Goal: Task Accomplishment & Management: Use online tool/utility

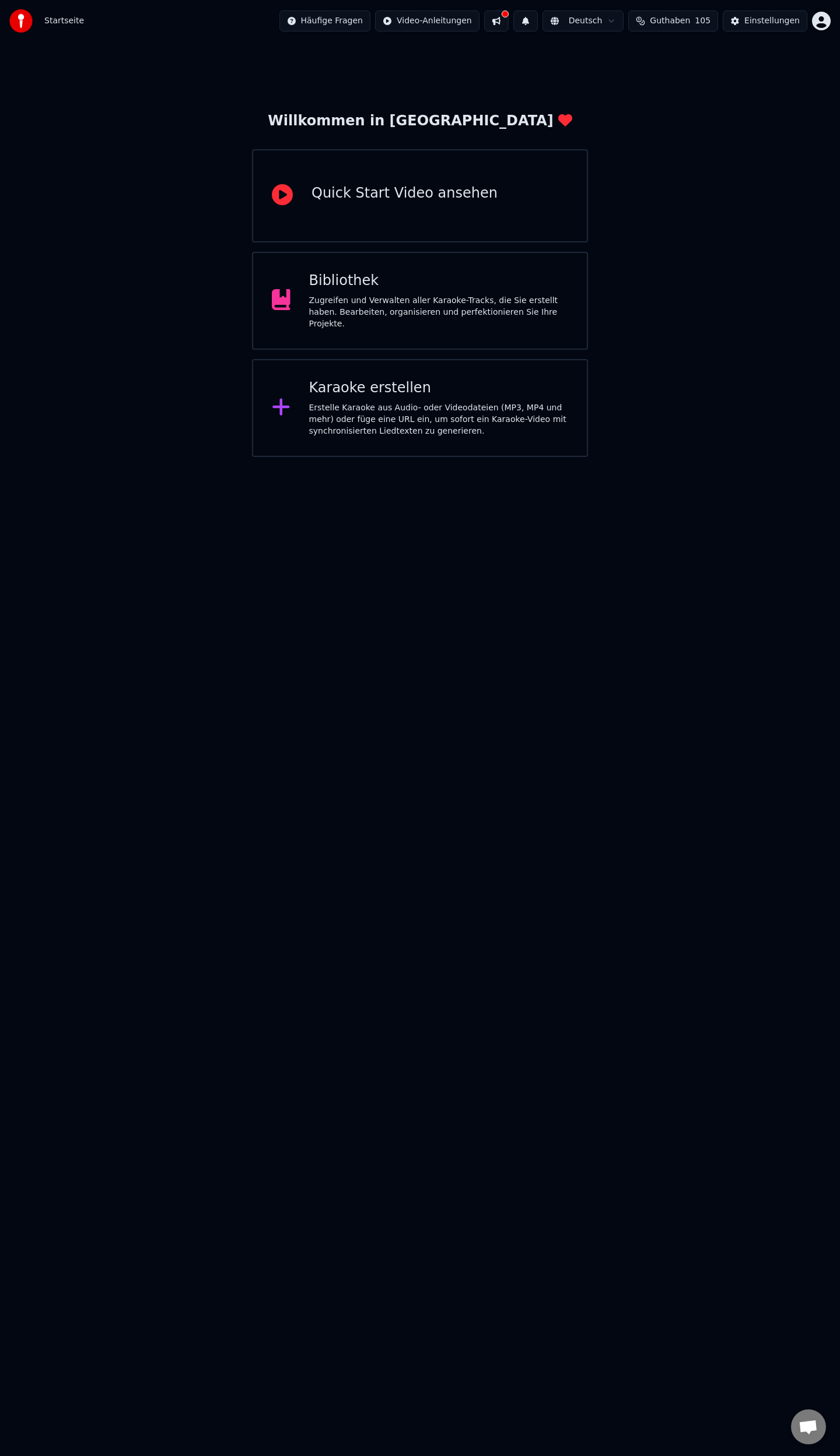
click at [339, 430] on div "Erstelle Karaoke aus Audio- oder Videodateien (MP3, MP4 und mehr) oder füge ein…" at bounding box center [439, 419] width 259 height 35
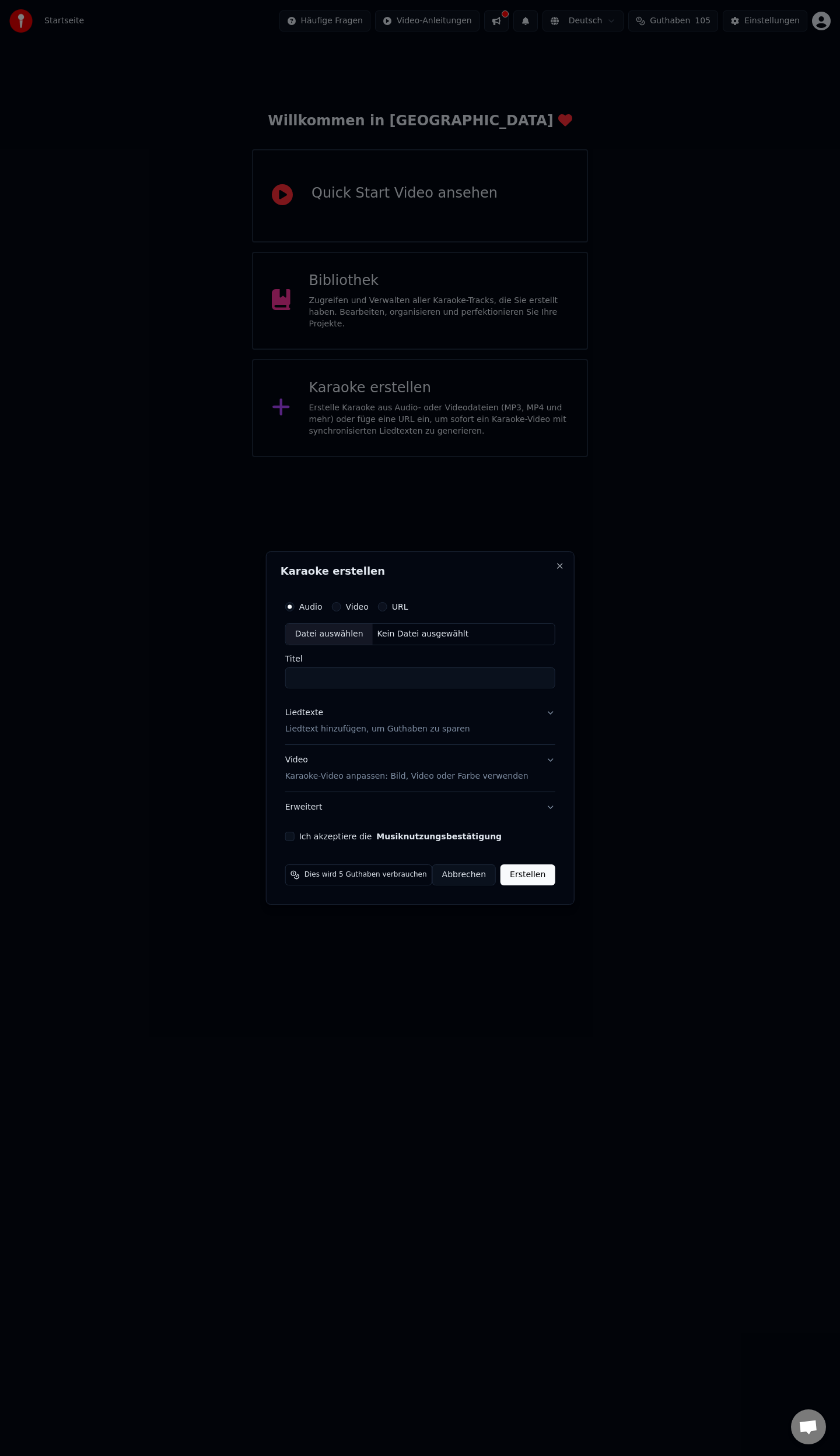
click at [400, 635] on div "Kein Datei ausgewählt" at bounding box center [423, 634] width 101 height 11
click at [311, 632] on div "Datei auswählen" at bounding box center [329, 634] width 87 height 21
type input "*********"
click at [357, 726] on p "Liedtext hinzufügen, um Guthaben zu sparen" at bounding box center [369, 729] width 185 height 11
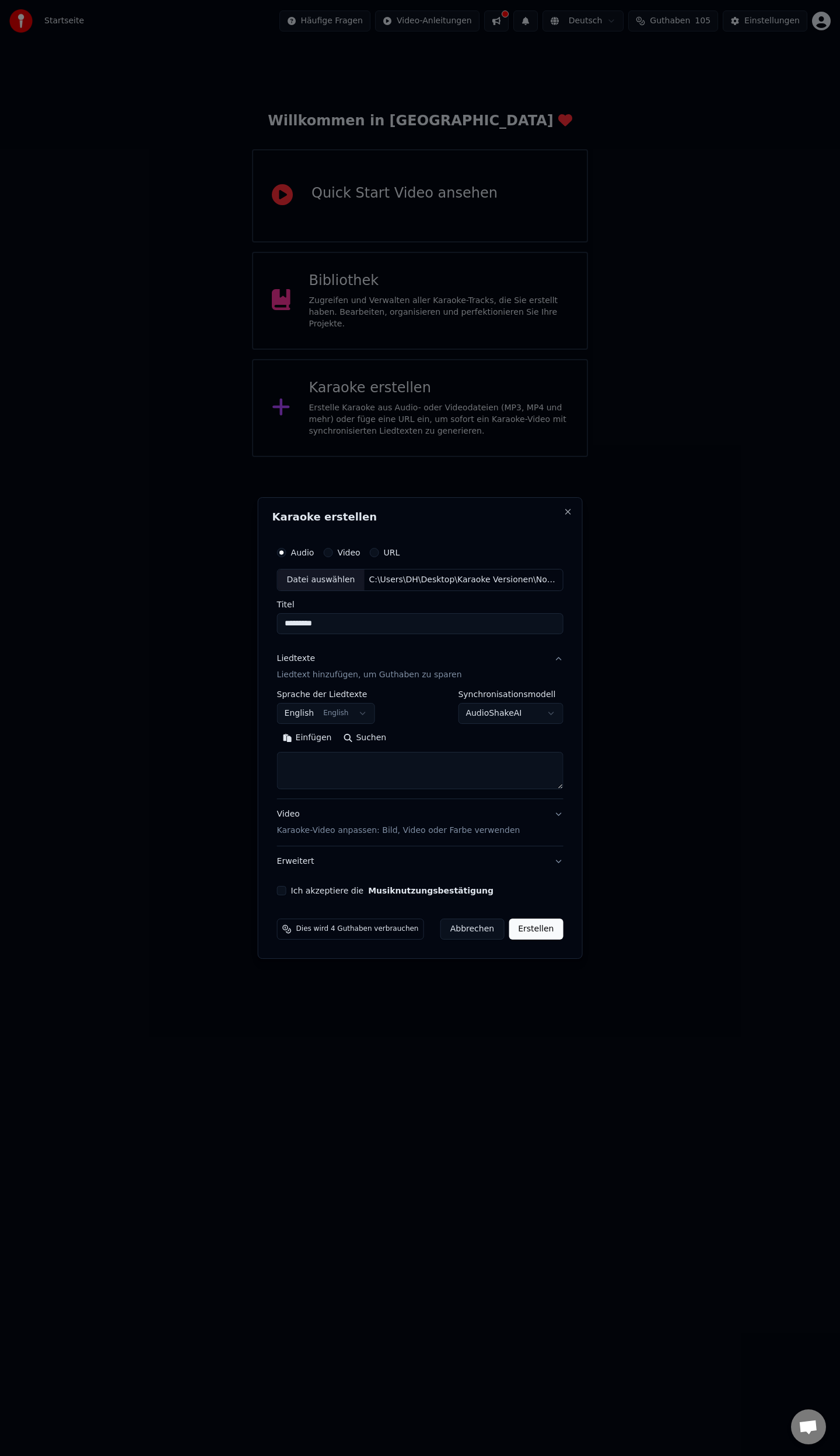
click at [351, 457] on body "**********" at bounding box center [420, 228] width 840 height 457
select select "**"
click at [315, 740] on button "Einfügen" at bounding box center [308, 738] width 61 height 19
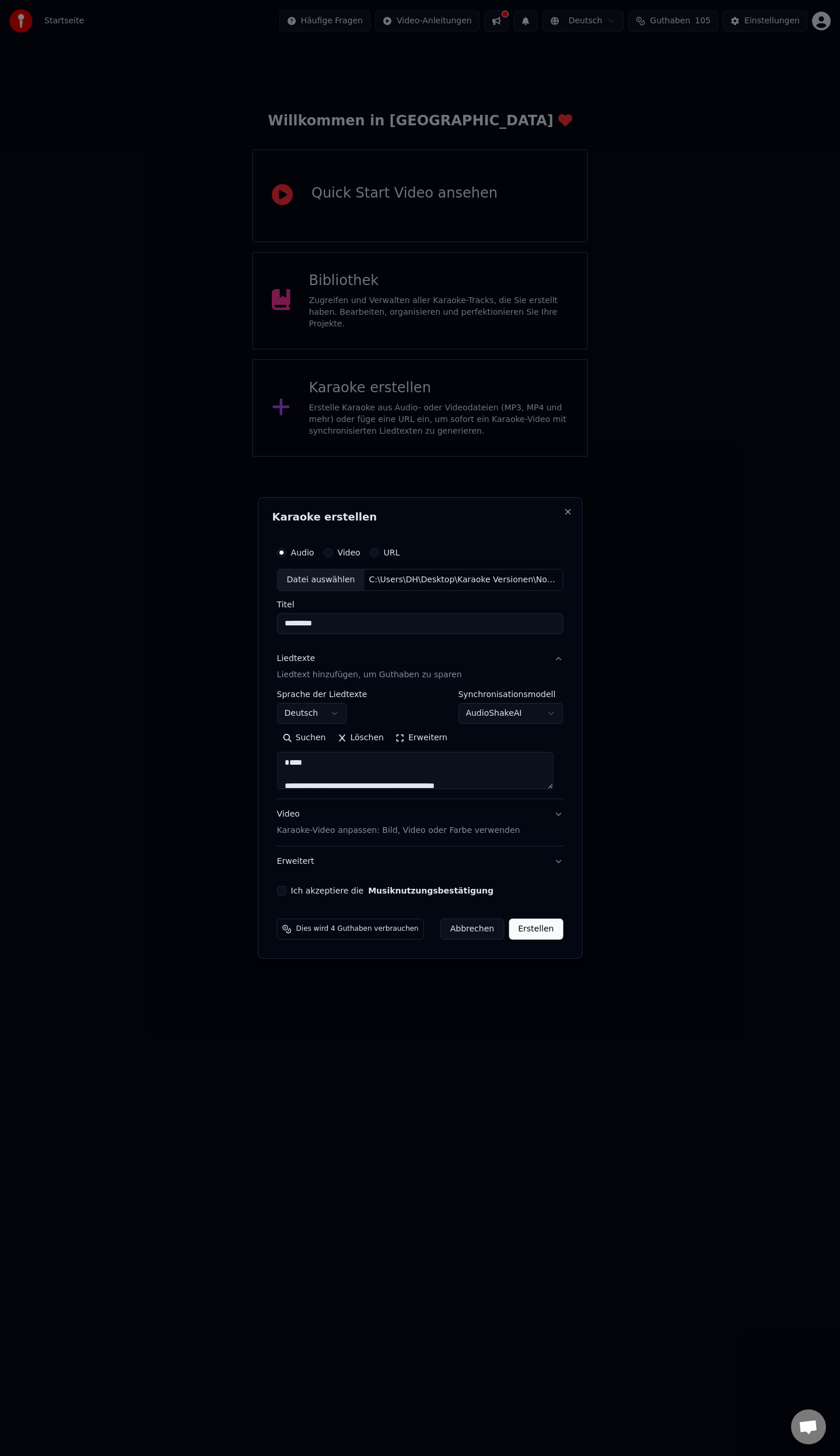
click at [290, 776] on textarea at bounding box center [415, 770] width 277 height 37
type textarea "**********"
drag, startPoint x: 286, startPoint y: 890, endPoint x: 323, endPoint y: 902, distance: 38.9
click at [286, 890] on button "Ich akzeptiere die Musiknutzungsbestätigung" at bounding box center [282, 890] width 10 height 10
click at [536, 929] on button "Erstellen" at bounding box center [536, 929] width 55 height 21
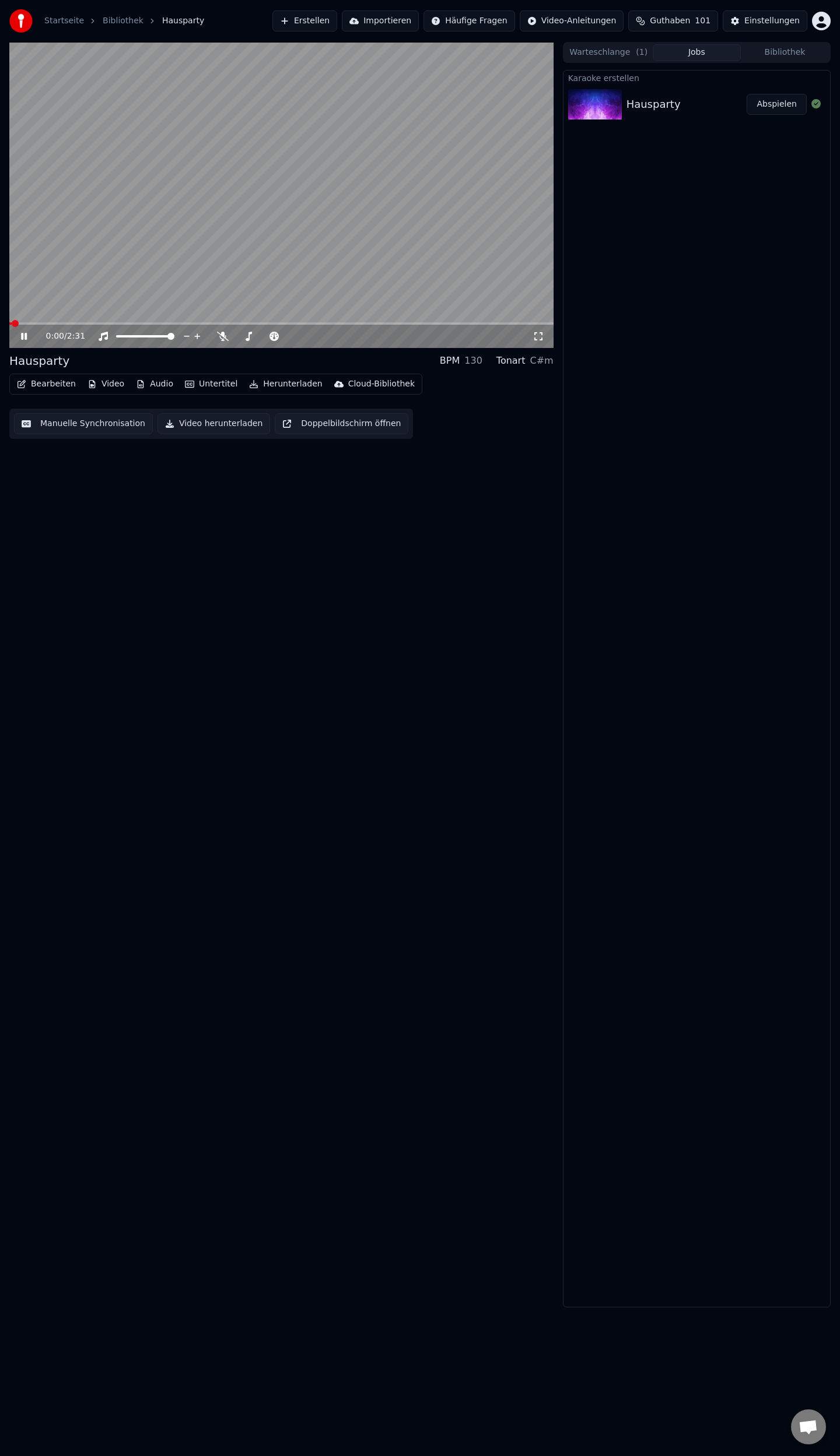
click at [21, 340] on icon at bounding box center [33, 336] width 28 height 10
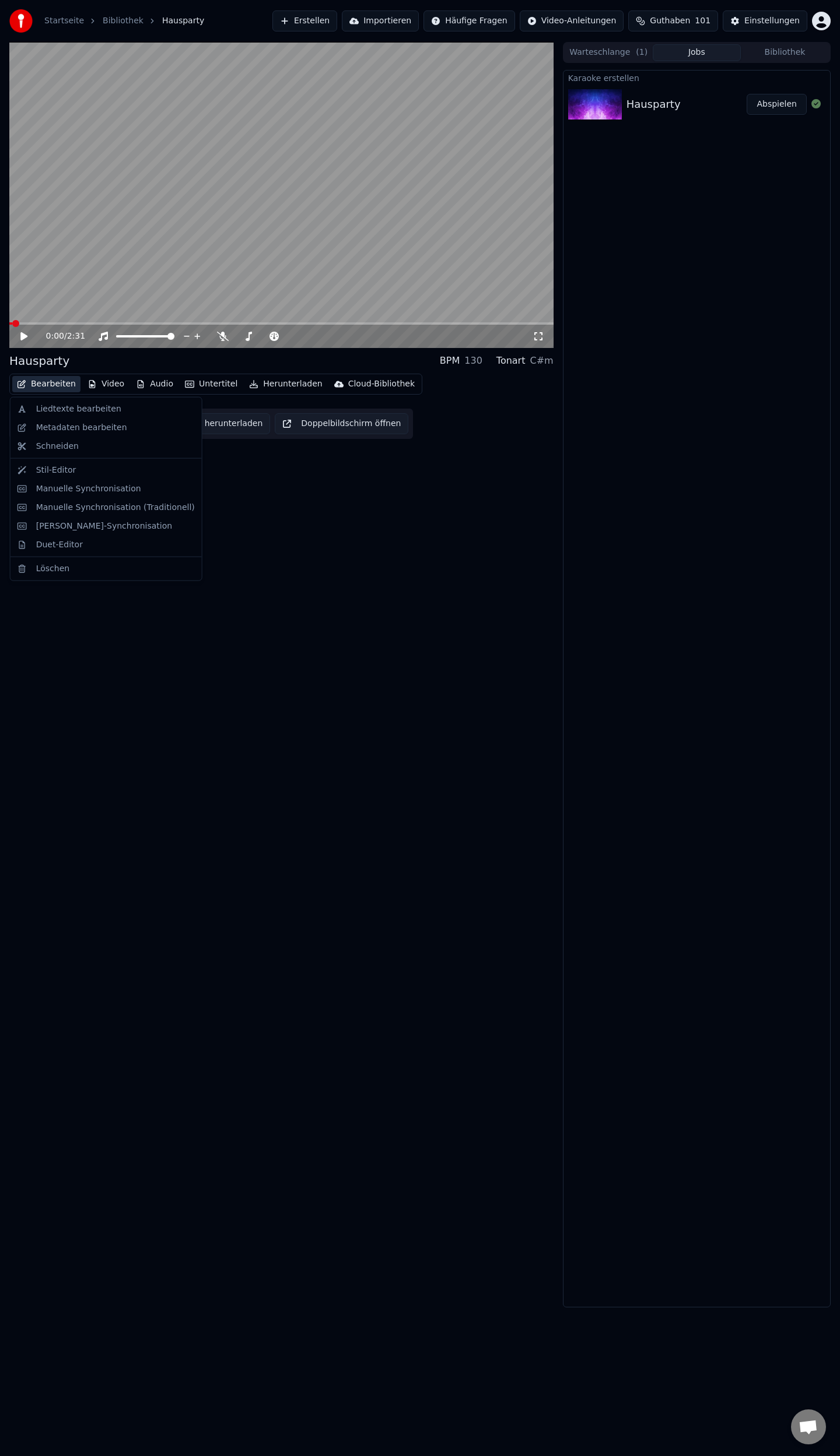
click at [43, 387] on button "Bearbeiten" at bounding box center [46, 384] width 68 height 16
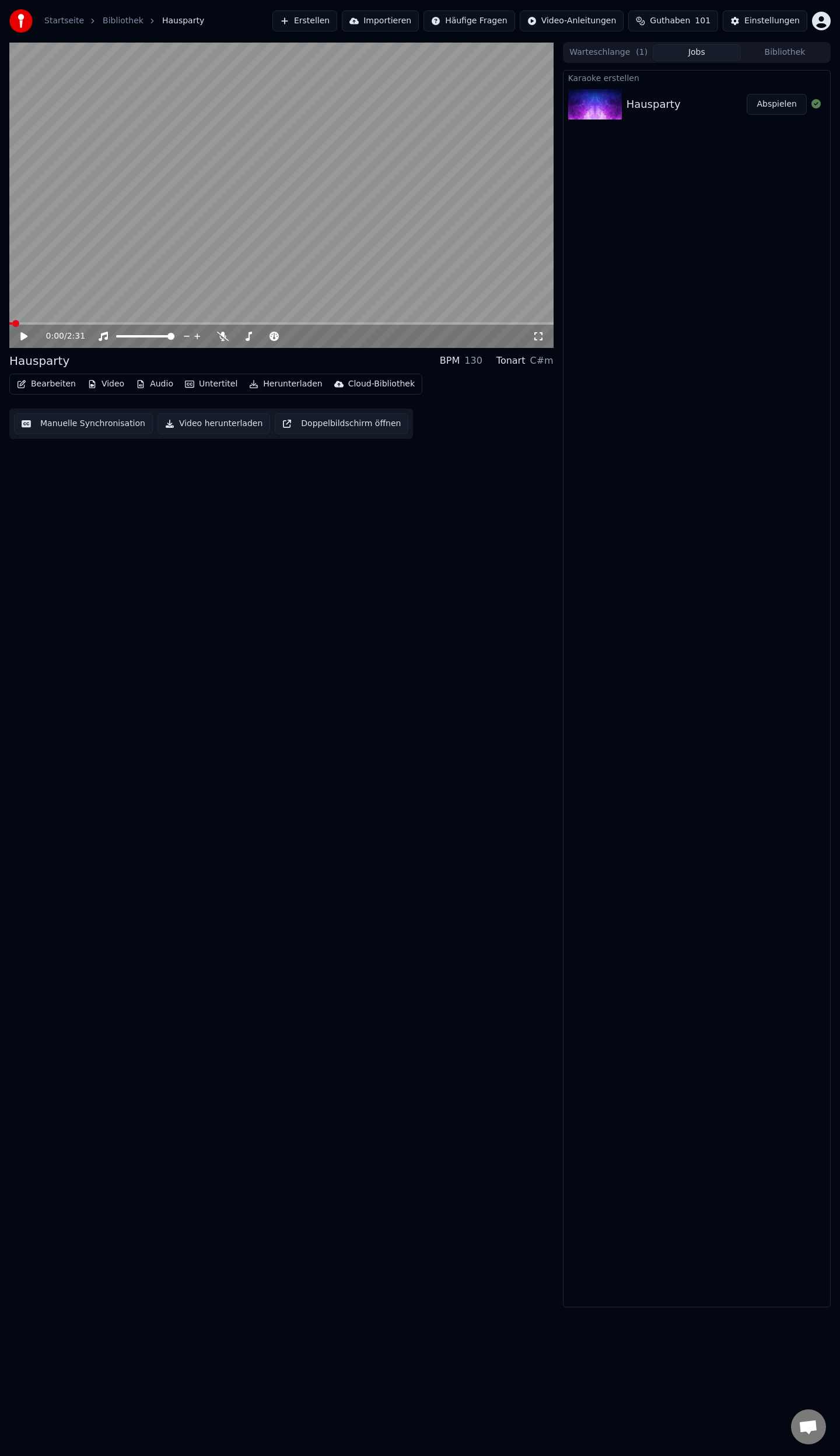
click at [20, 335] on icon at bounding box center [33, 336] width 28 height 10
click at [21, 337] on icon at bounding box center [33, 336] width 28 height 10
click at [62, 386] on button "Bearbeiten" at bounding box center [46, 384] width 68 height 16
click at [10, 324] on span at bounding box center [13, 323] width 7 height 7
click at [61, 421] on button "Manuelle Synchronisation" at bounding box center [83, 424] width 139 height 21
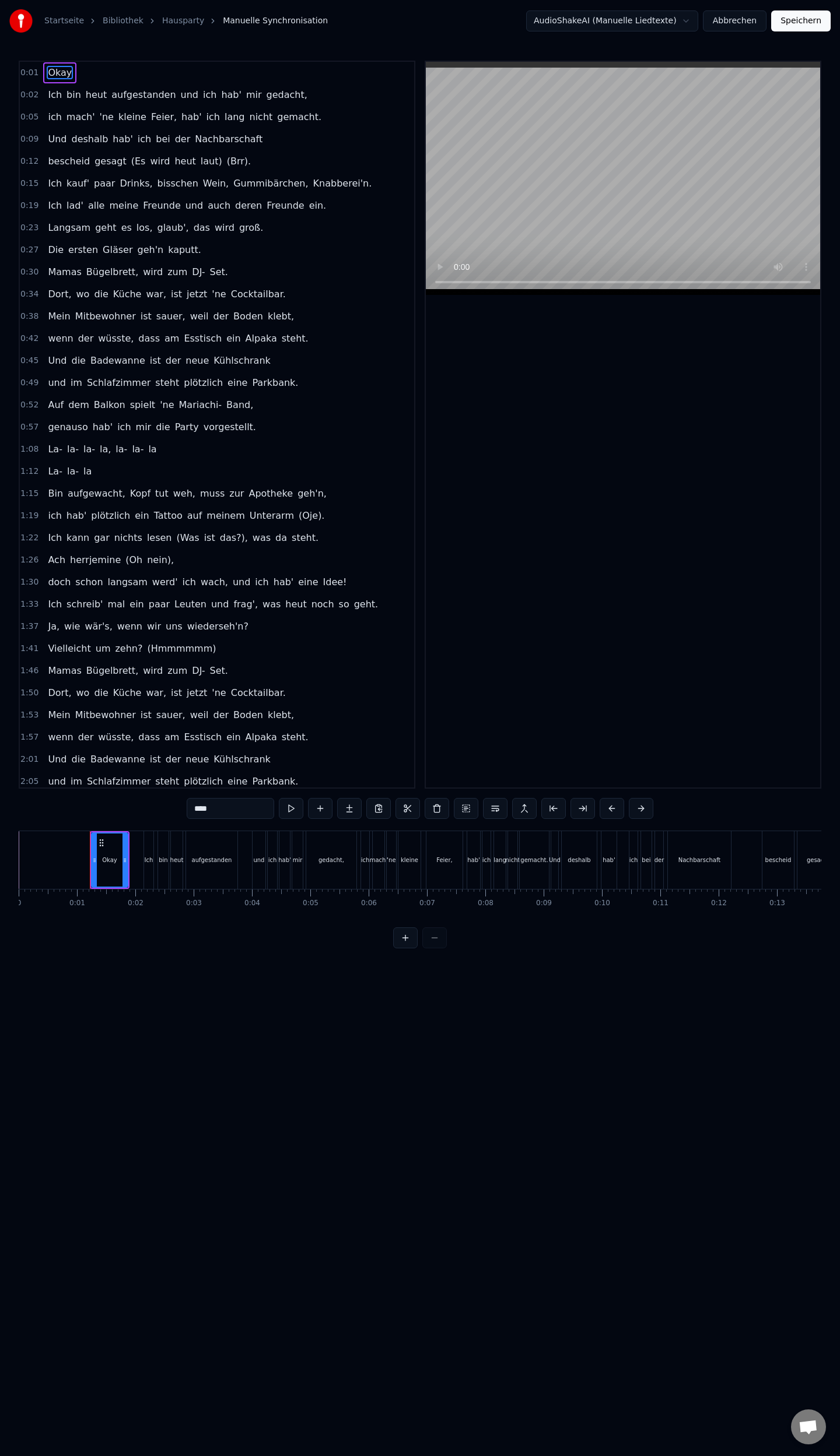
click at [64, 72] on span "Okay" at bounding box center [60, 72] width 26 height 13
click at [237, 806] on input "****" at bounding box center [230, 809] width 88 height 21
type input "*******"
click at [813, 23] on button "Speichern" at bounding box center [800, 21] width 60 height 21
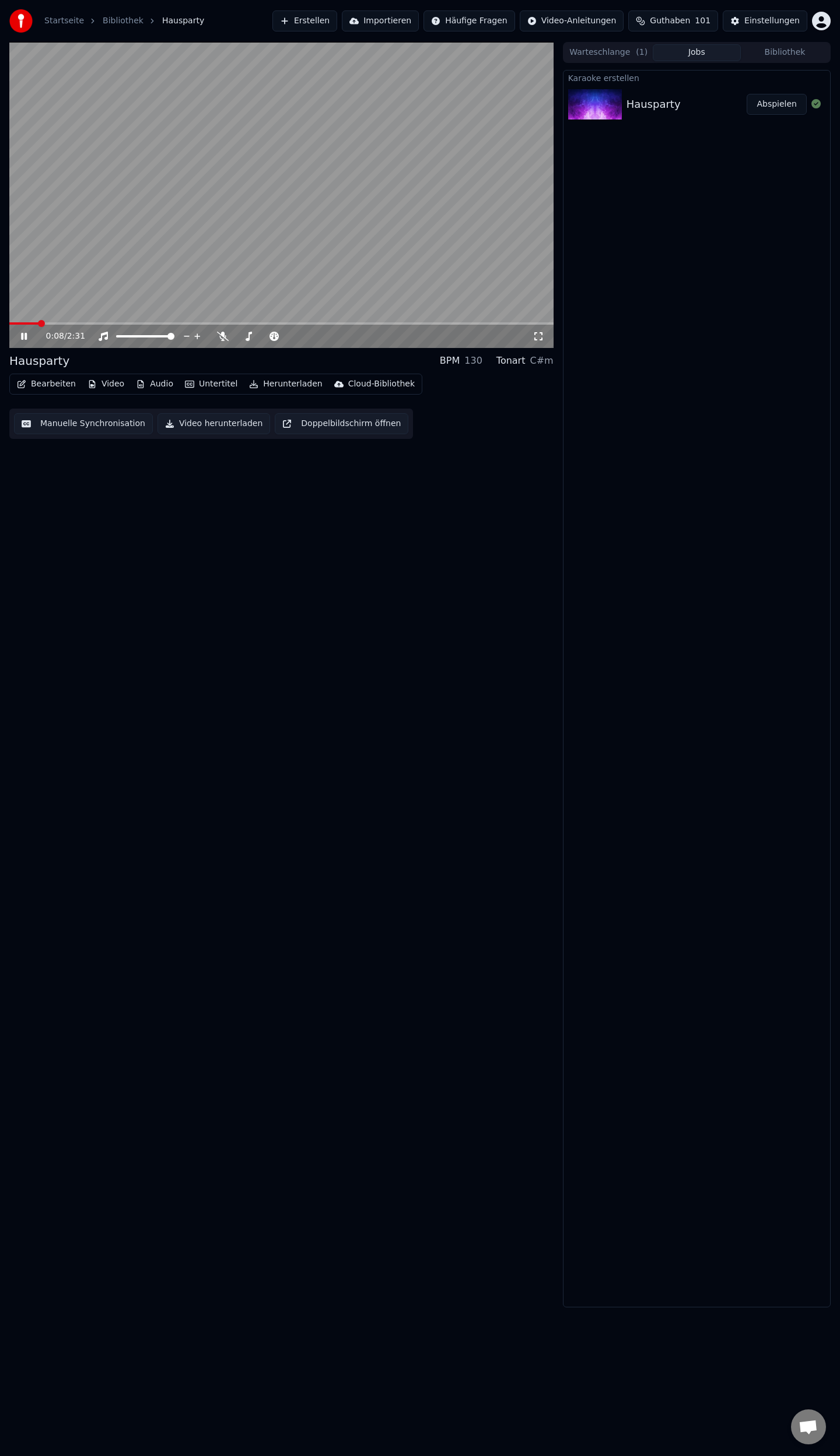
click at [23, 337] on icon at bounding box center [23, 336] width 6 height 7
click at [325, 16] on button "Erstellen" at bounding box center [304, 21] width 65 height 21
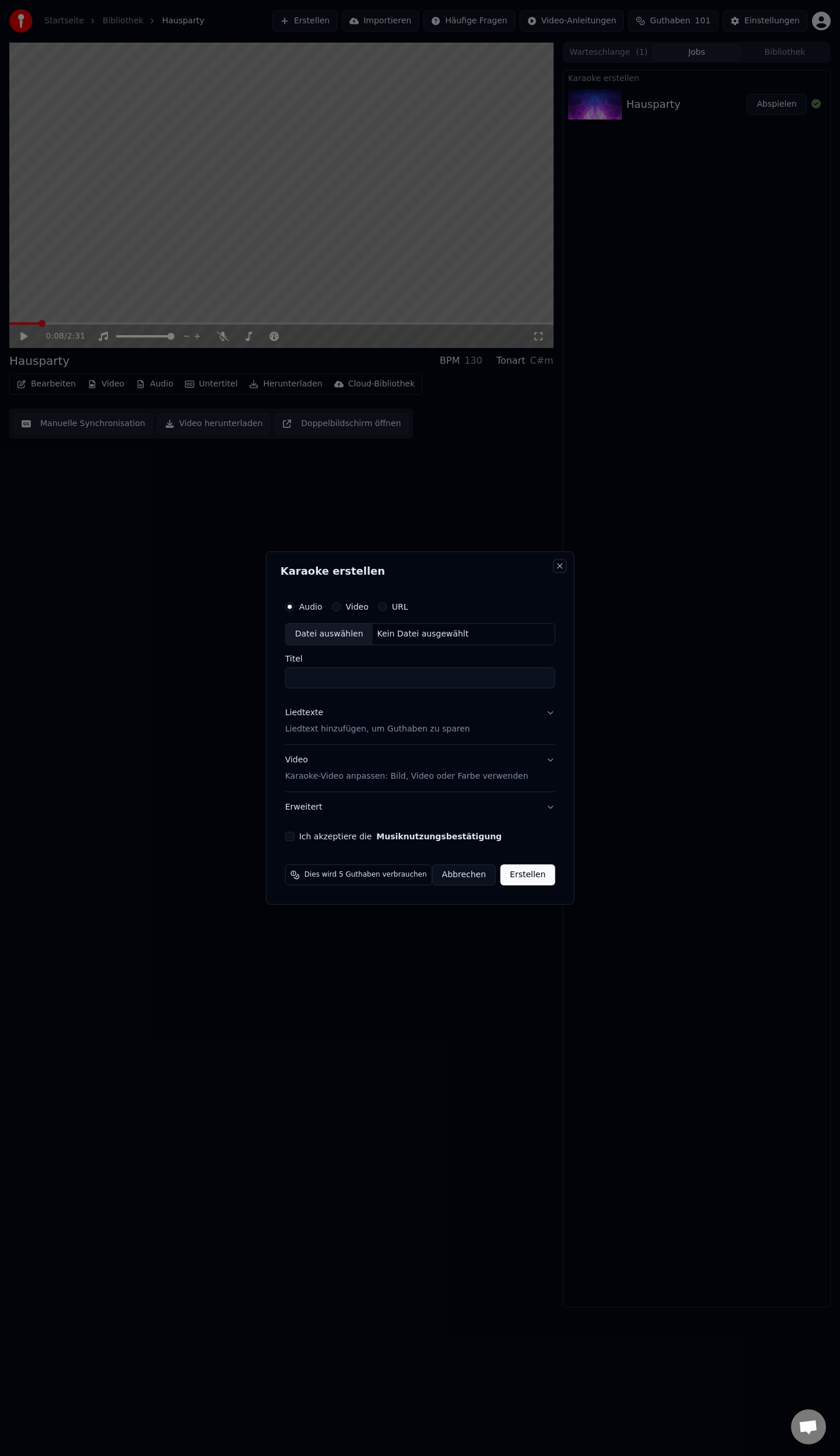
click at [555, 569] on button "Close" at bounding box center [559, 566] width 10 height 10
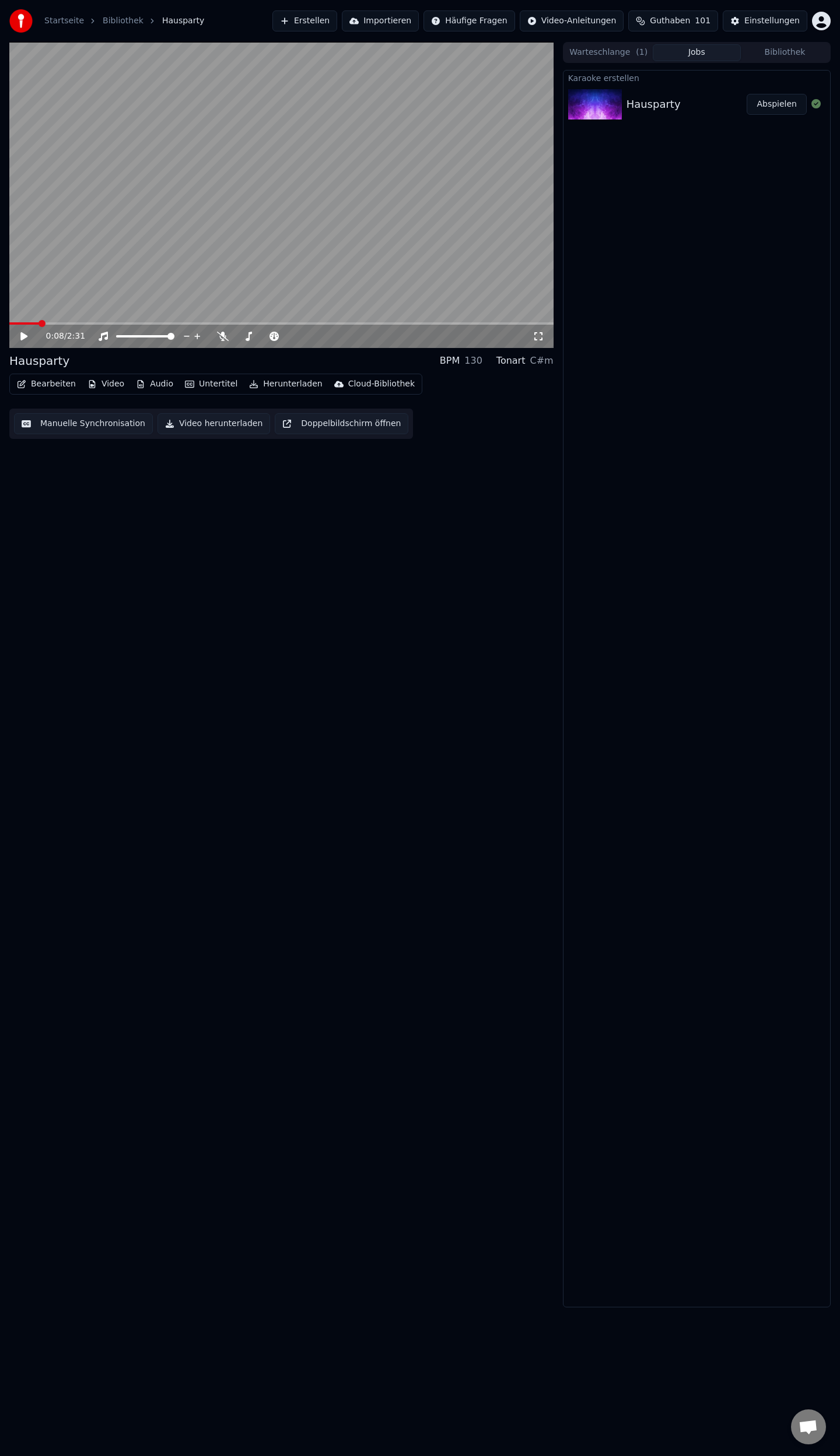
click at [790, 58] on button "Bibliothek" at bounding box center [785, 53] width 88 height 17
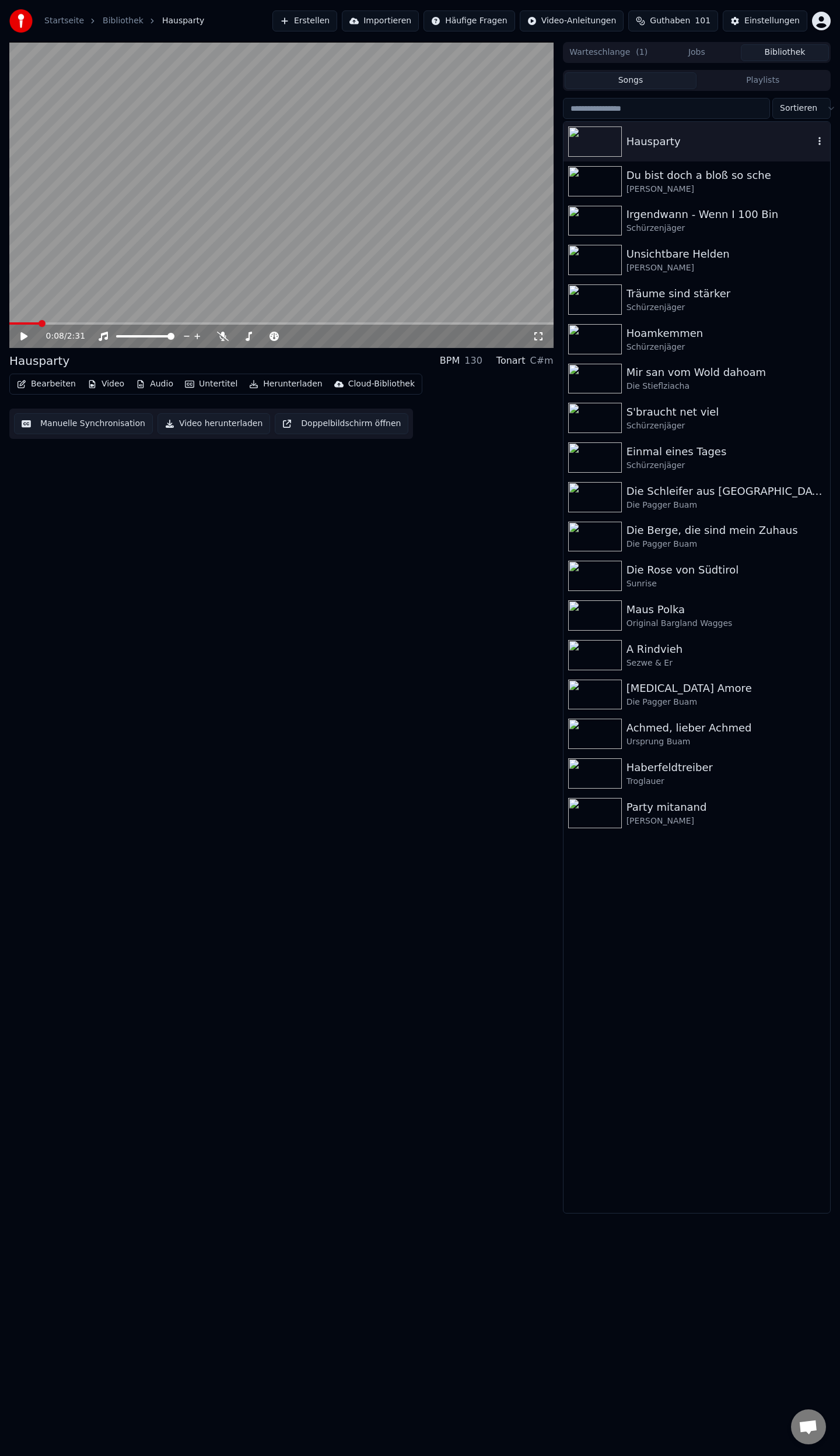
click at [820, 143] on icon "button" at bounding box center [818, 140] width 11 height 10
click at [818, 142] on icon "button" at bounding box center [818, 140] width 11 height 10
click at [737, 237] on div "Löschen" at bounding box center [776, 238] width 153 height 19
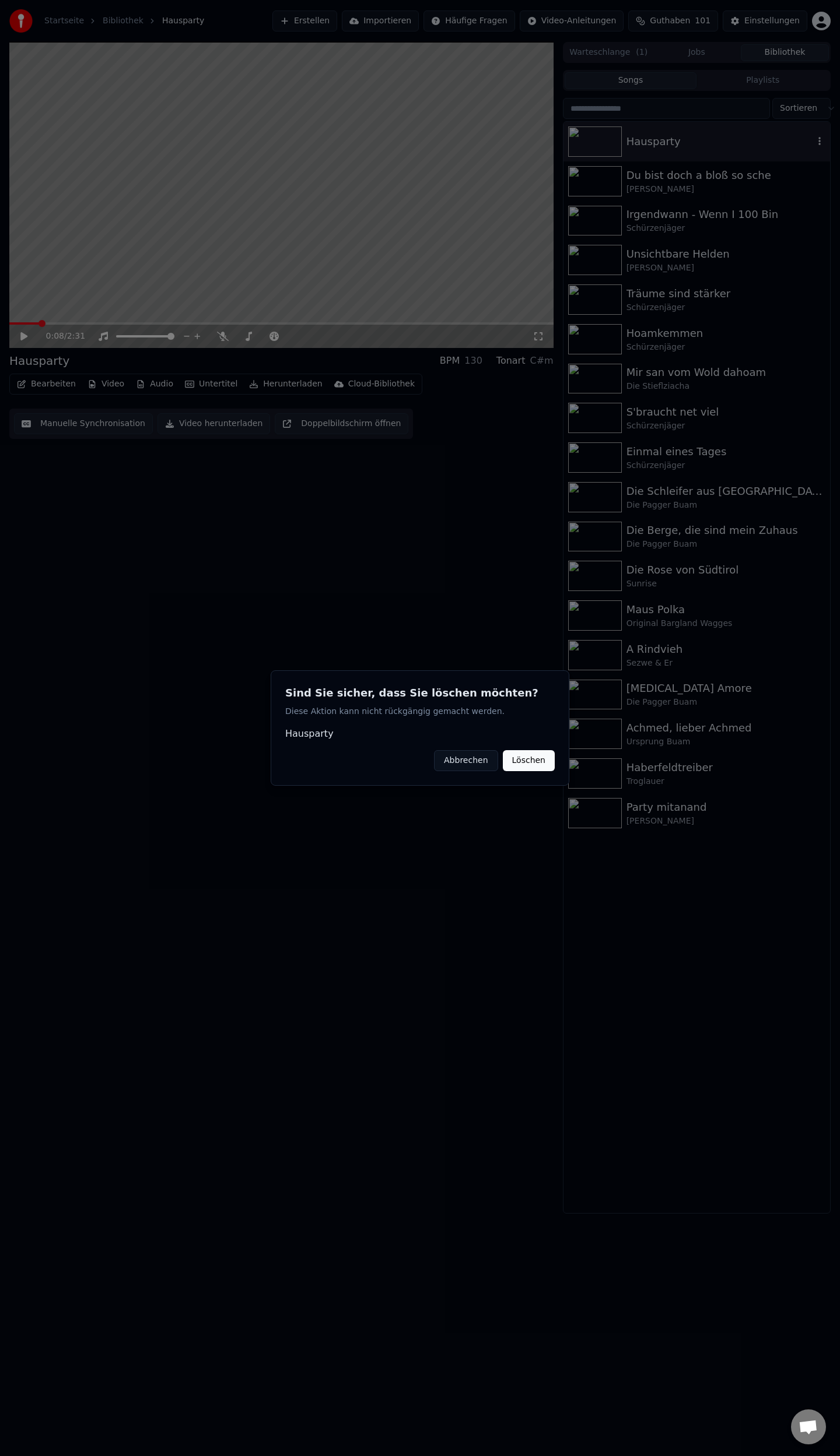
click at [526, 760] on button "Löschen" at bounding box center [529, 761] width 52 height 21
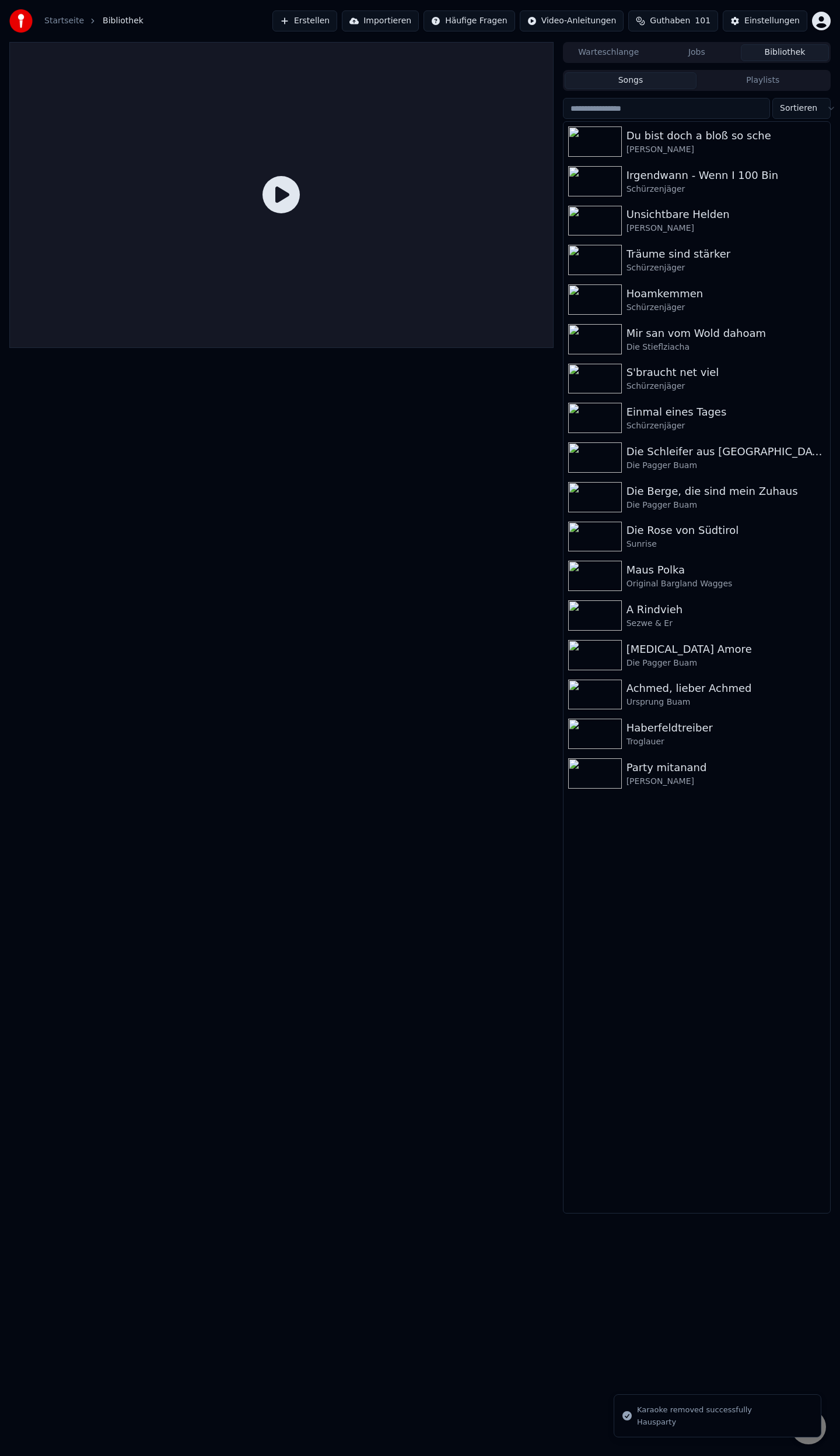
click at [335, 16] on button "Erstellen" at bounding box center [304, 21] width 65 height 21
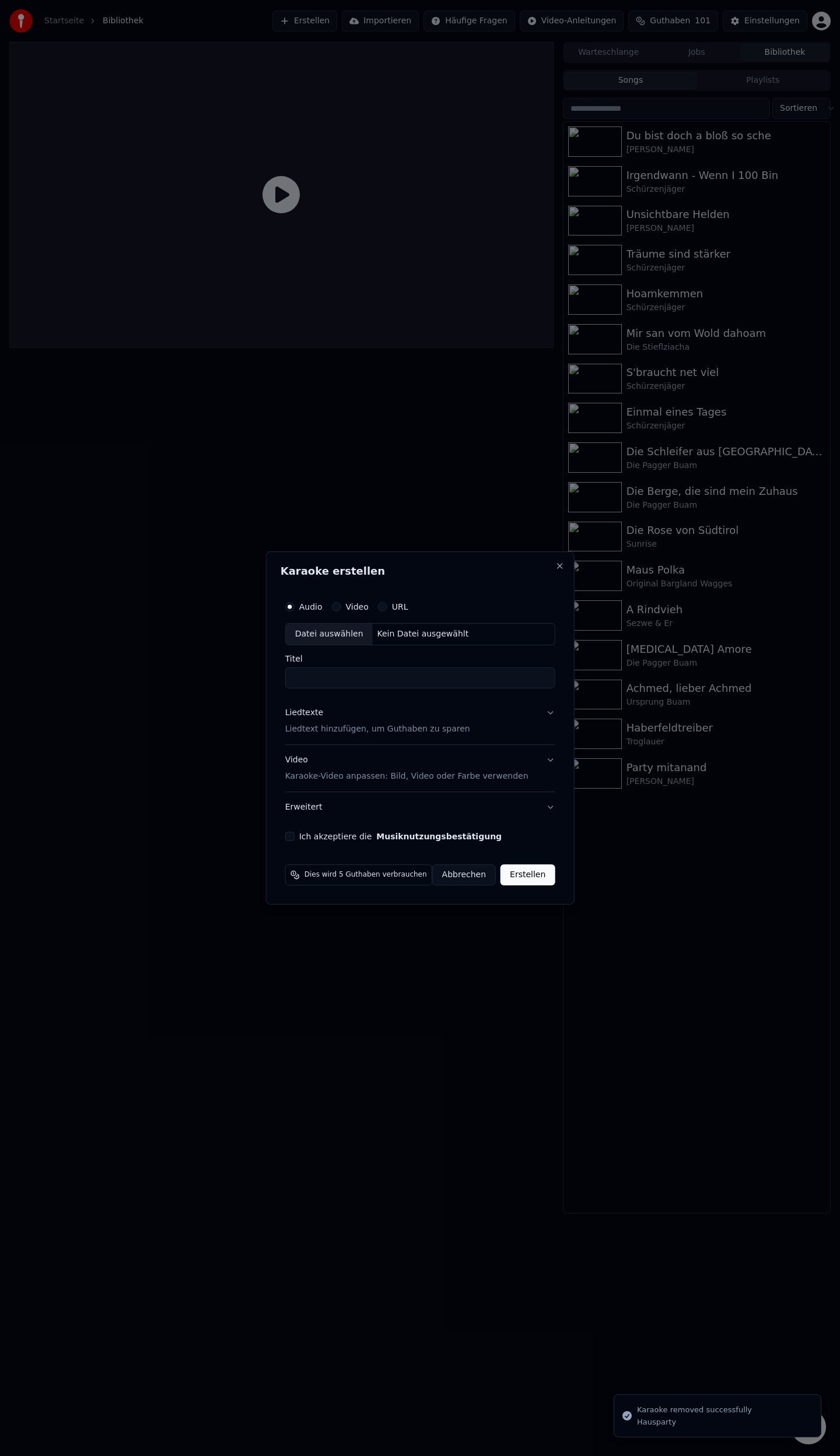
click at [315, 629] on div "Datei auswählen" at bounding box center [329, 634] width 87 height 21
type input "*********"
click at [325, 731] on p "Liedtext hinzufügen, um Guthaben zu sparen" at bounding box center [369, 729] width 185 height 11
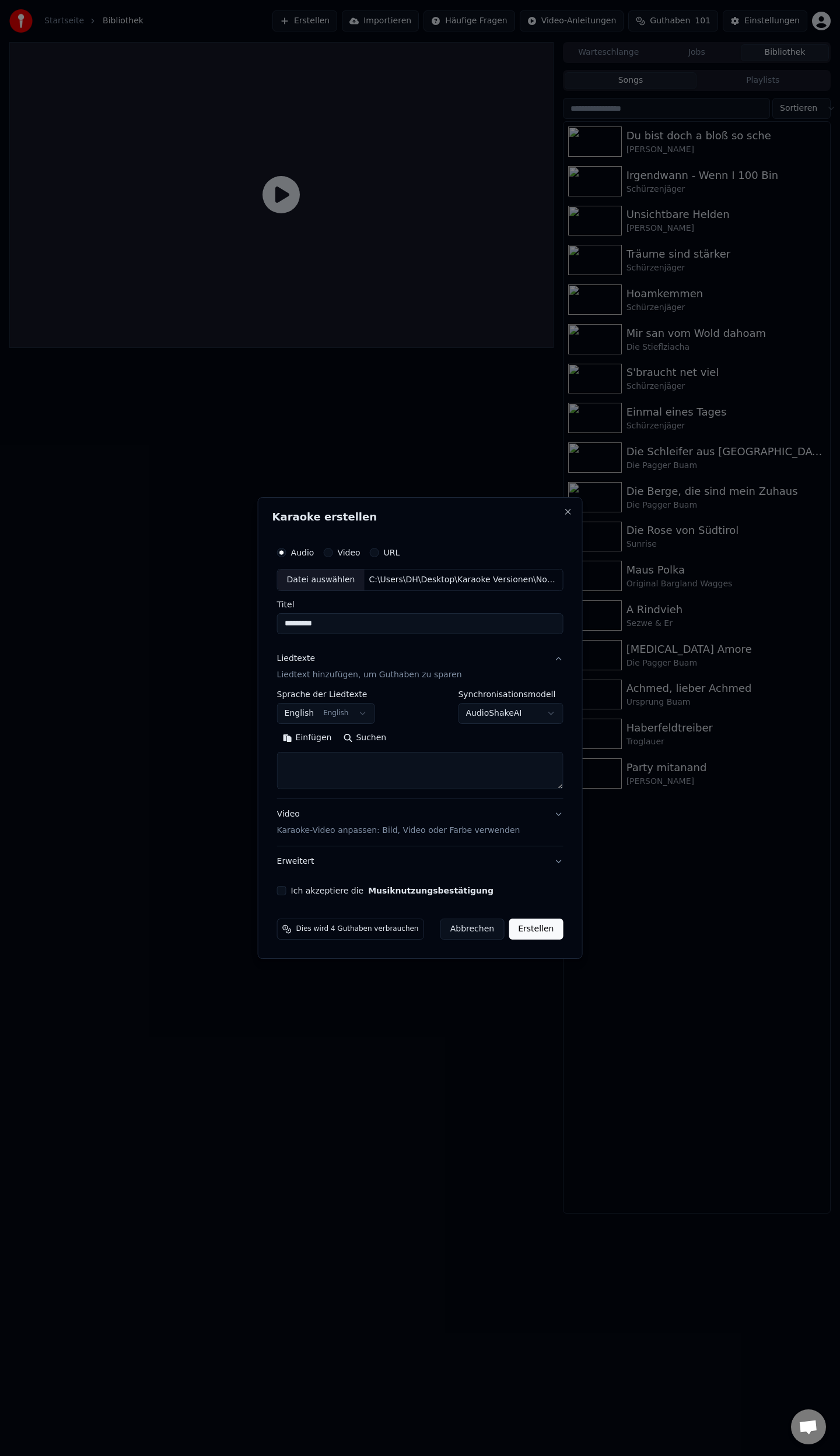
click at [301, 747] on div "Einfügen Suchen" at bounding box center [420, 759] width 286 height 61
click at [308, 738] on button "Einfügen" at bounding box center [308, 738] width 61 height 19
click at [290, 774] on textarea at bounding box center [415, 770] width 277 height 37
click at [317, 763] on textarea at bounding box center [415, 770] width 277 height 37
type textarea "**********"
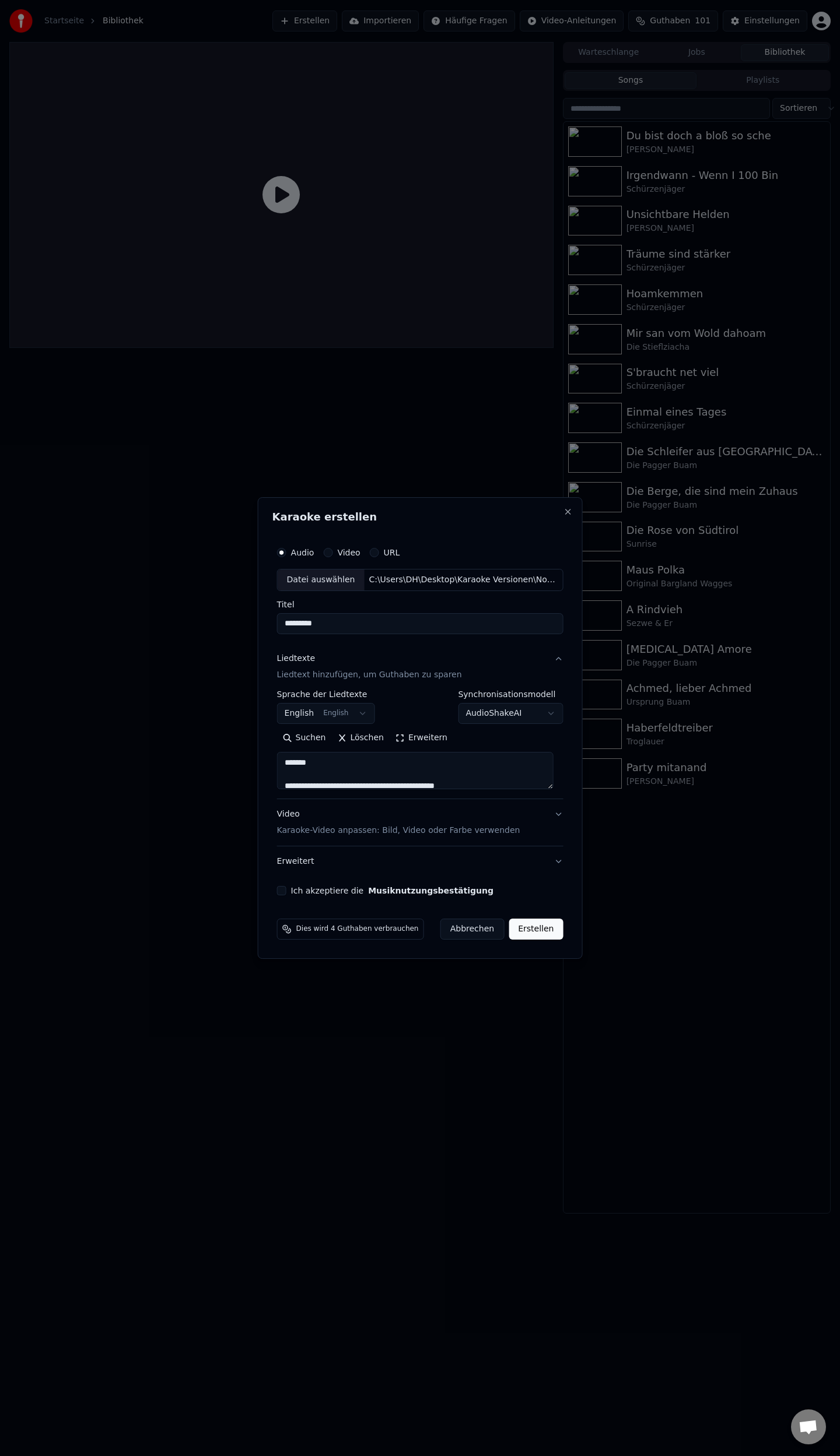
click at [285, 890] on button "Ich akzeptiere die Musiknutzungsbestätigung" at bounding box center [282, 890] width 10 height 10
click at [527, 928] on button "Erstellen" at bounding box center [536, 929] width 55 height 21
select select "**"
select select
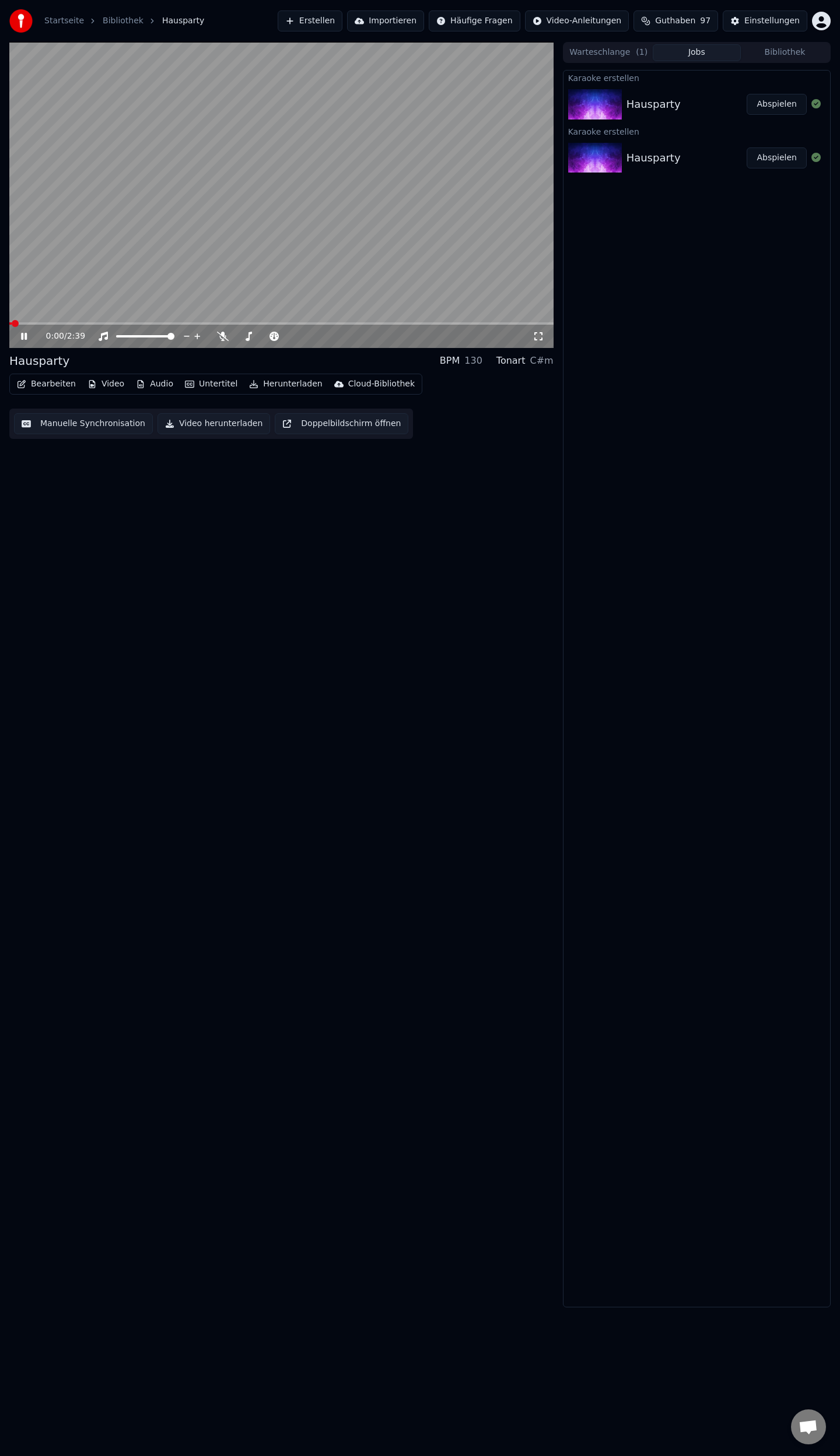
click at [21, 338] on icon at bounding box center [33, 336] width 28 height 10
click at [21, 337] on icon at bounding box center [24, 335] width 7 height 8
click at [23, 336] on icon at bounding box center [33, 336] width 28 height 10
click at [10, 327] on span at bounding box center [13, 323] width 7 height 7
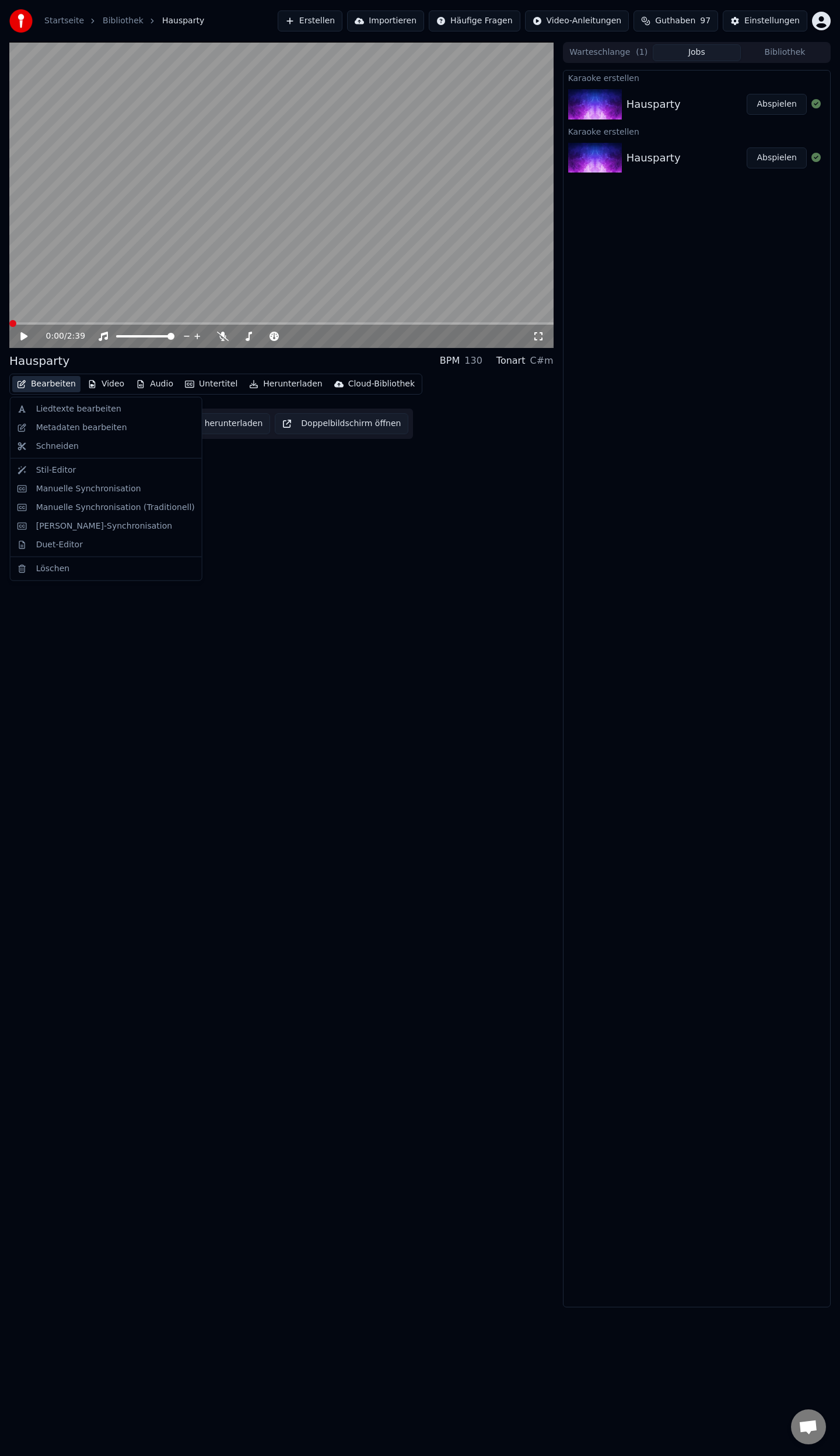
click at [45, 383] on button "Bearbeiten" at bounding box center [46, 384] width 68 height 16
click at [65, 432] on div "Metadaten bearbeiten" at bounding box center [81, 427] width 91 height 11
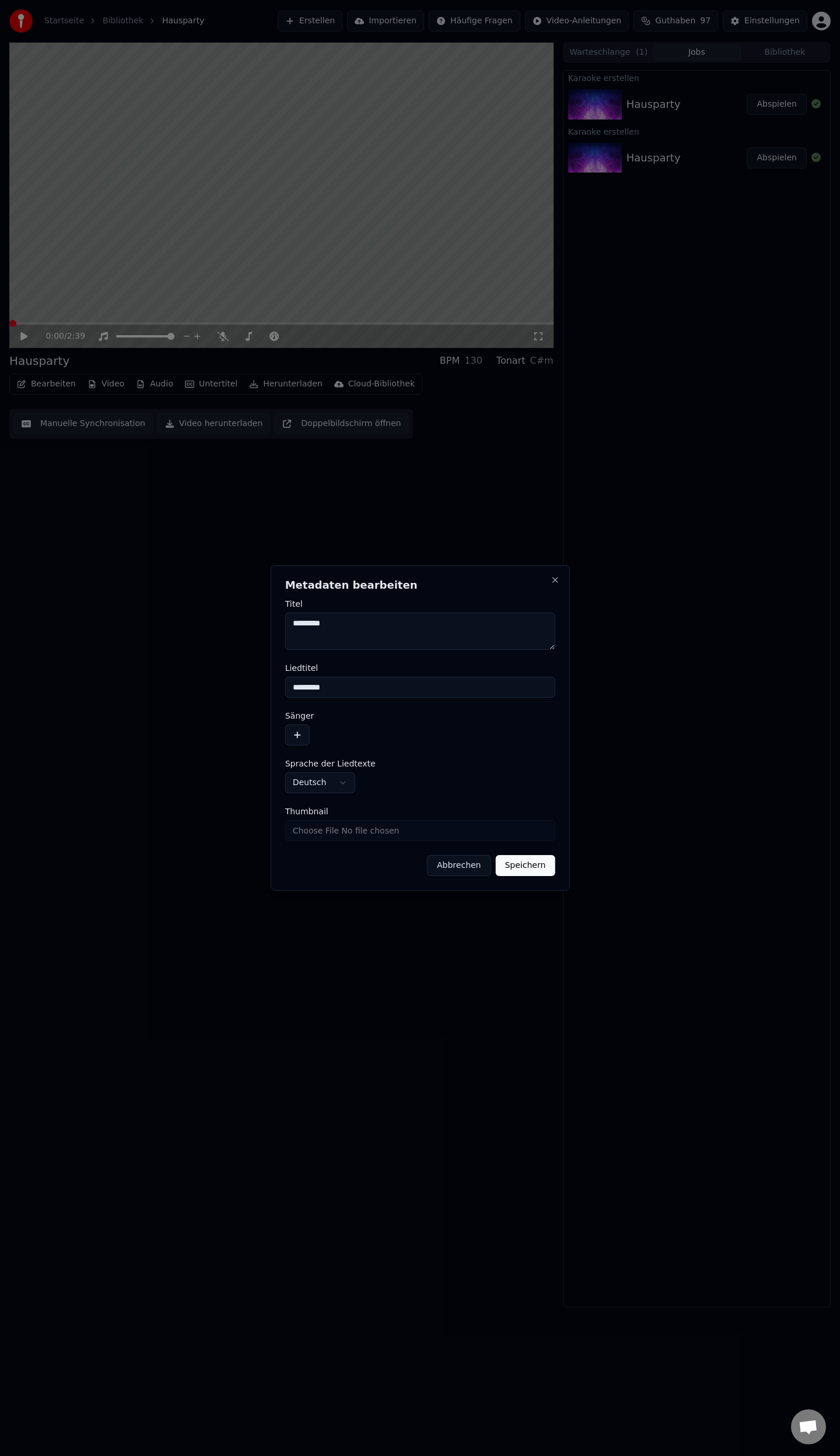
click at [293, 735] on button "button" at bounding box center [297, 735] width 24 height 21
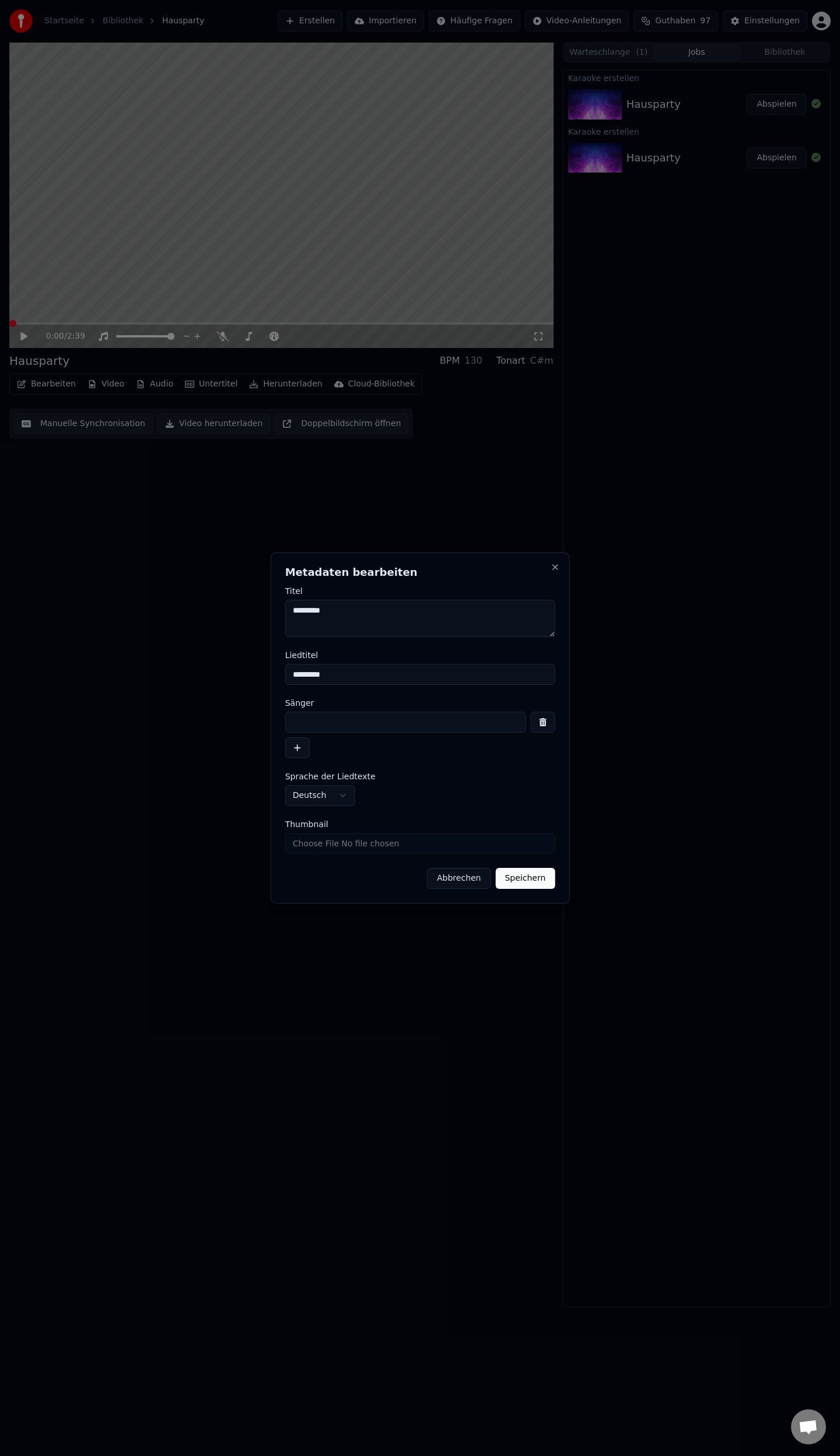
click at [315, 724] on input at bounding box center [406, 722] width 241 height 21
type input "****"
click at [379, 854] on input "Thumbnail" at bounding box center [420, 843] width 270 height 21
type input "**********"
click at [524, 881] on button "Speichern" at bounding box center [524, 879] width 60 height 21
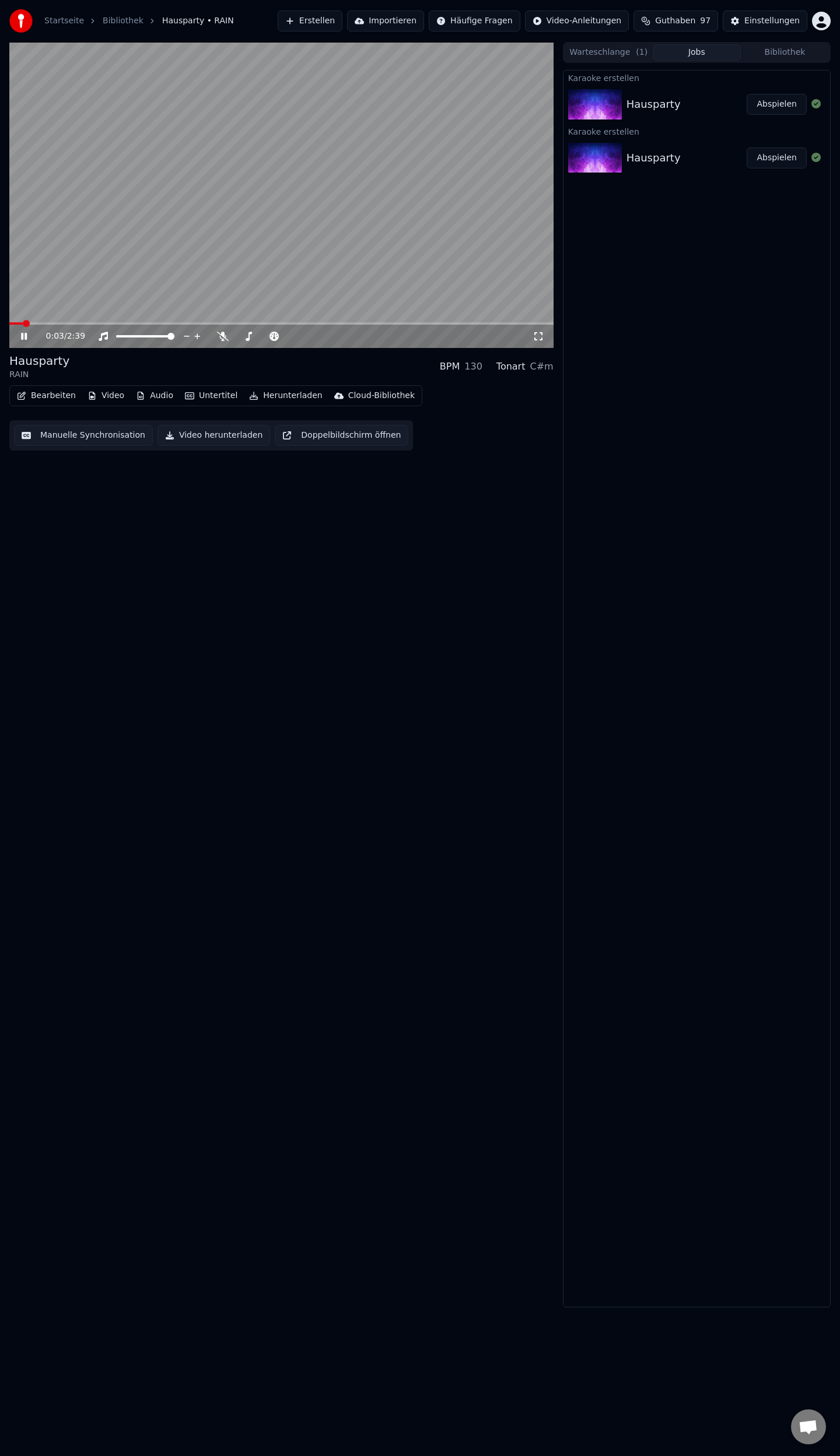
click at [101, 398] on button "Video" at bounding box center [106, 395] width 46 height 16
click at [119, 484] on div "Logo hinzufügen" at bounding box center [135, 482] width 68 height 11
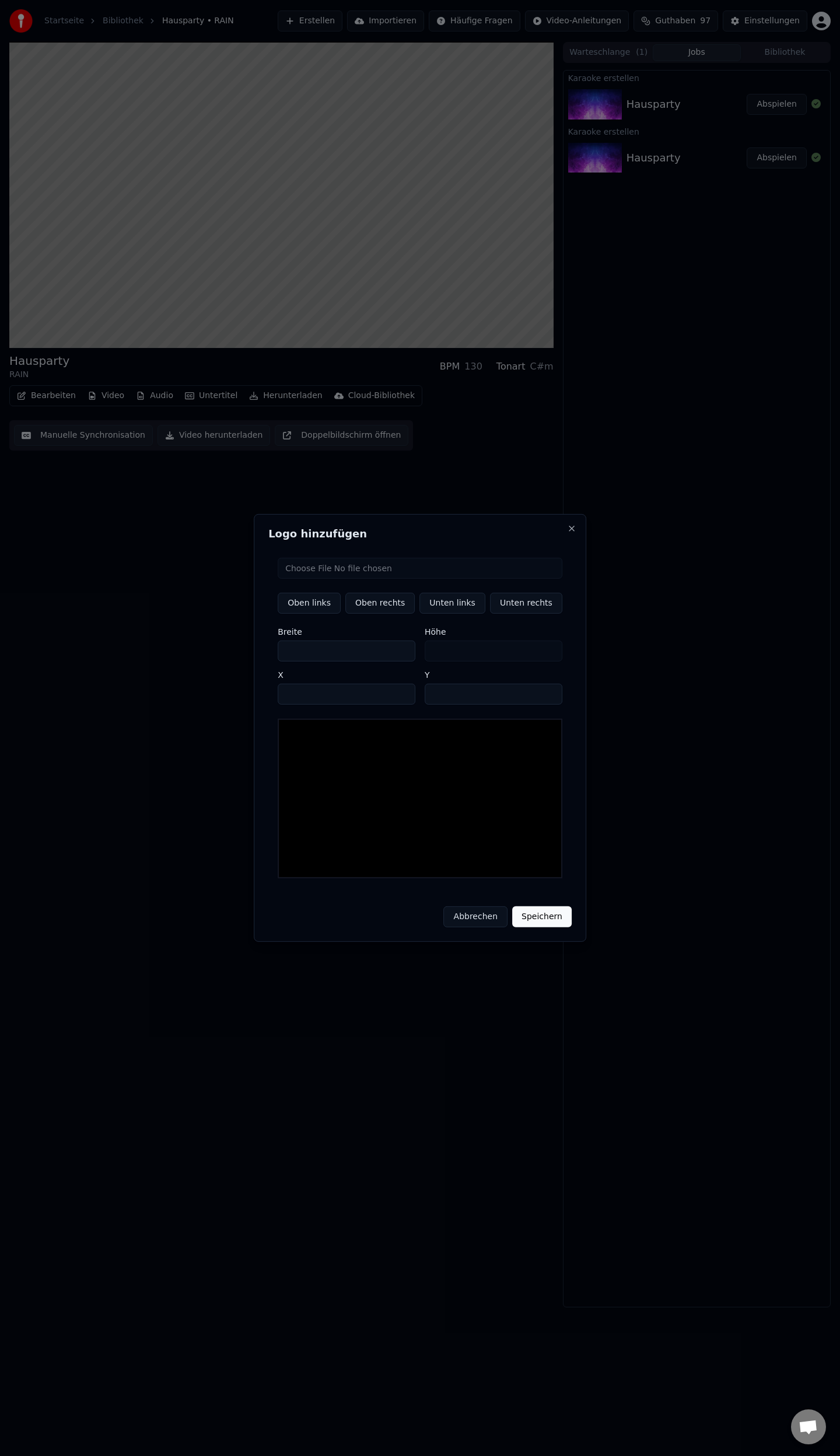
click at [399, 579] on input "file" at bounding box center [420, 569] width 284 height 21
type input "**********"
type input "**"
click at [511, 611] on button "Unten rechts" at bounding box center [525, 603] width 72 height 21
type input "****"
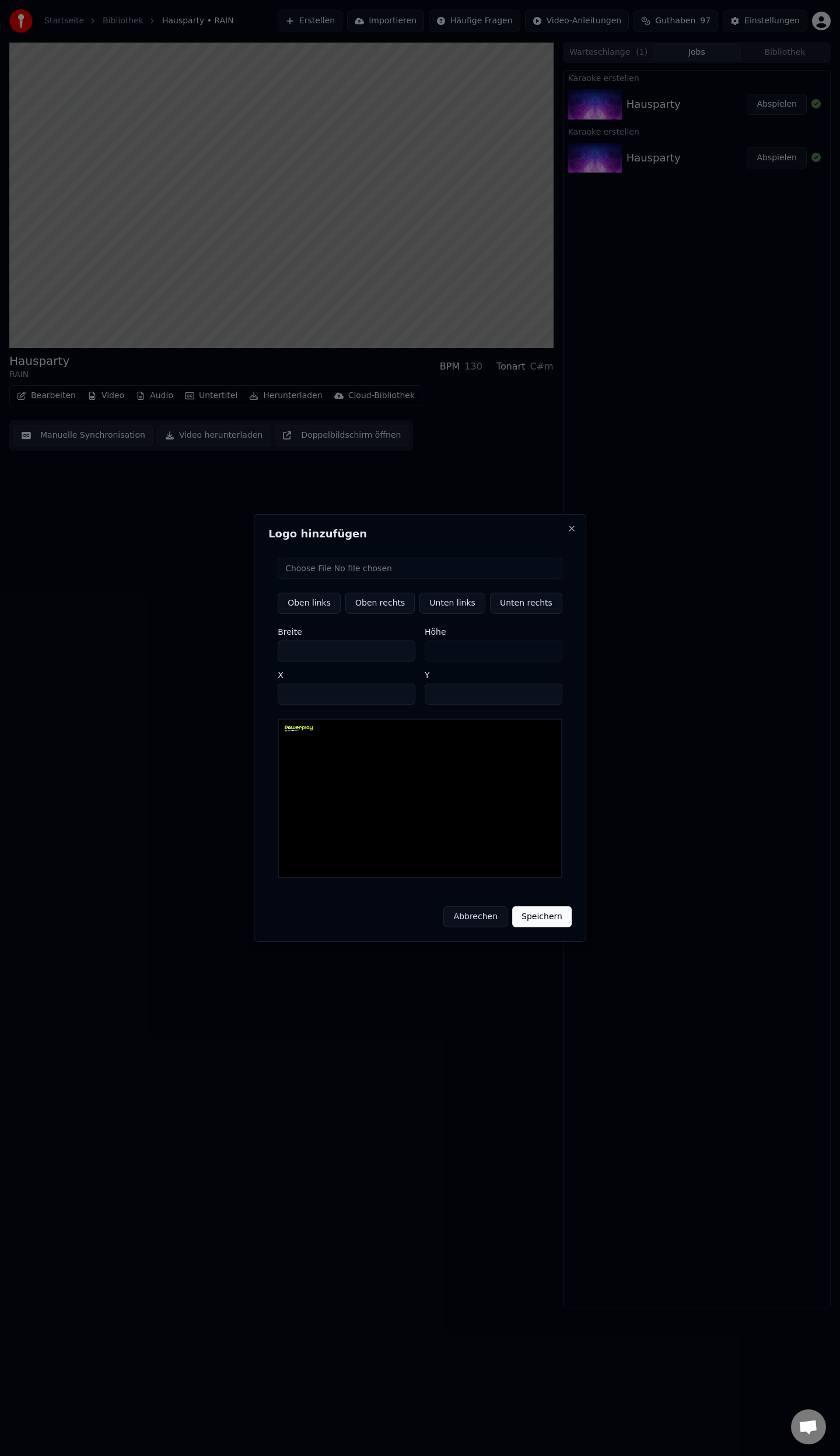
type input "****"
click at [531, 912] on button "Speichern" at bounding box center [542, 917] width 60 height 21
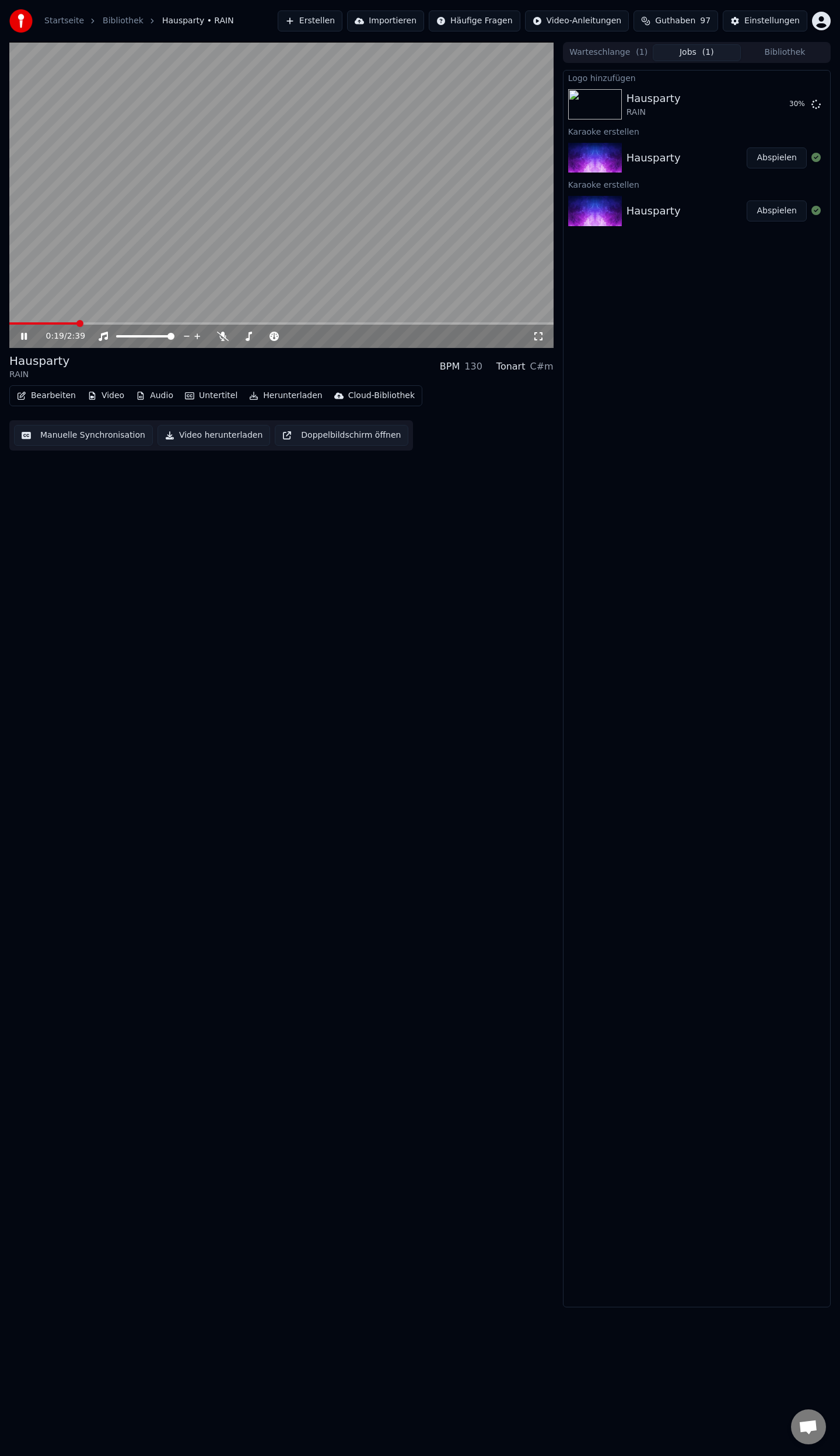
drag, startPoint x: 20, startPoint y: 337, endPoint x: 75, endPoint y: 332, distance: 55.2
click at [20, 338] on icon at bounding box center [33, 336] width 28 height 10
click at [10, 327] on span at bounding box center [13, 323] width 7 height 7
click at [23, 334] on icon at bounding box center [24, 335] width 7 height 8
click at [26, 335] on icon at bounding box center [23, 336] width 6 height 7
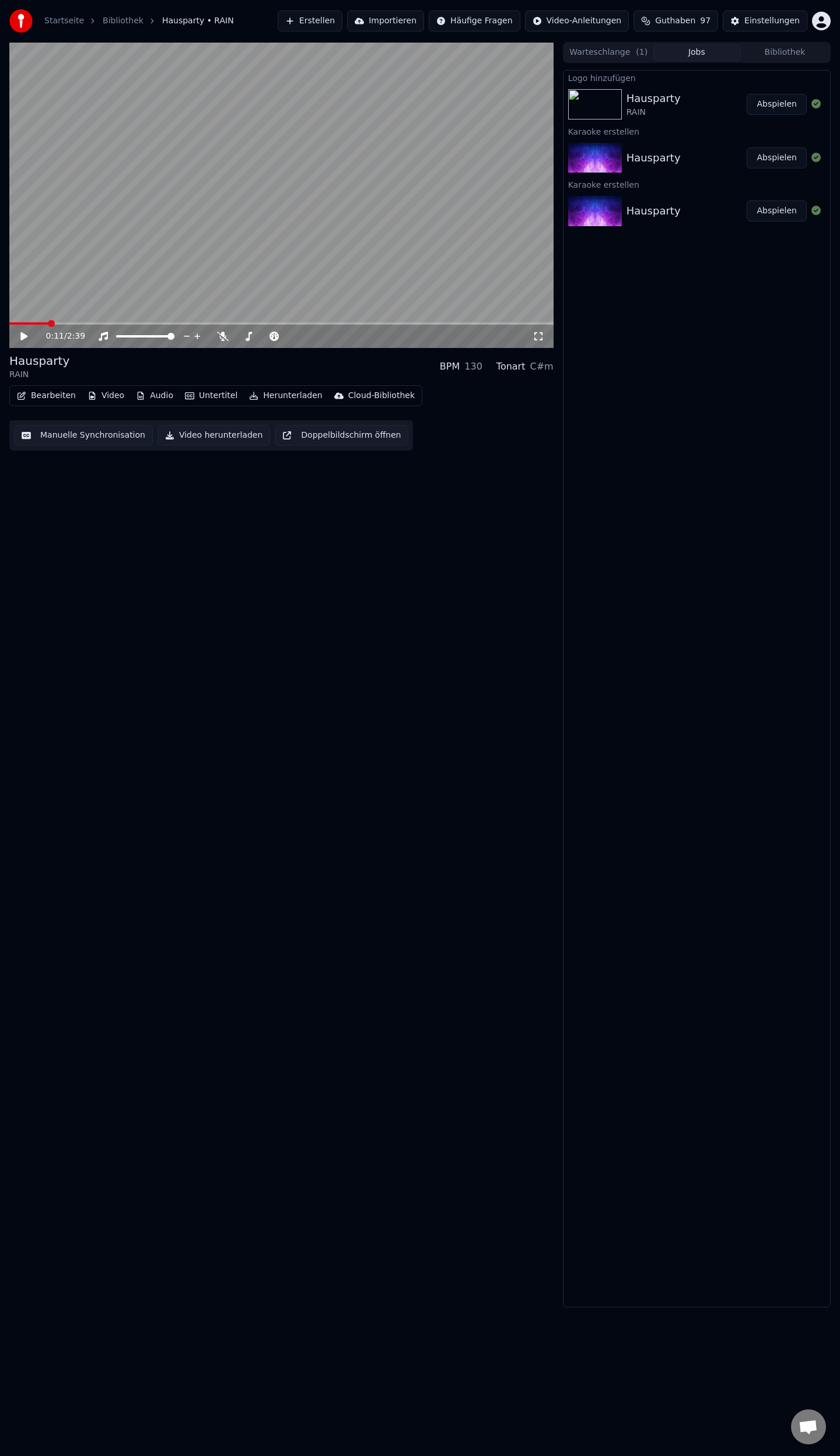
click at [776, 106] on button "Abspielen" at bounding box center [776, 104] width 60 height 21
click at [26, 336] on icon at bounding box center [23, 336] width 6 height 7
click at [756, 19] on div "Einstellungen" at bounding box center [772, 20] width 55 height 11
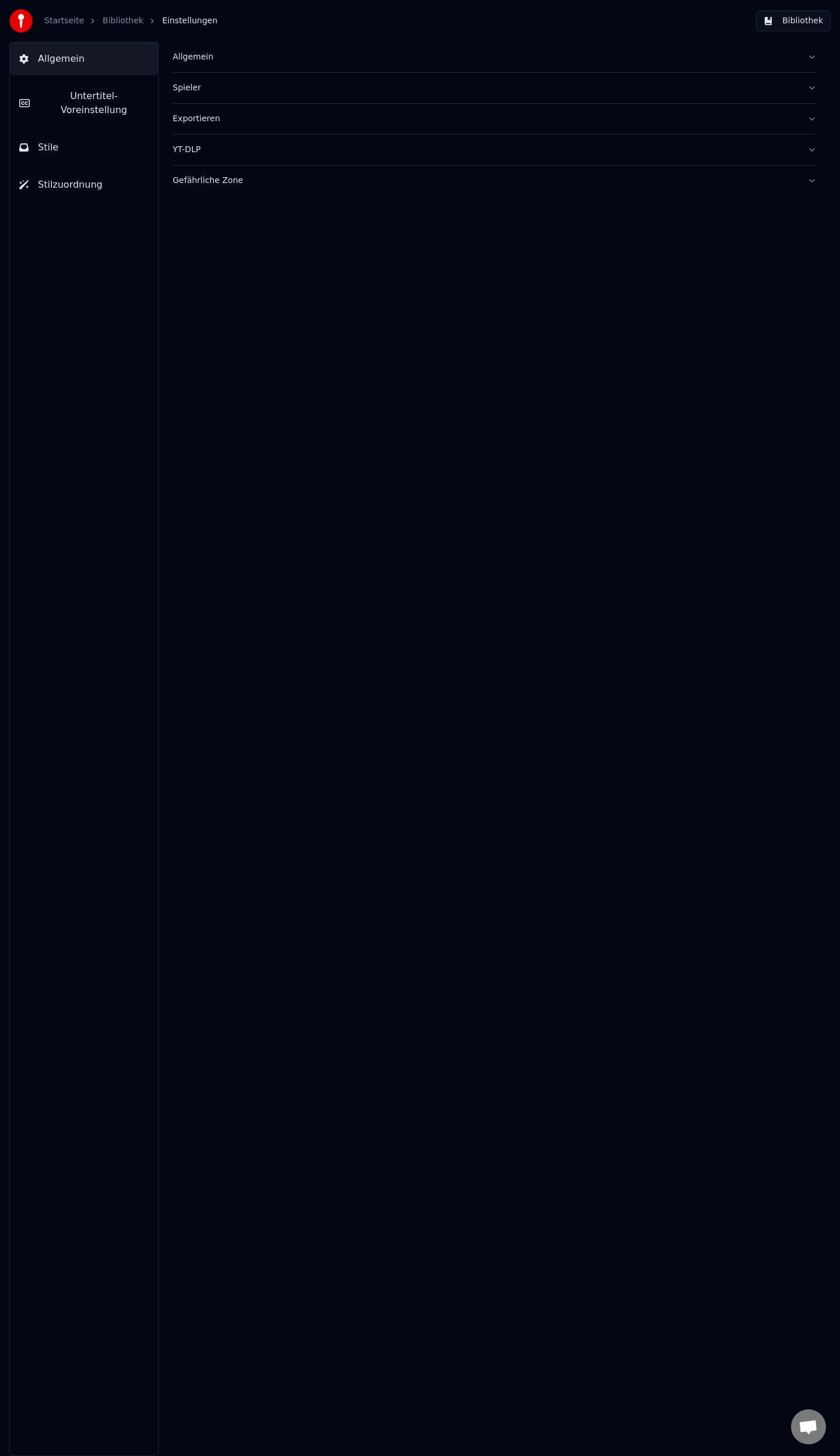
click at [68, 102] on span "Untertitel-Voreinstellung" at bounding box center [94, 103] width 109 height 28
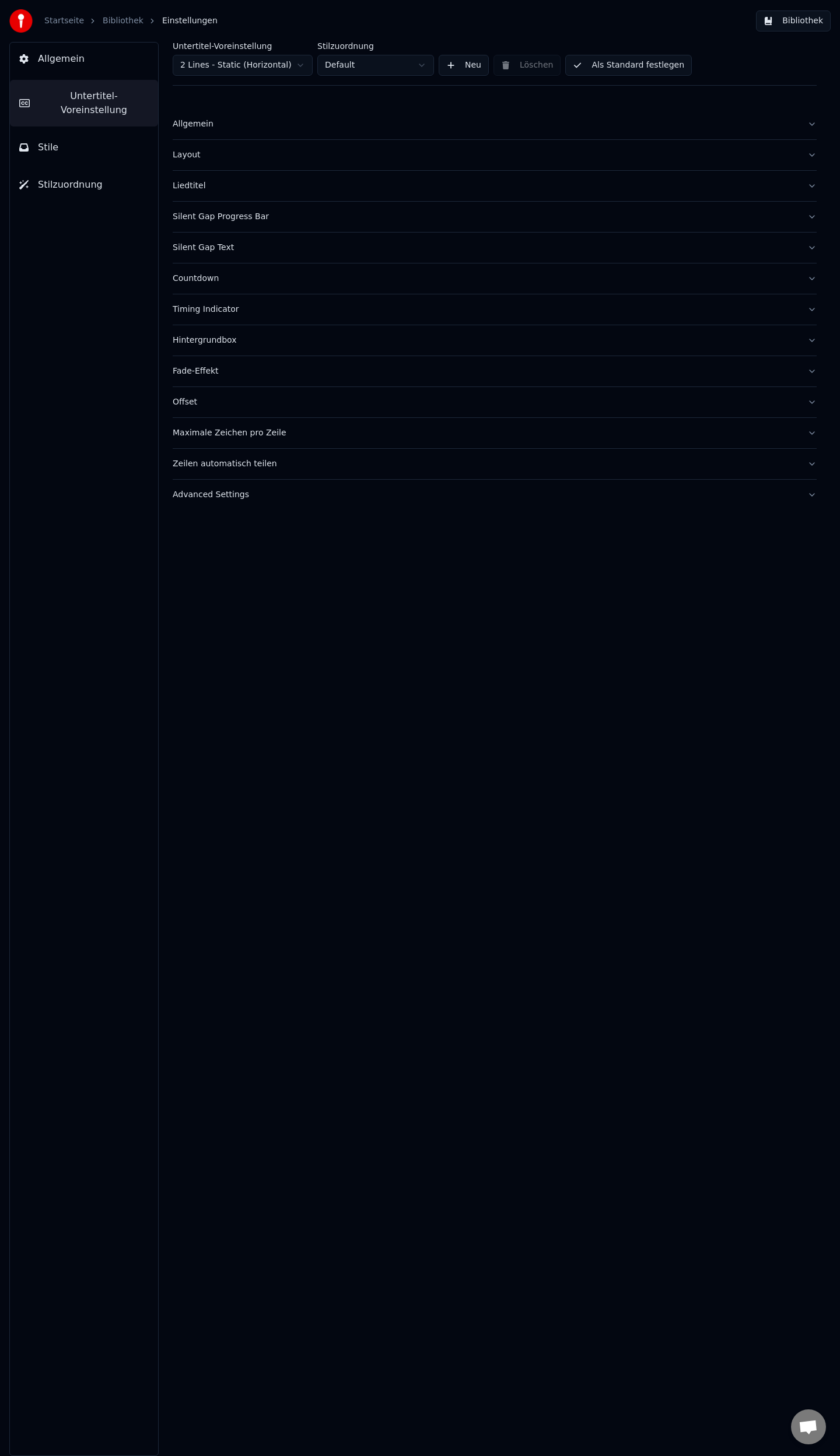
click at [811, 185] on button "Liedtitel" at bounding box center [494, 185] width 644 height 30
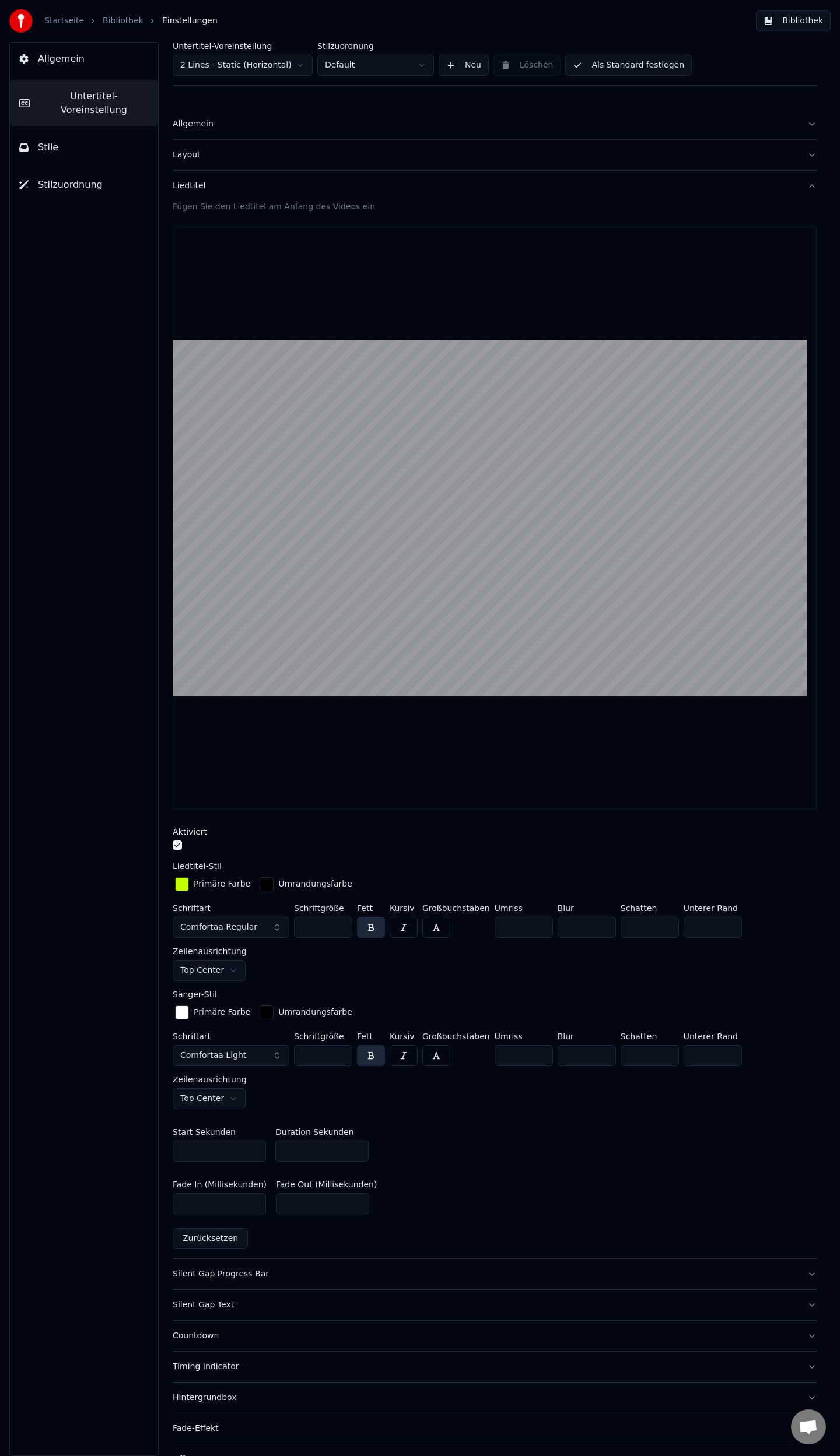
click at [358, 1145] on input "*" at bounding box center [322, 1151] width 94 height 21
type input "*"
drag, startPoint x: 181, startPoint y: 1206, endPoint x: 140, endPoint y: 1202, distance: 41.2
click at [140, 1203] on div "Allgemein Untertitel-Voreinstellung Stile Stilzuordnung Untertitel-Voreinstellu…" at bounding box center [420, 749] width 840 height 1414
type input "***"
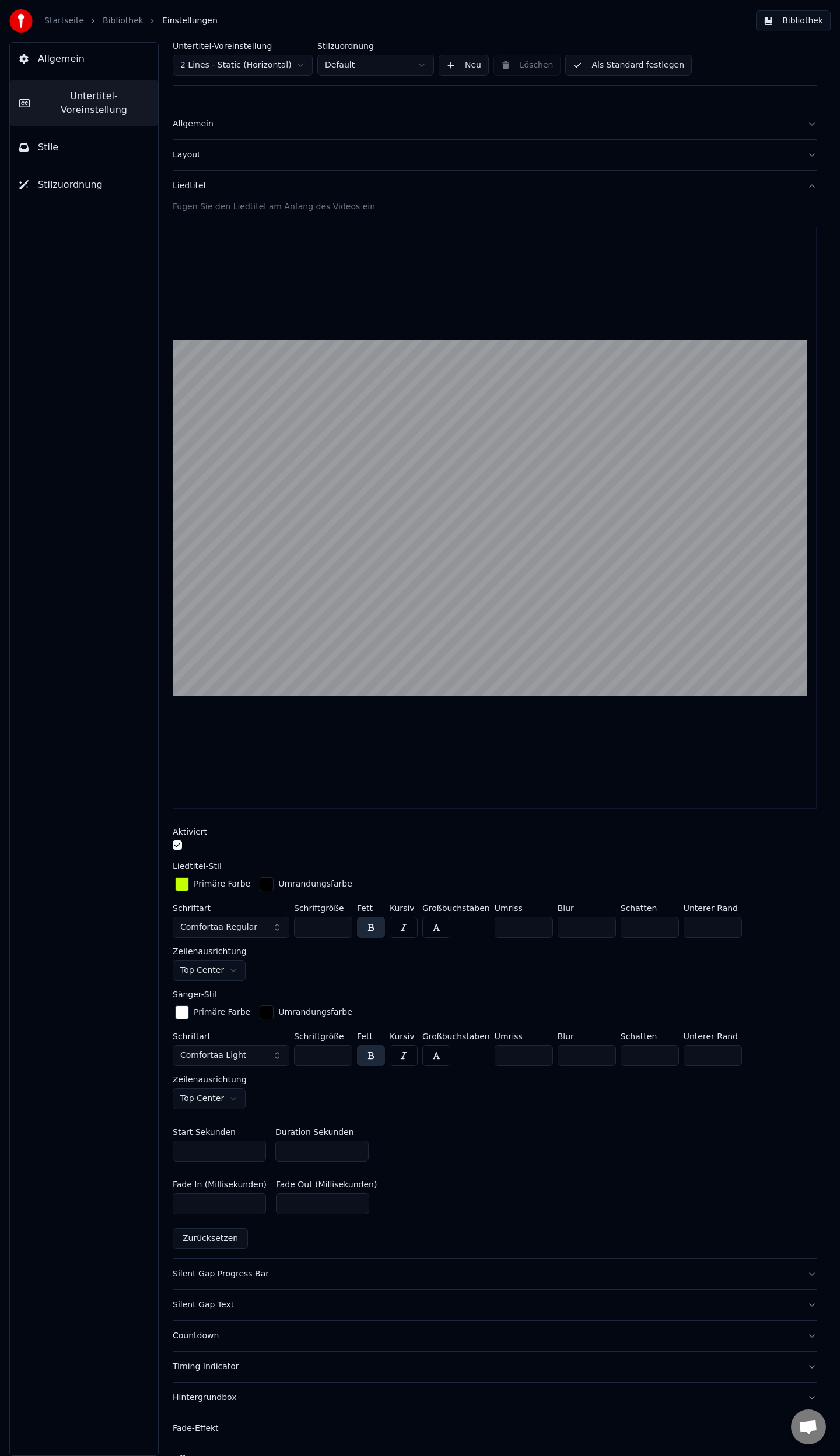
drag, startPoint x: 296, startPoint y: 1206, endPoint x: 120, endPoint y: 1212, distance: 176.1
click at [150, 1212] on div "Untertitel-Voreinstellung 2 Lines - Static (Horizontal) Stilzuordnung Default N…" at bounding box center [494, 749] width 690 height 1414
type input "***"
click at [610, 66] on button "Als Standard festlegen" at bounding box center [628, 65] width 127 height 21
click at [113, 21] on link "Bibliothek" at bounding box center [122, 20] width 41 height 11
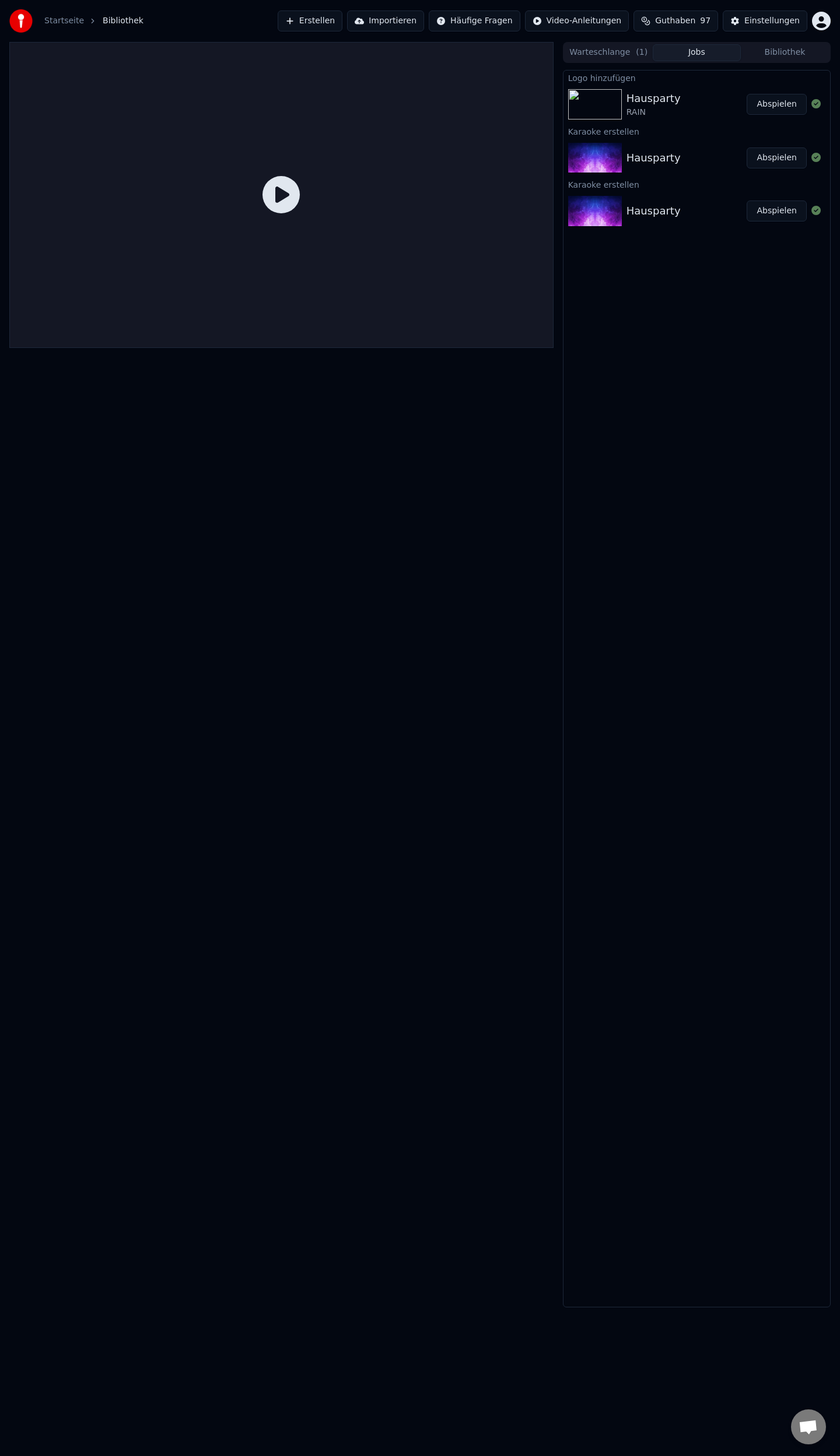
click at [772, 105] on button "Abspielen" at bounding box center [776, 104] width 60 height 21
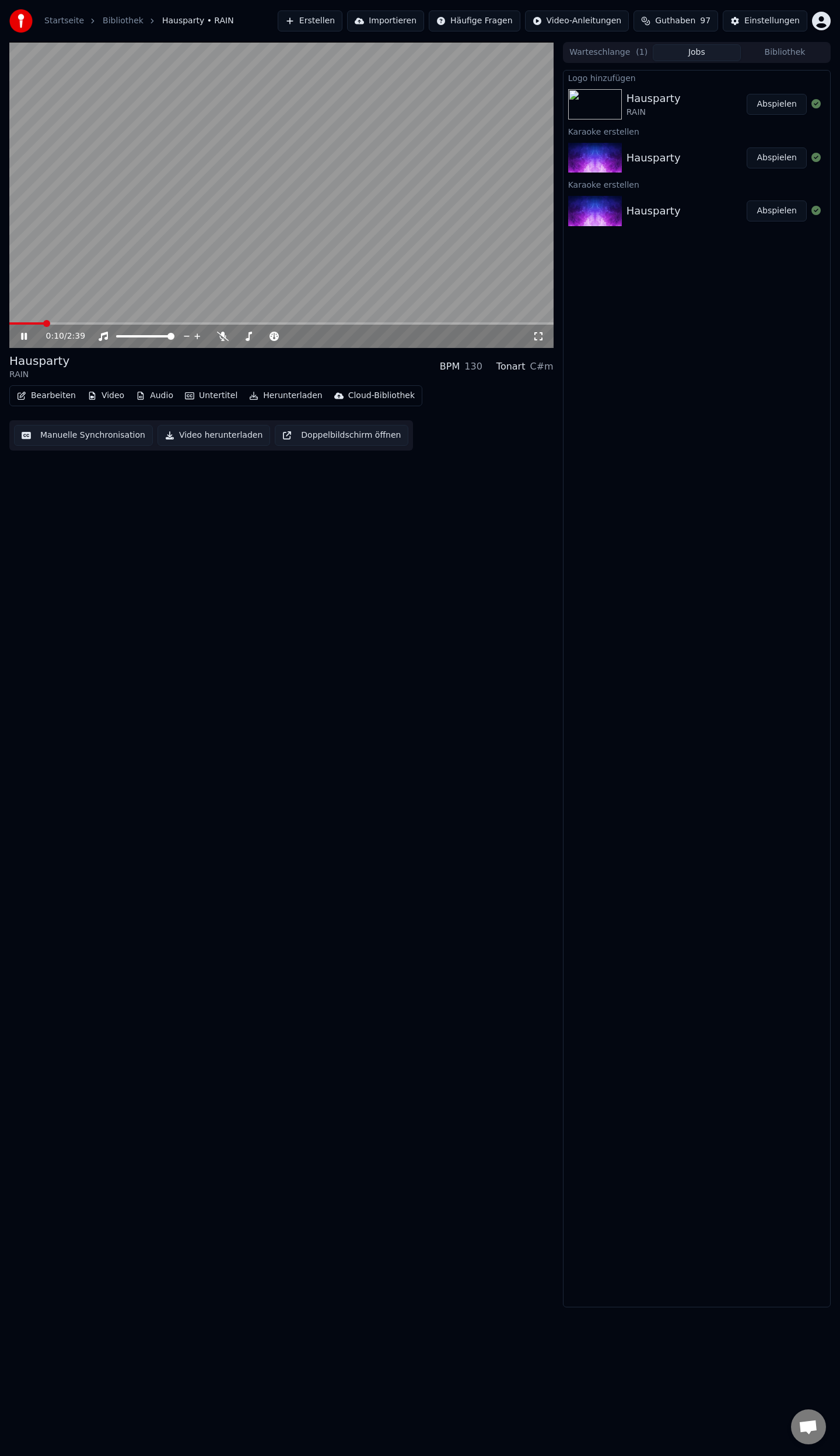
click at [24, 335] on icon at bounding box center [23, 336] width 6 height 7
click at [10, 320] on span at bounding box center [13, 323] width 7 height 7
click at [10, 327] on span at bounding box center [13, 323] width 7 height 7
click at [53, 438] on button "Manuelle Synchronisation" at bounding box center [83, 435] width 139 height 21
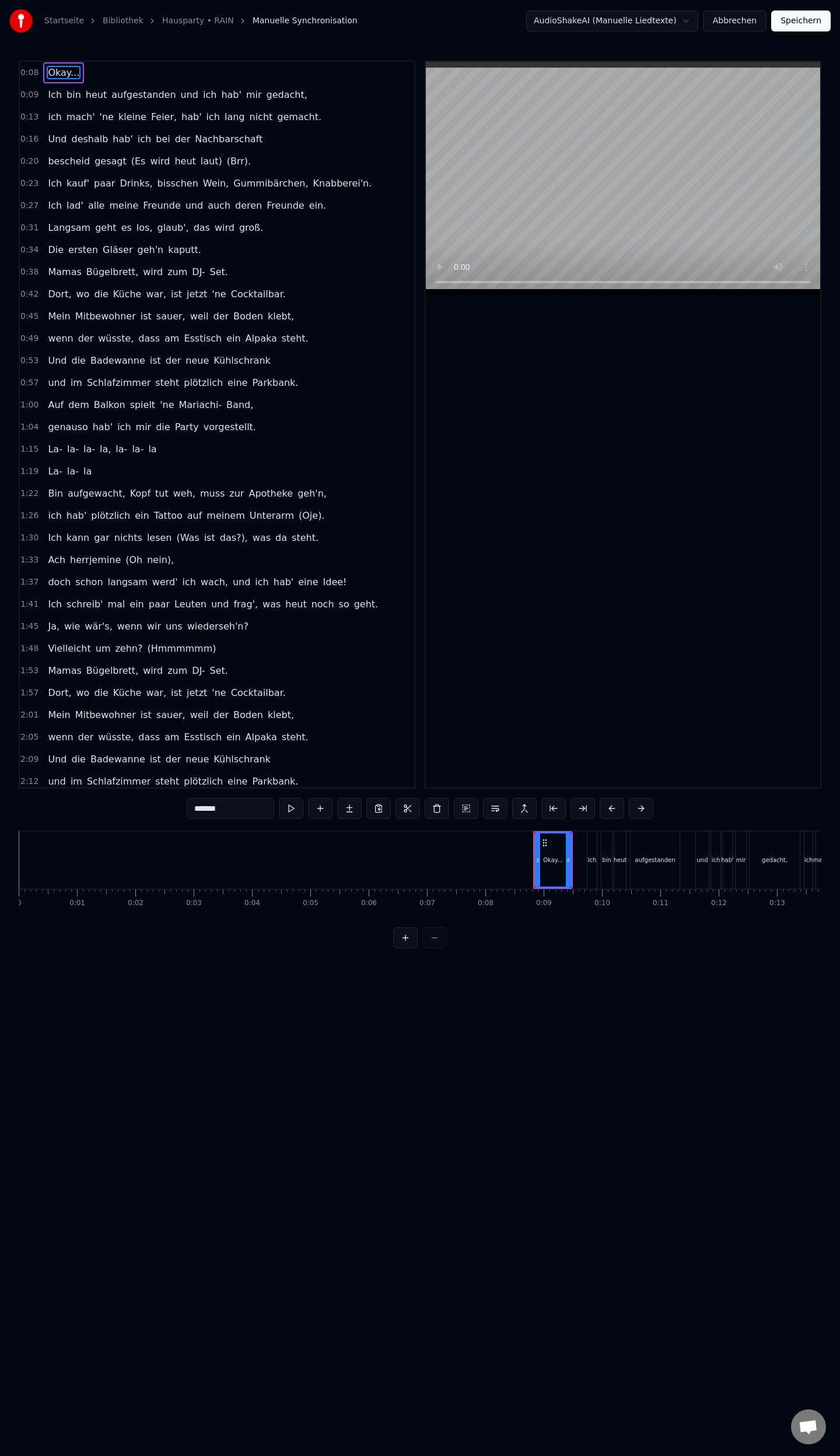
click at [739, 19] on button "Abbrechen" at bounding box center [734, 21] width 63 height 21
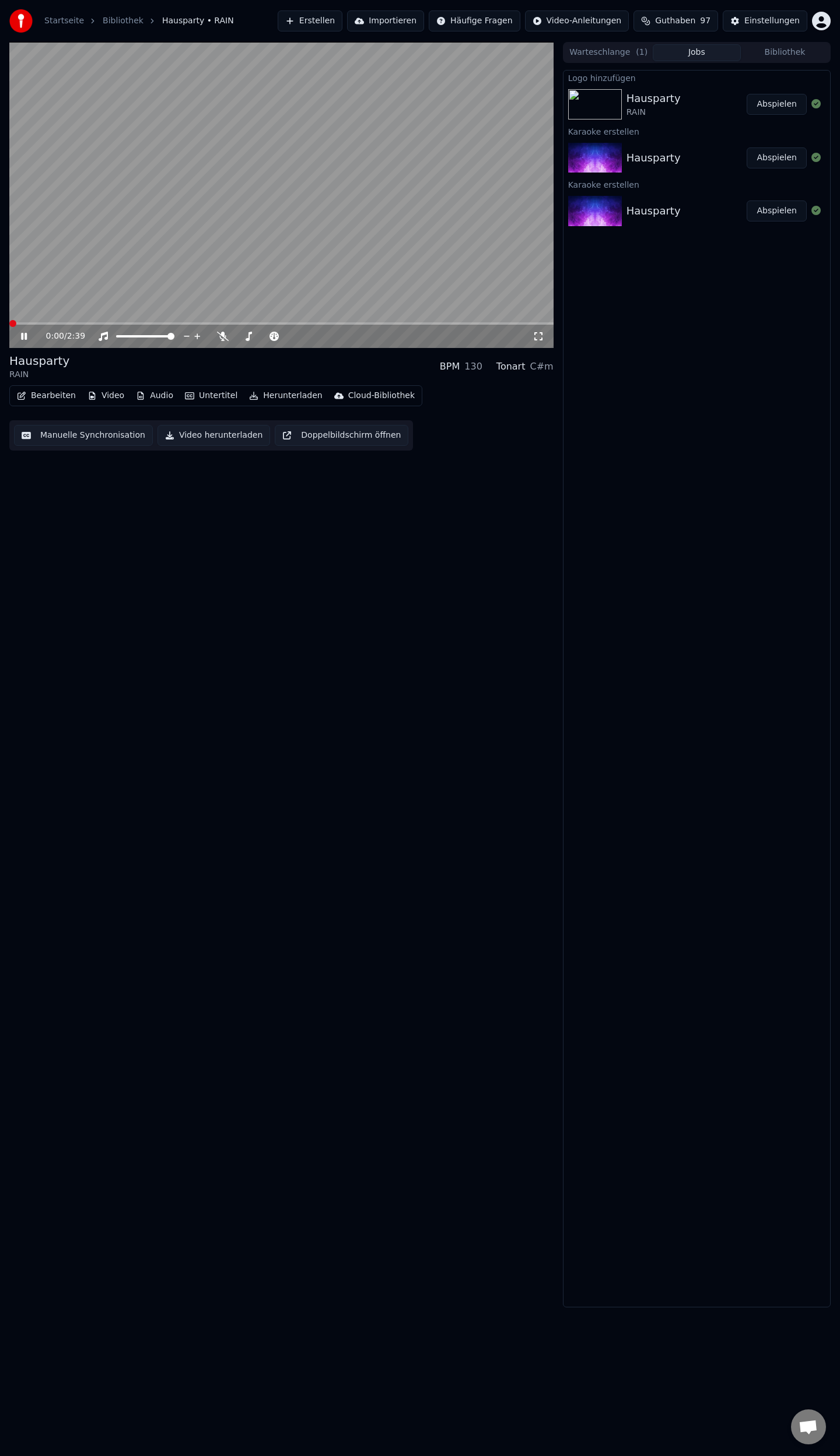
click at [25, 335] on icon at bounding box center [23, 336] width 6 height 7
click at [10, 327] on span at bounding box center [13, 323] width 7 height 7
click at [67, 439] on button "Manuelle Synchronisation" at bounding box center [83, 435] width 139 height 21
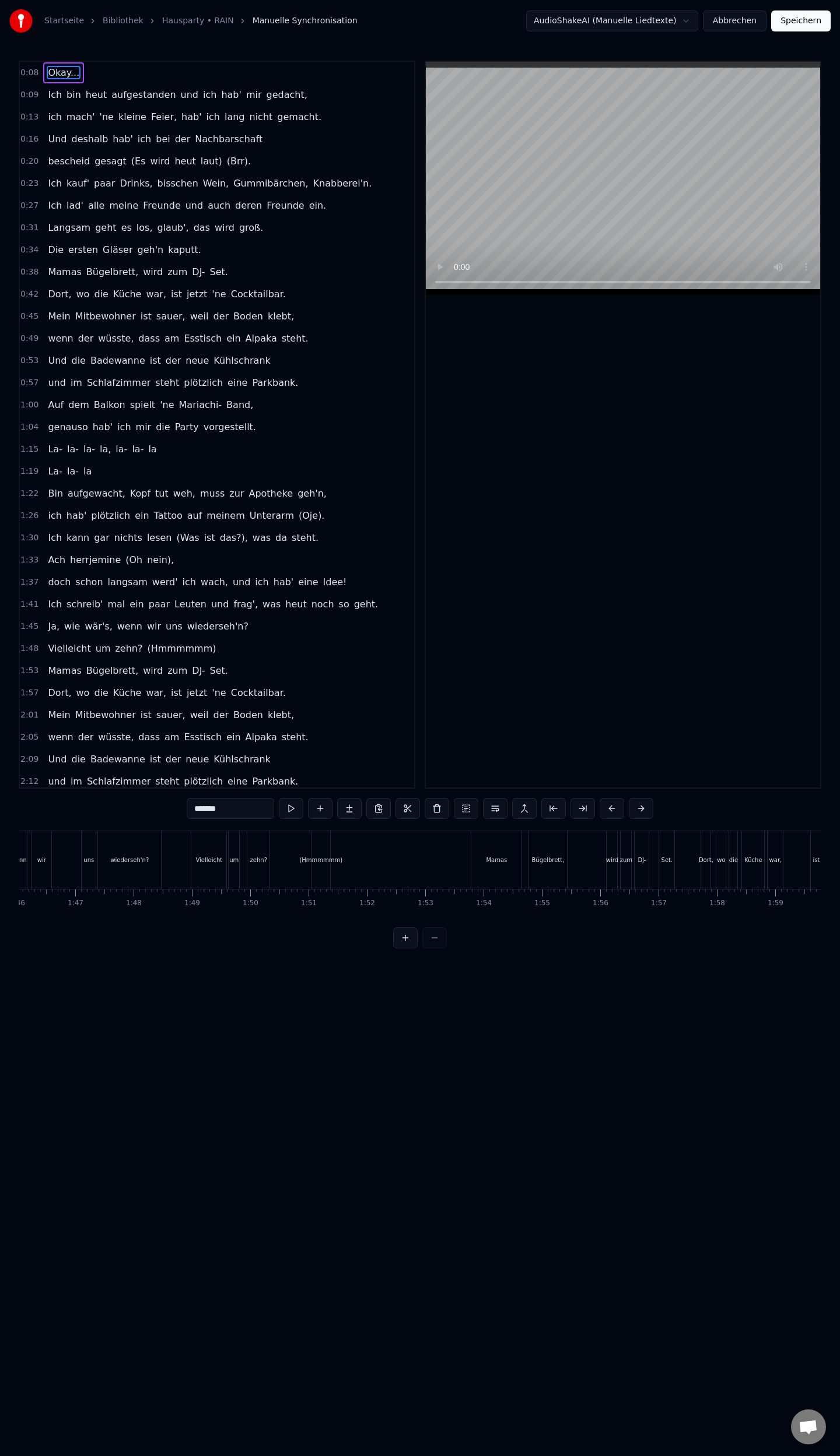
scroll to position [0, 6169]
click at [186, 642] on span "(Hmmmmmm)" at bounding box center [181, 648] width 71 height 13
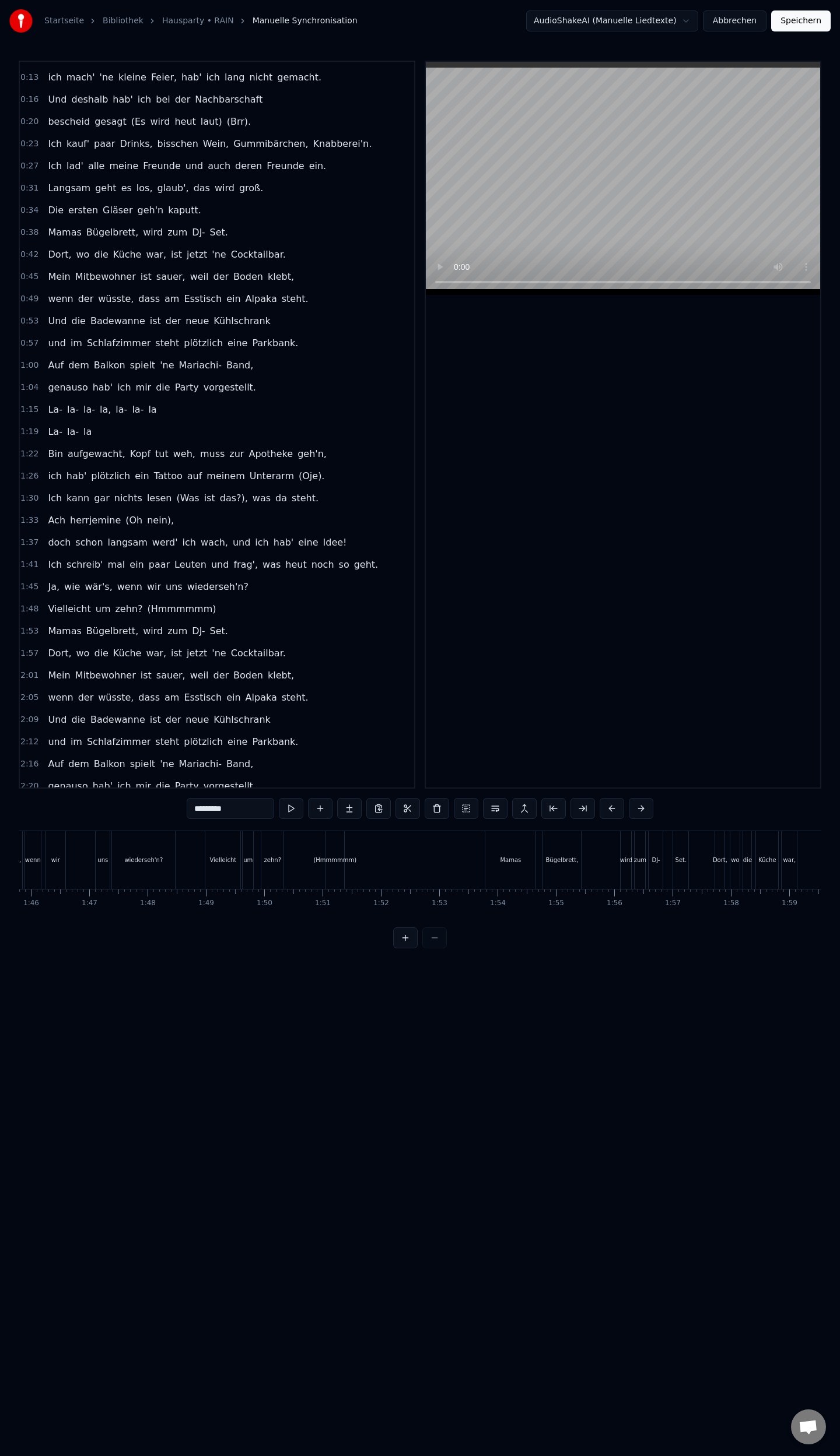
click at [188, 641] on div "0:08 Okay... 0:09 Ich bin heut aufgestanden und ich hab' mir gedacht, 0:13 ich …" at bounding box center [217, 425] width 396 height 728
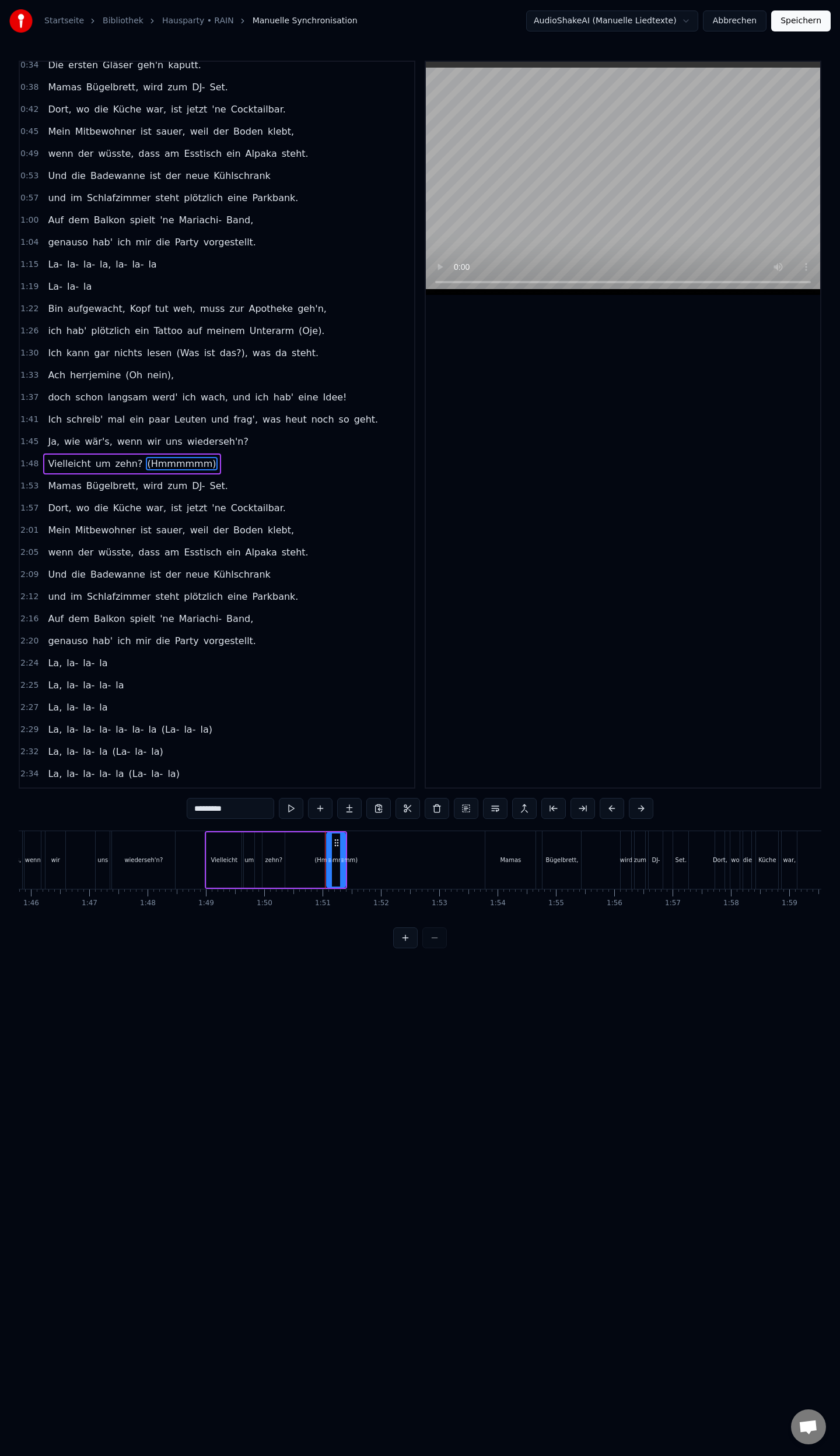
scroll to position [188, 0]
click at [238, 808] on input "*********" at bounding box center [230, 809] width 88 height 21
click at [215, 808] on input "**********" at bounding box center [216, 809] width 94 height 21
type input "**********"
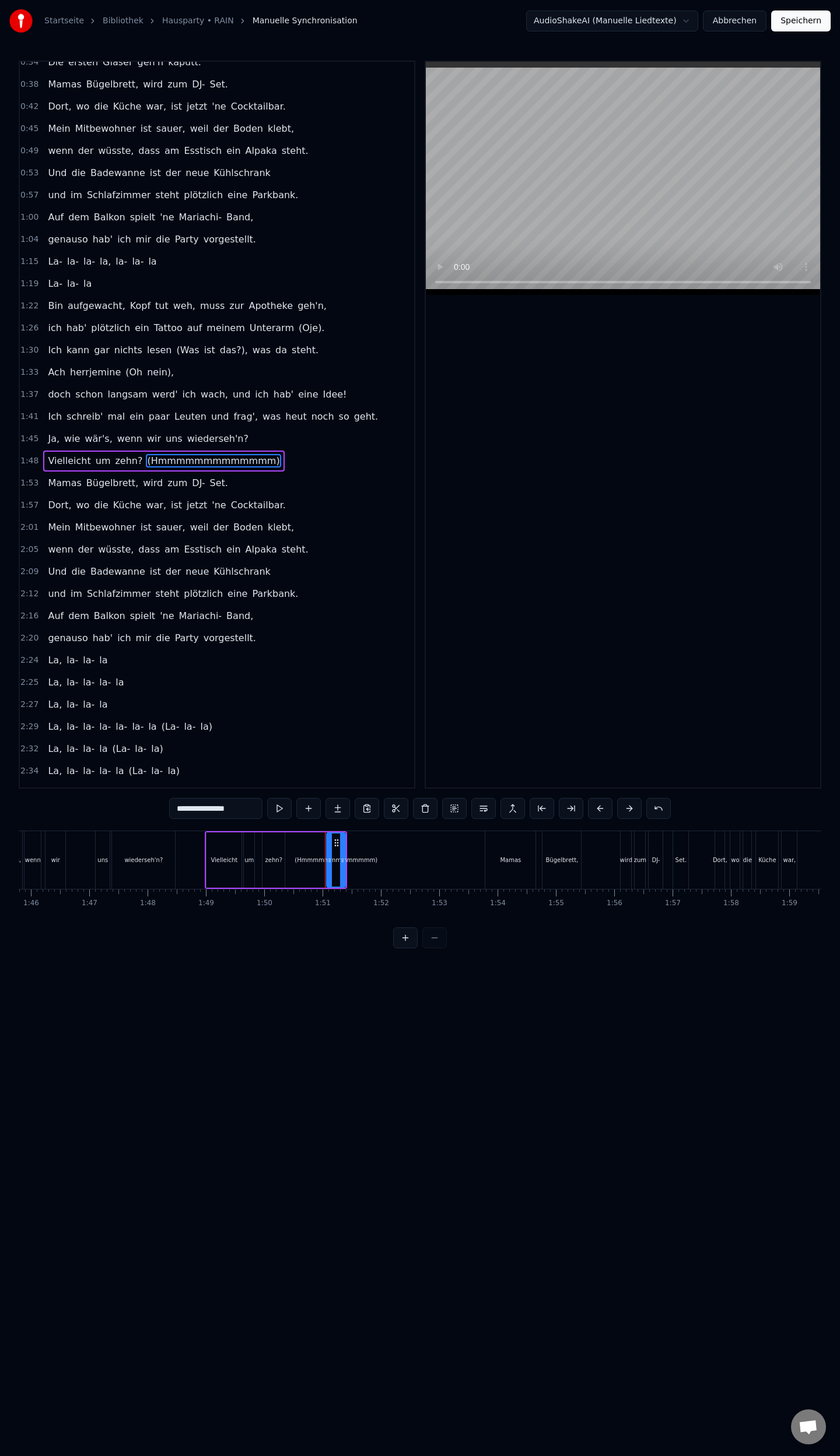
click at [305, 967] on html "Startseite Bibliothek Hausparty • RAIN Manuelle Synchronisation AudioShakeAI (M…" at bounding box center [420, 484] width 840 height 967
drag, startPoint x: 343, startPoint y: 858, endPoint x: 487, endPoint y: 874, distance: 144.9
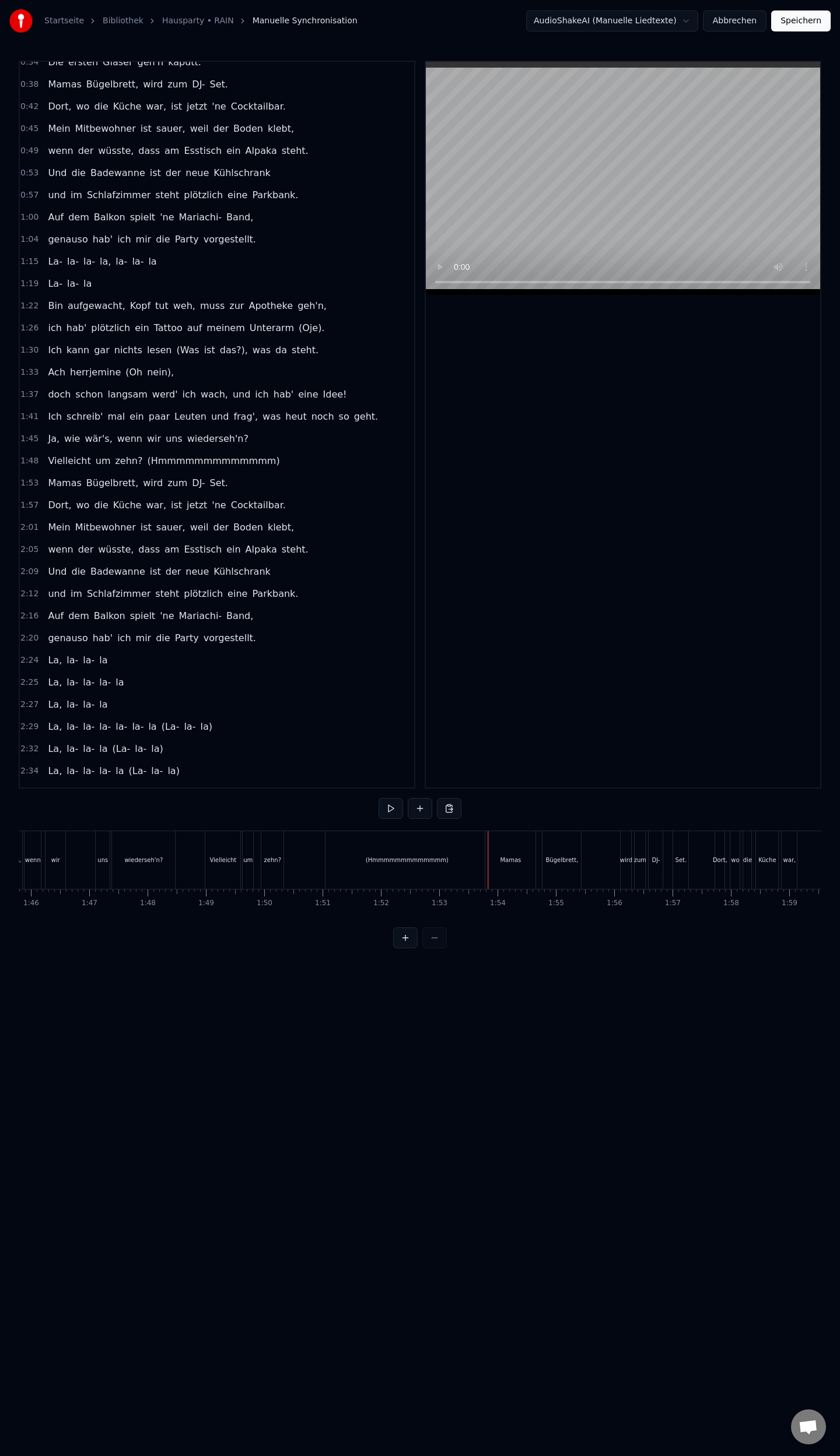
click at [296, 850] on div "Vielleicht um zehn? (Hmmmmmmmmmmmmm)" at bounding box center [348, 860] width 286 height 58
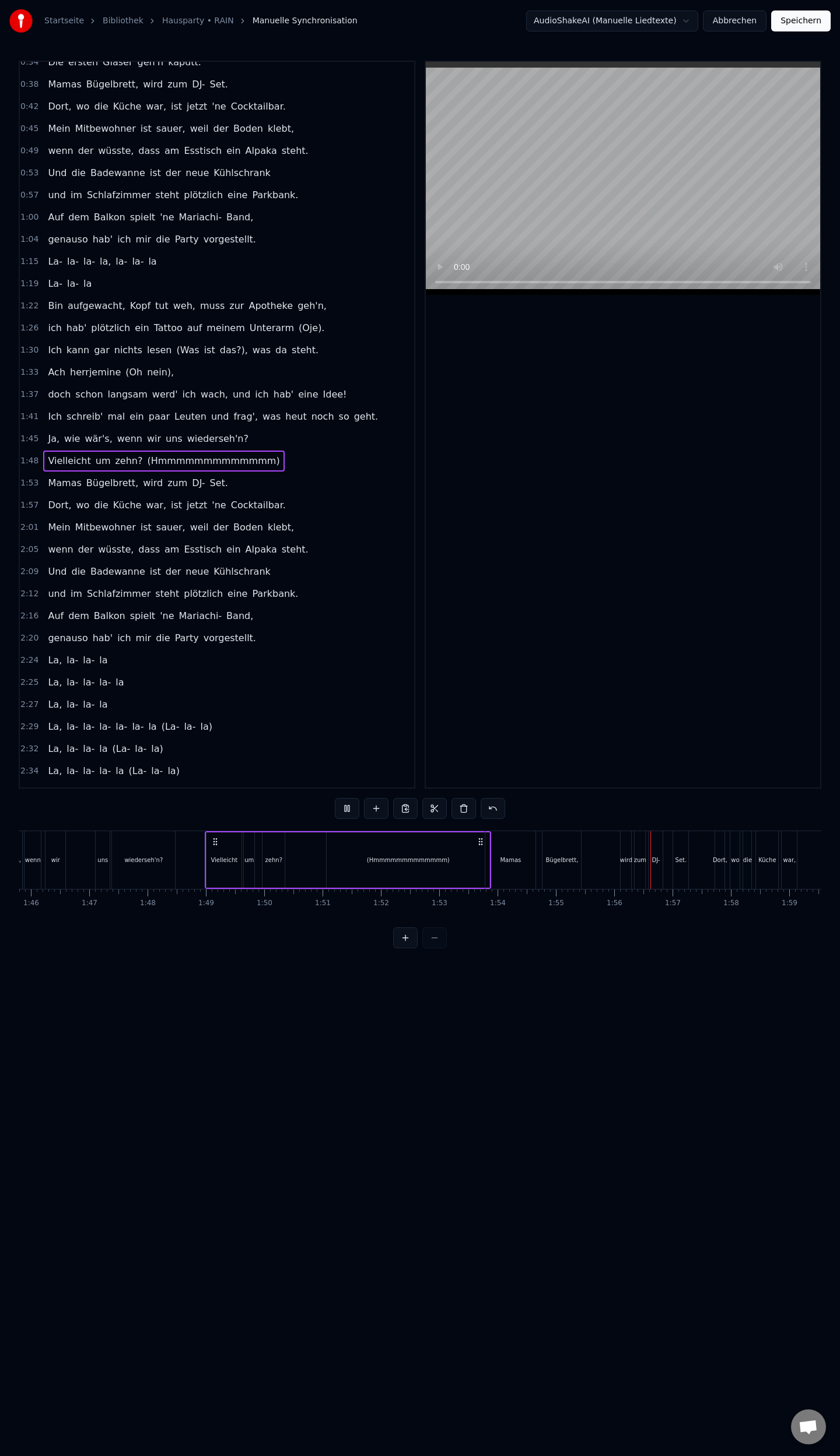
click at [354, 967] on html "Startseite Bibliothek Hausparty • RAIN Manuelle Synchronisation AudioShakeAI (M…" at bounding box center [420, 484] width 840 height 967
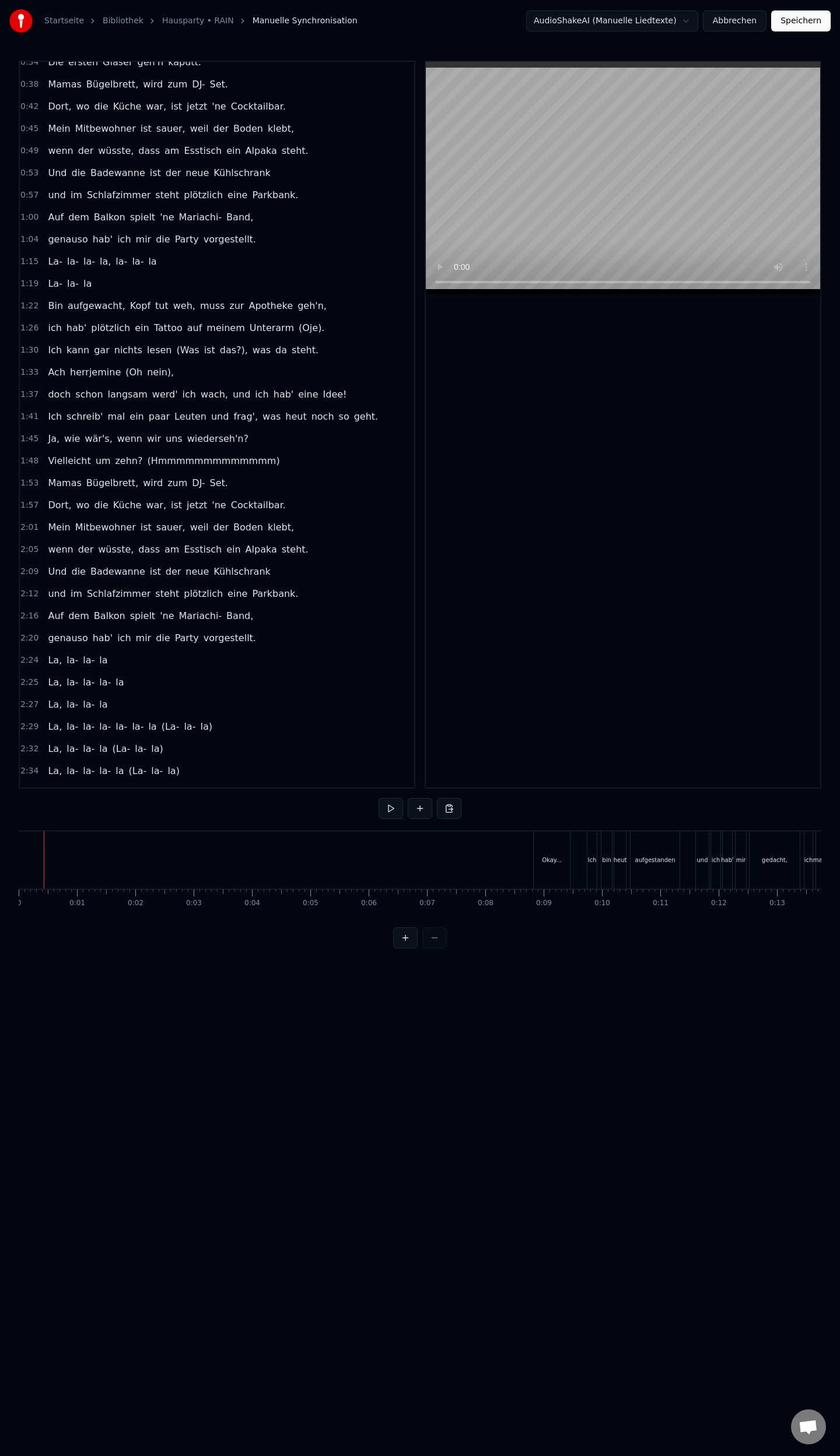
drag, startPoint x: 40, startPoint y: 855, endPoint x: 26, endPoint y: 867, distance: 18.4
click at [15, 861] on div "Startseite Bibliothek Hausparty • RAIN Manuelle Synchronisation AudioShakeAI (M…" at bounding box center [420, 474] width 840 height 948
drag, startPoint x: 500, startPoint y: 816, endPoint x: 634, endPoint y: 922, distance: 170.9
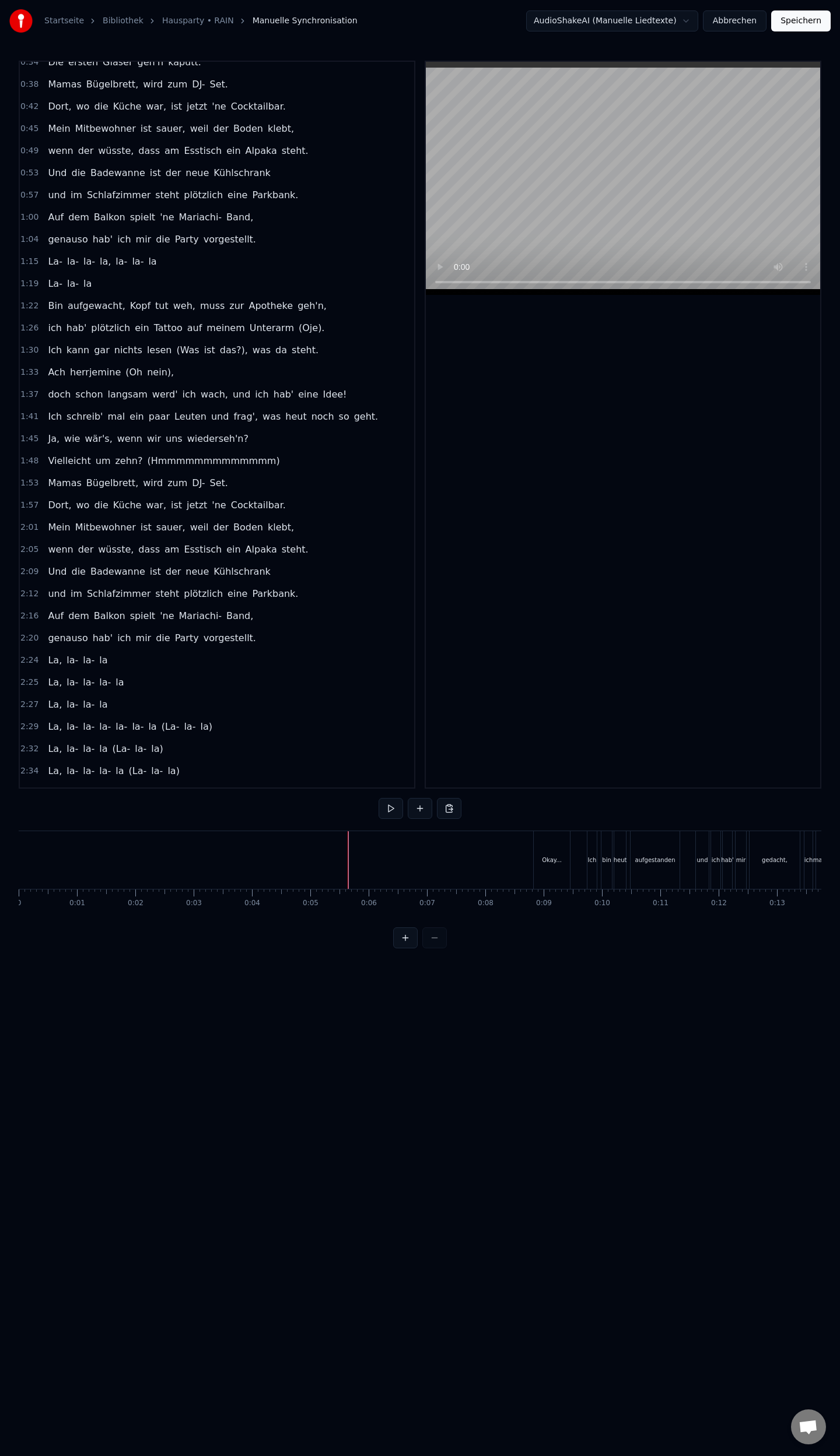
click at [634, 922] on div "0:08 Okay... 0:09 Ich bin heut aufgestanden und ich hab' mir gedacht, 0:13 ich …" at bounding box center [420, 504] width 803 height 888
drag, startPoint x: 19, startPoint y: 846, endPoint x: 67, endPoint y: 859, distance: 49.7
drag, startPoint x: 20, startPoint y: 877, endPoint x: 67, endPoint y: 871, distance: 47.4
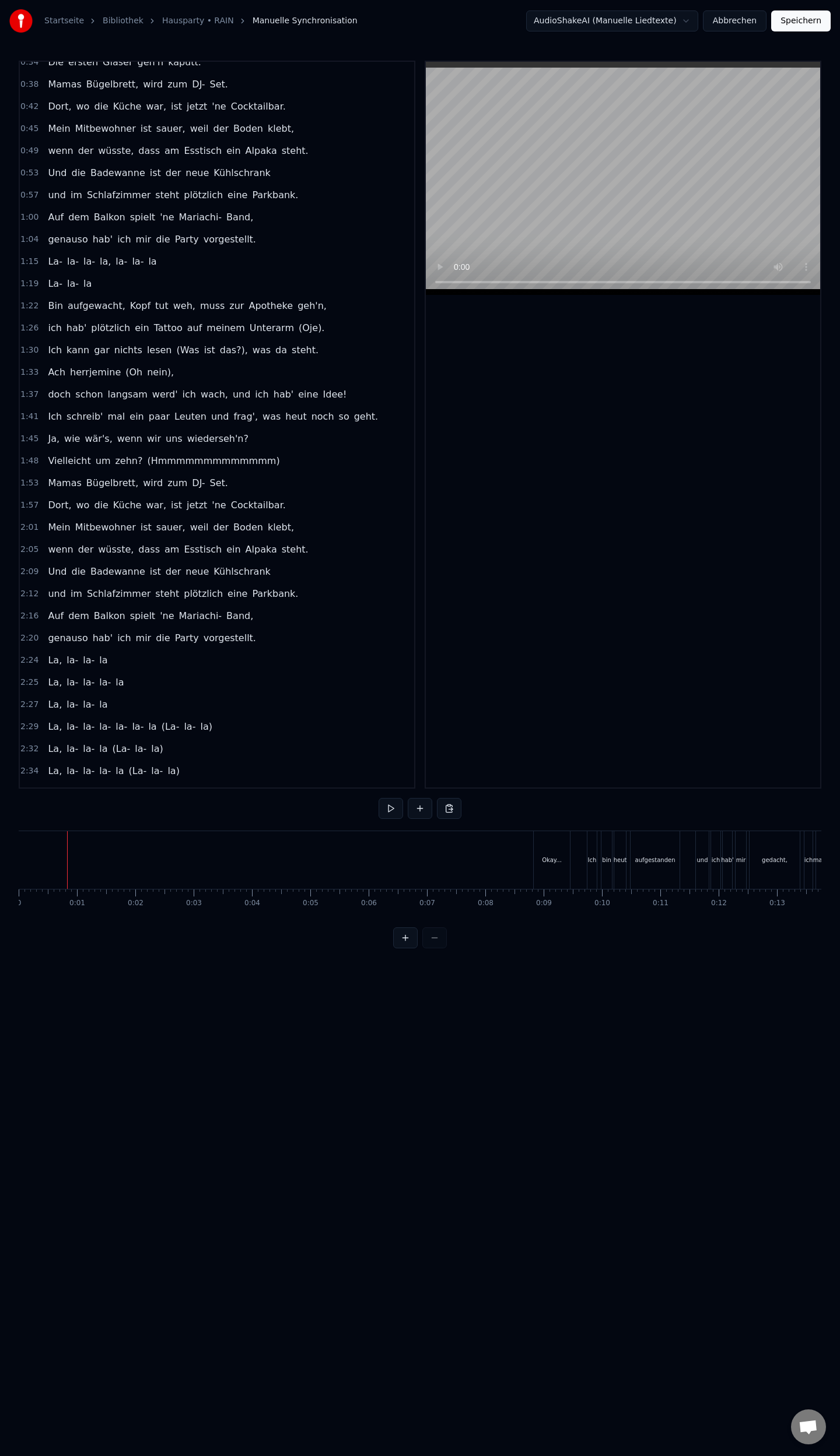
click at [16, 872] on div "Startseite Bibliothek Hausparty • RAIN Manuelle Synchronisation AudioShakeAI (M…" at bounding box center [420, 474] width 840 height 948
click at [388, 814] on button at bounding box center [391, 809] width 24 height 21
click at [109, 22] on link "Bibliothek" at bounding box center [122, 20] width 41 height 11
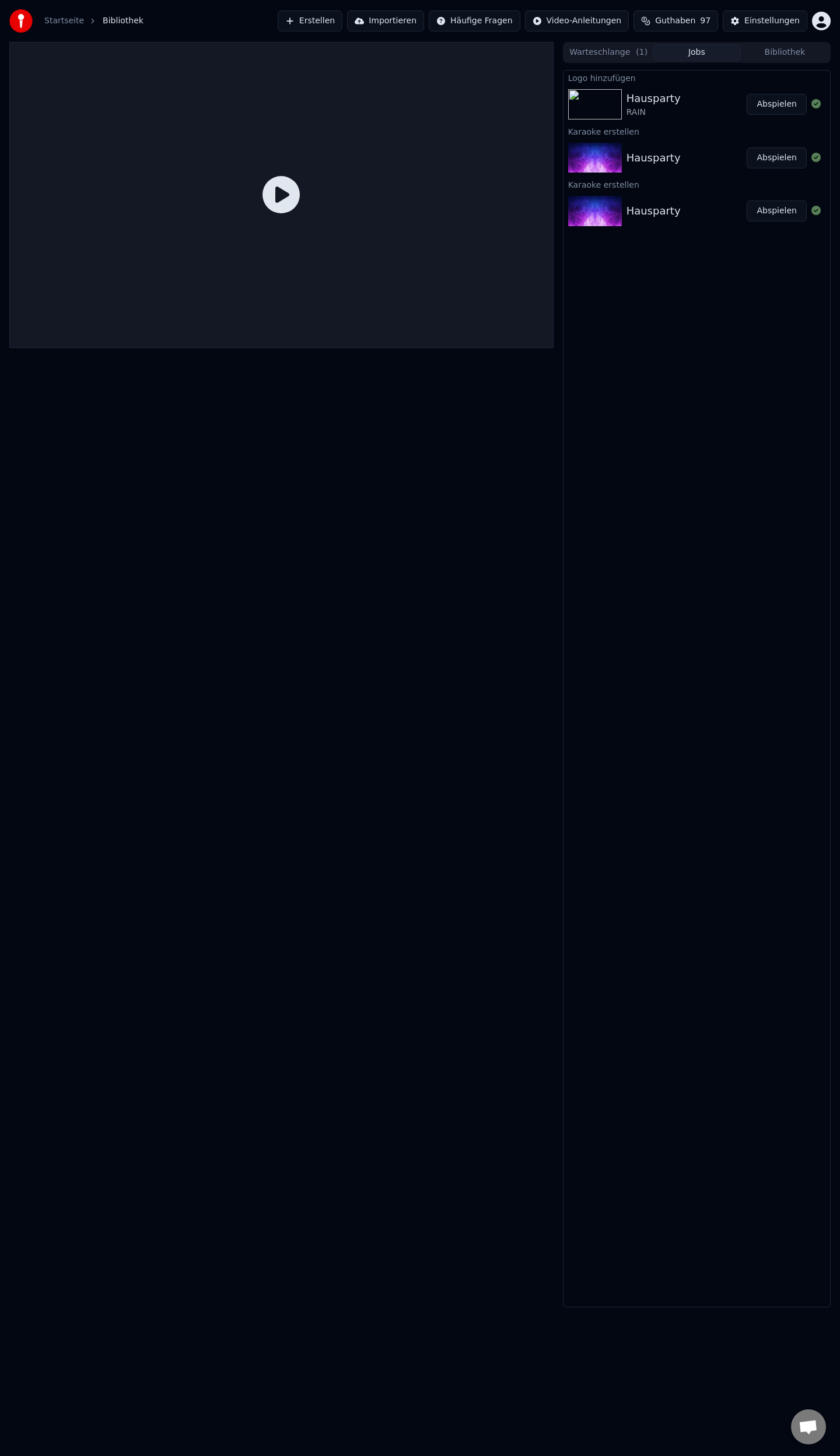
click at [777, 105] on button "Abspielen" at bounding box center [776, 104] width 60 height 21
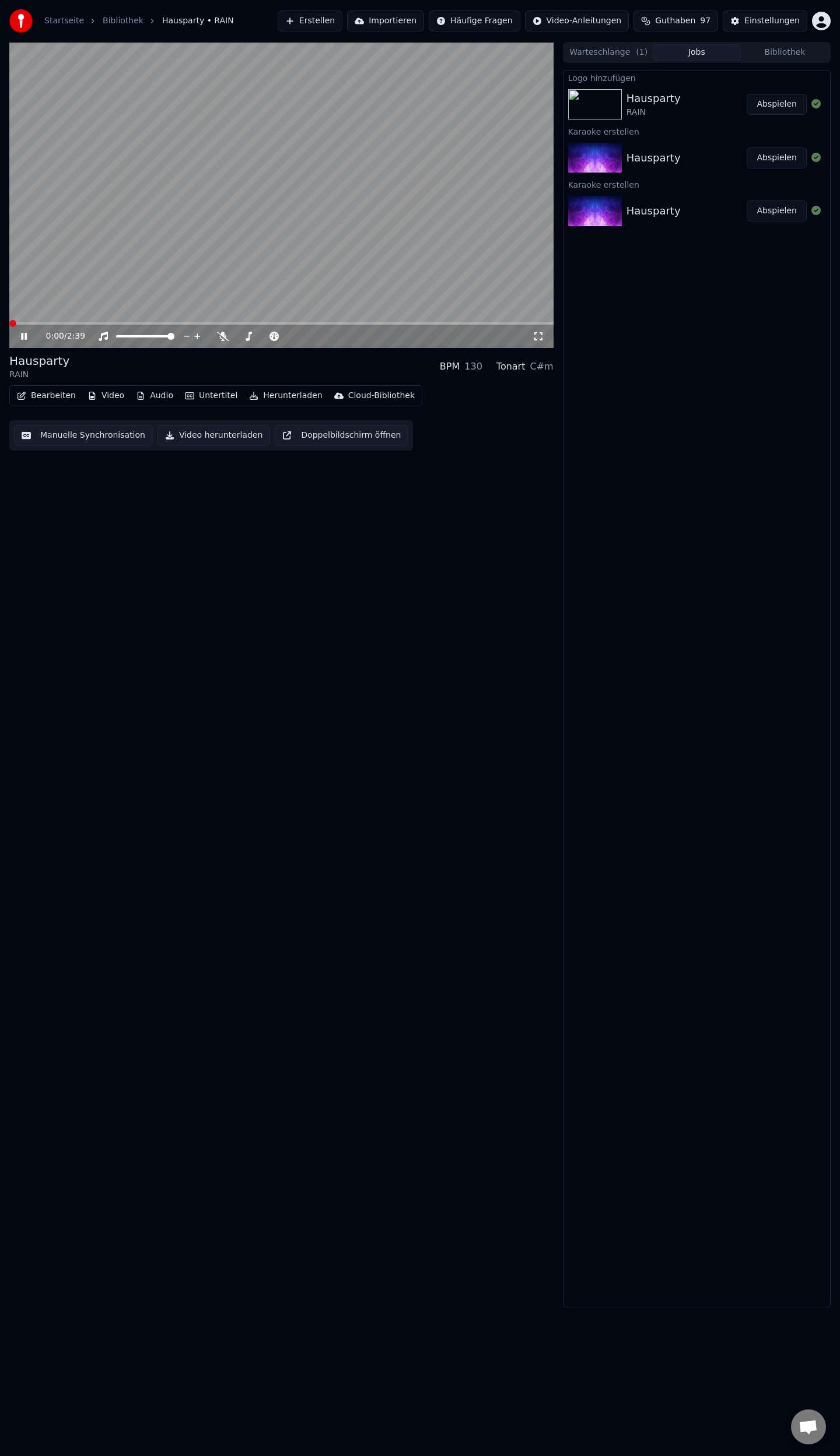
click at [47, 436] on button "Manuelle Synchronisation" at bounding box center [83, 435] width 139 height 21
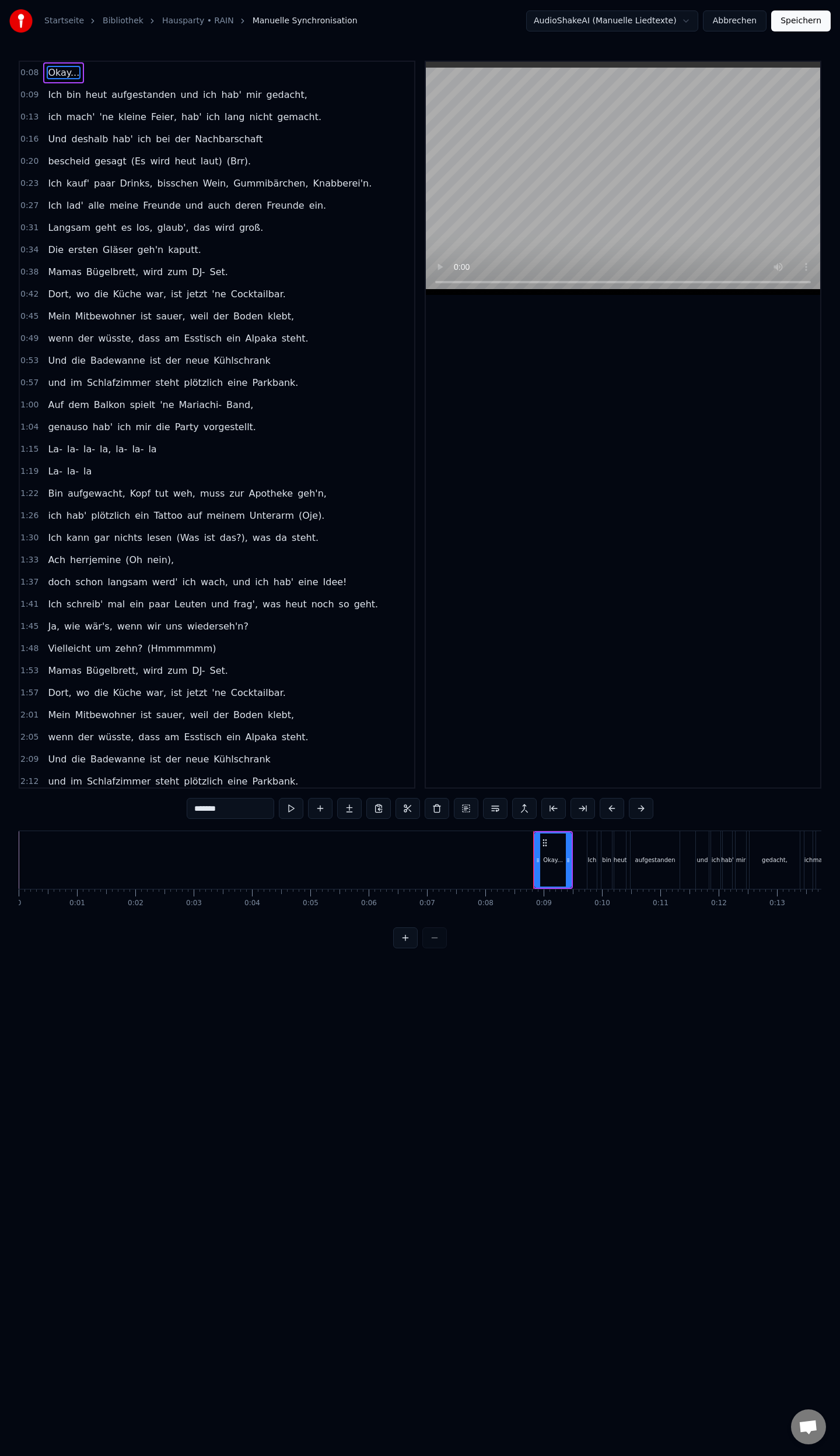
click at [162, 642] on span "(Hmmmmmm)" at bounding box center [181, 648] width 71 height 13
type input "*********"
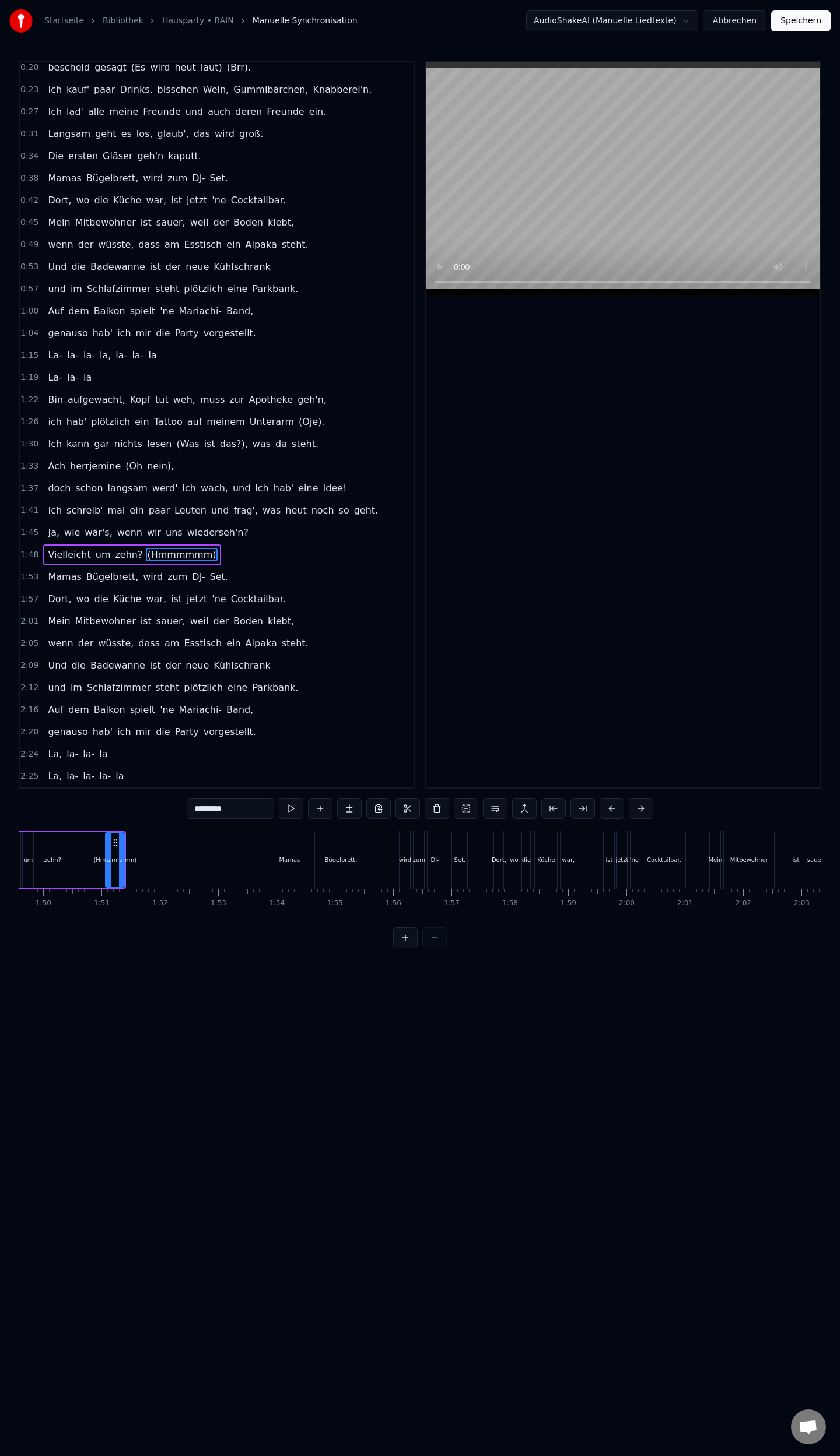
scroll to position [0, 6417]
drag, startPoint x: 95, startPoint y: 859, endPoint x: 239, endPoint y: 856, distance: 144.0
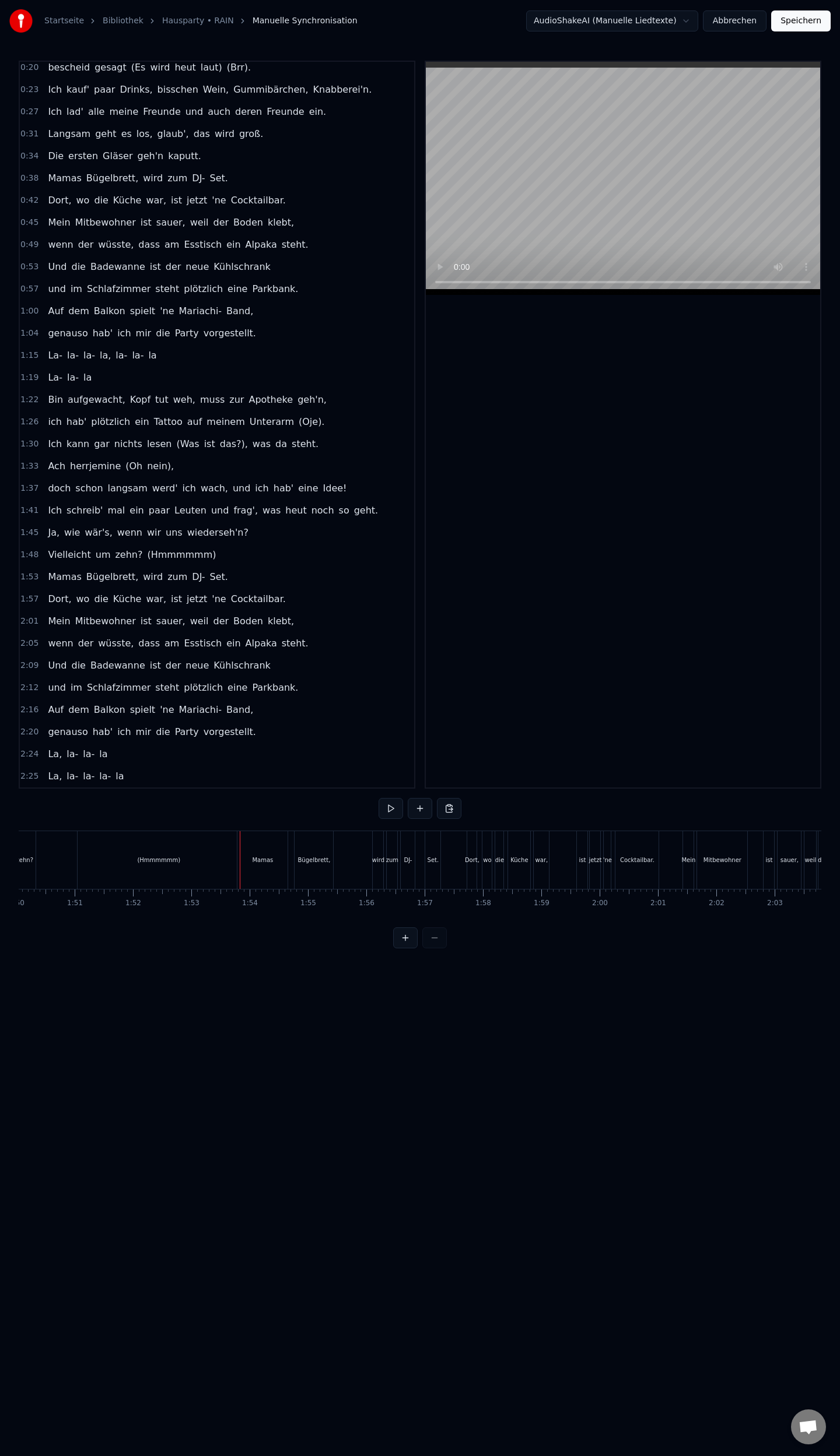
click at [64, 858] on div "Vielleicht um zehn? (Hmmmmmm)" at bounding box center [100, 860] width 286 height 58
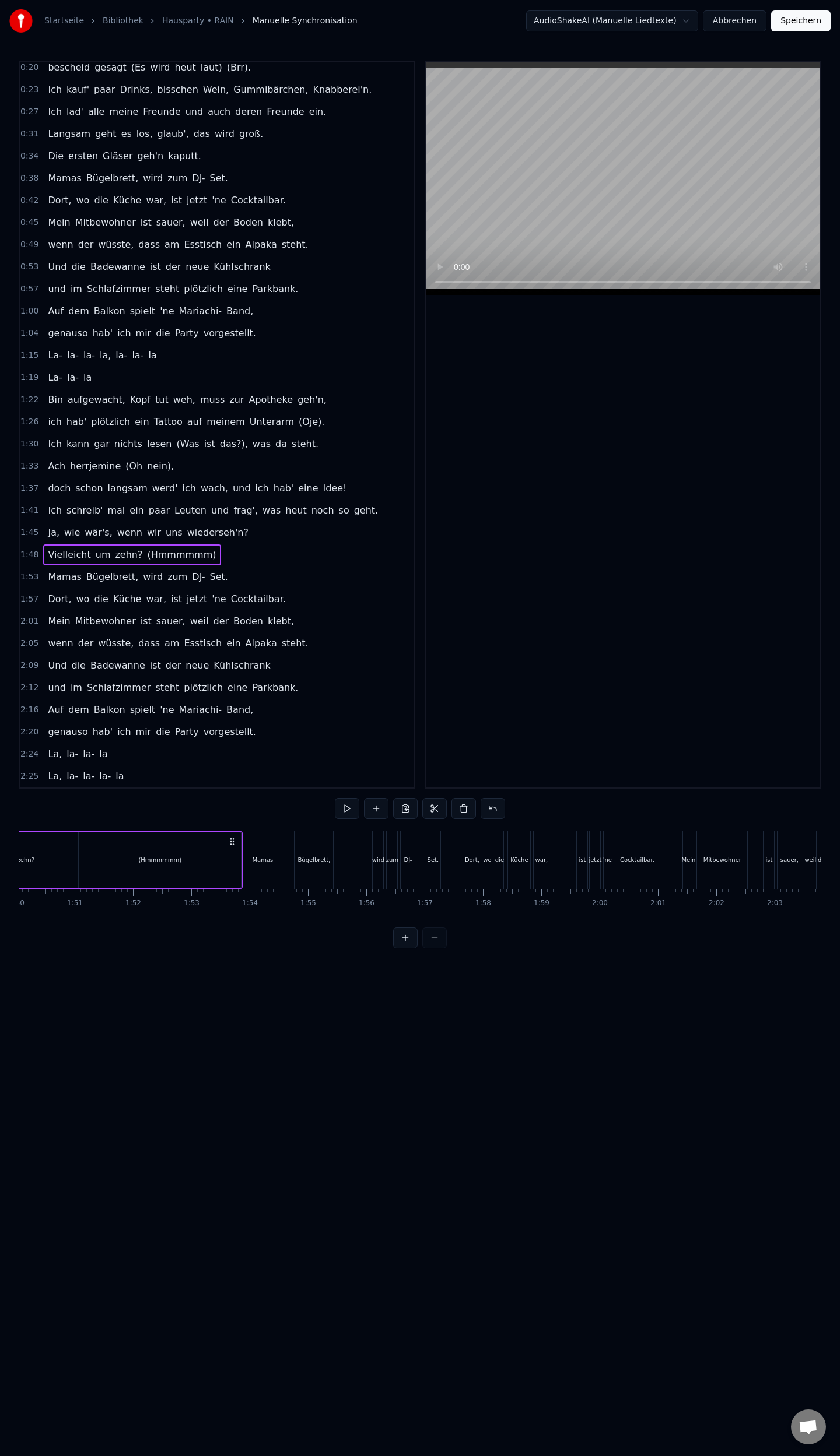
scroll to position [0, 6404]
click at [345, 807] on button at bounding box center [347, 809] width 24 height 21
click at [790, 27] on button "Speichern" at bounding box center [800, 21] width 60 height 21
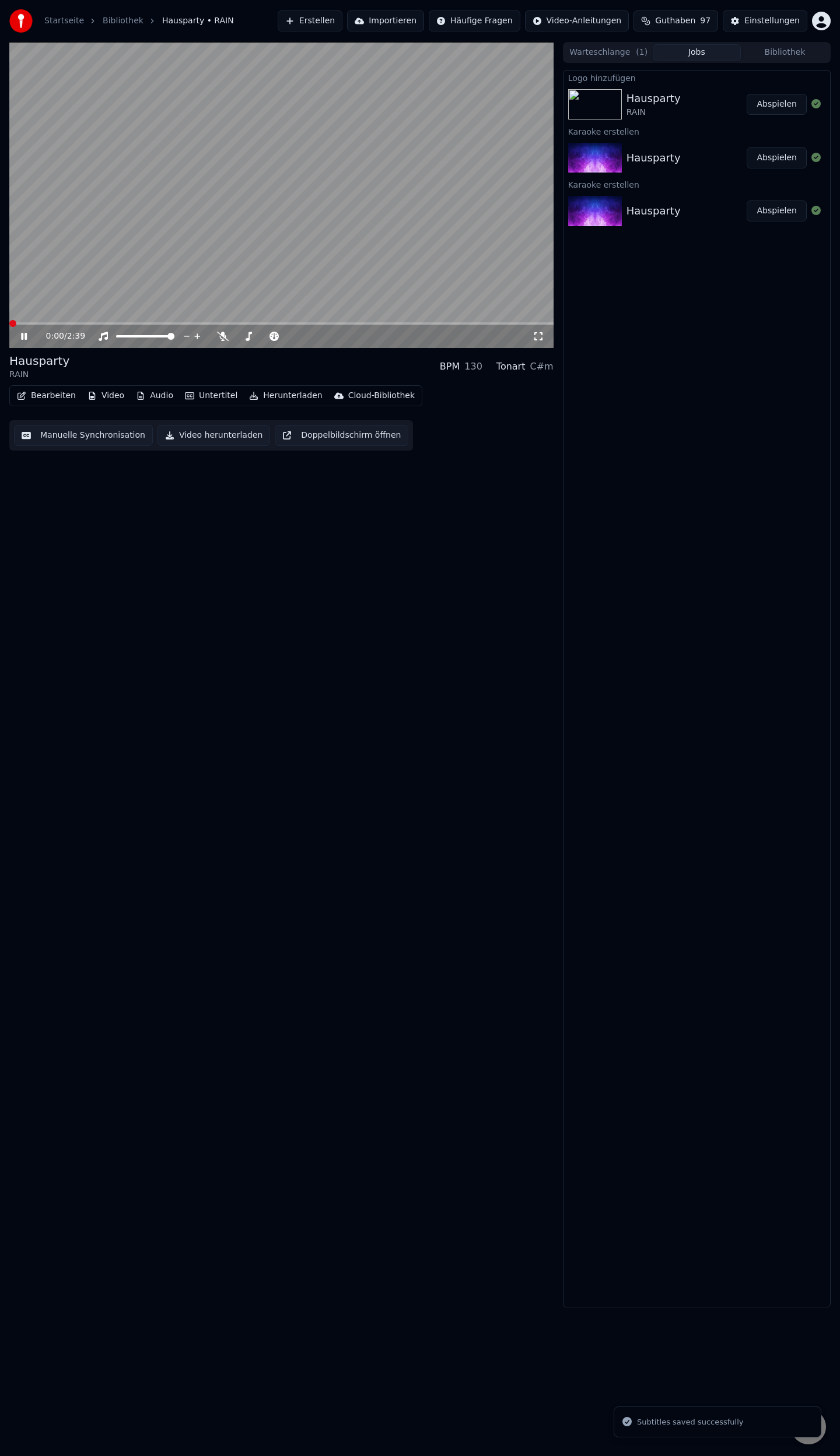
click at [67, 437] on button "Manuelle Synchronisation" at bounding box center [83, 435] width 139 height 21
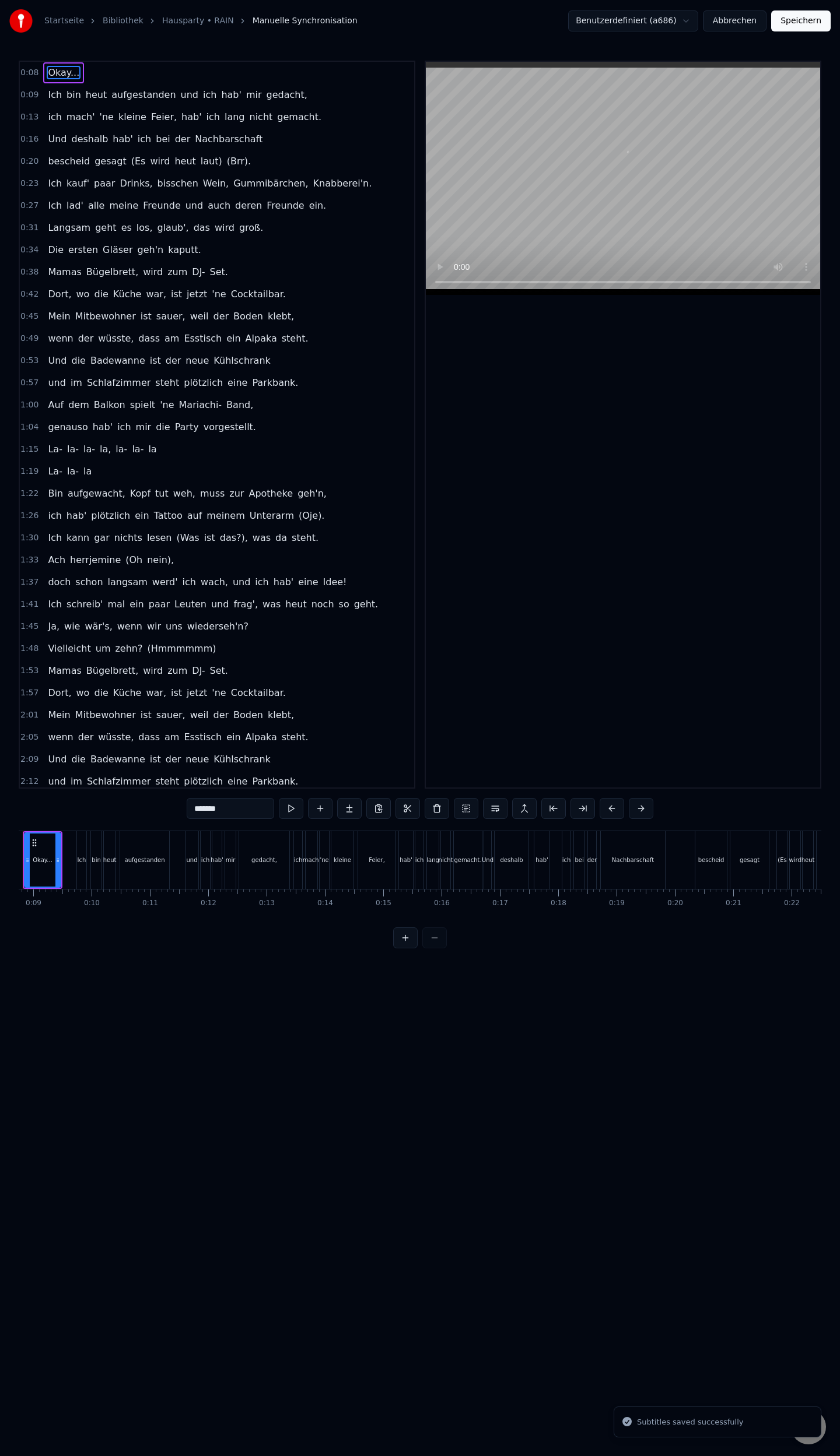
scroll to position [0, 456]
click at [802, 26] on button "Speichern" at bounding box center [800, 21] width 60 height 21
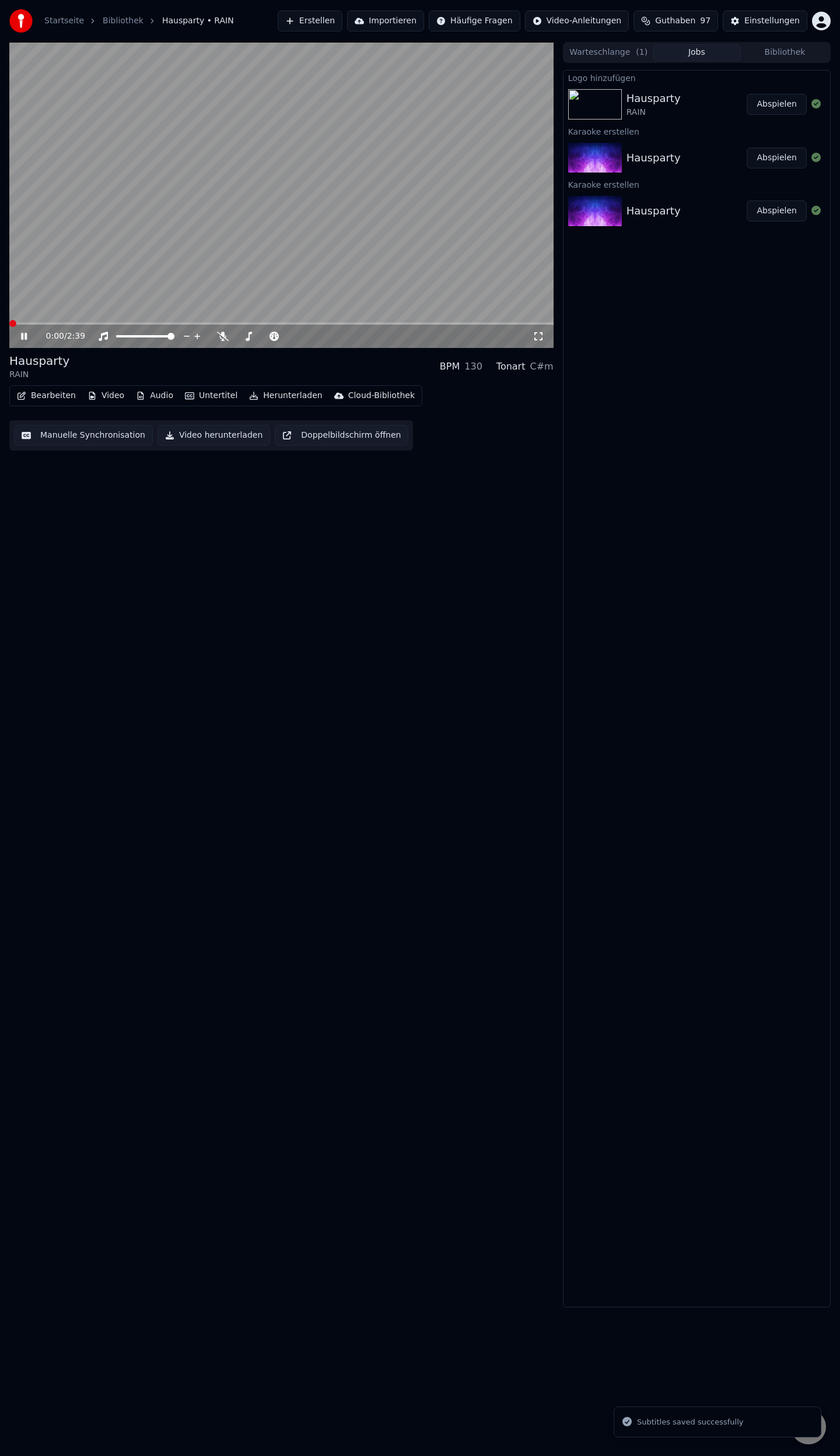
click at [749, 20] on button "Einstellungen" at bounding box center [765, 21] width 85 height 21
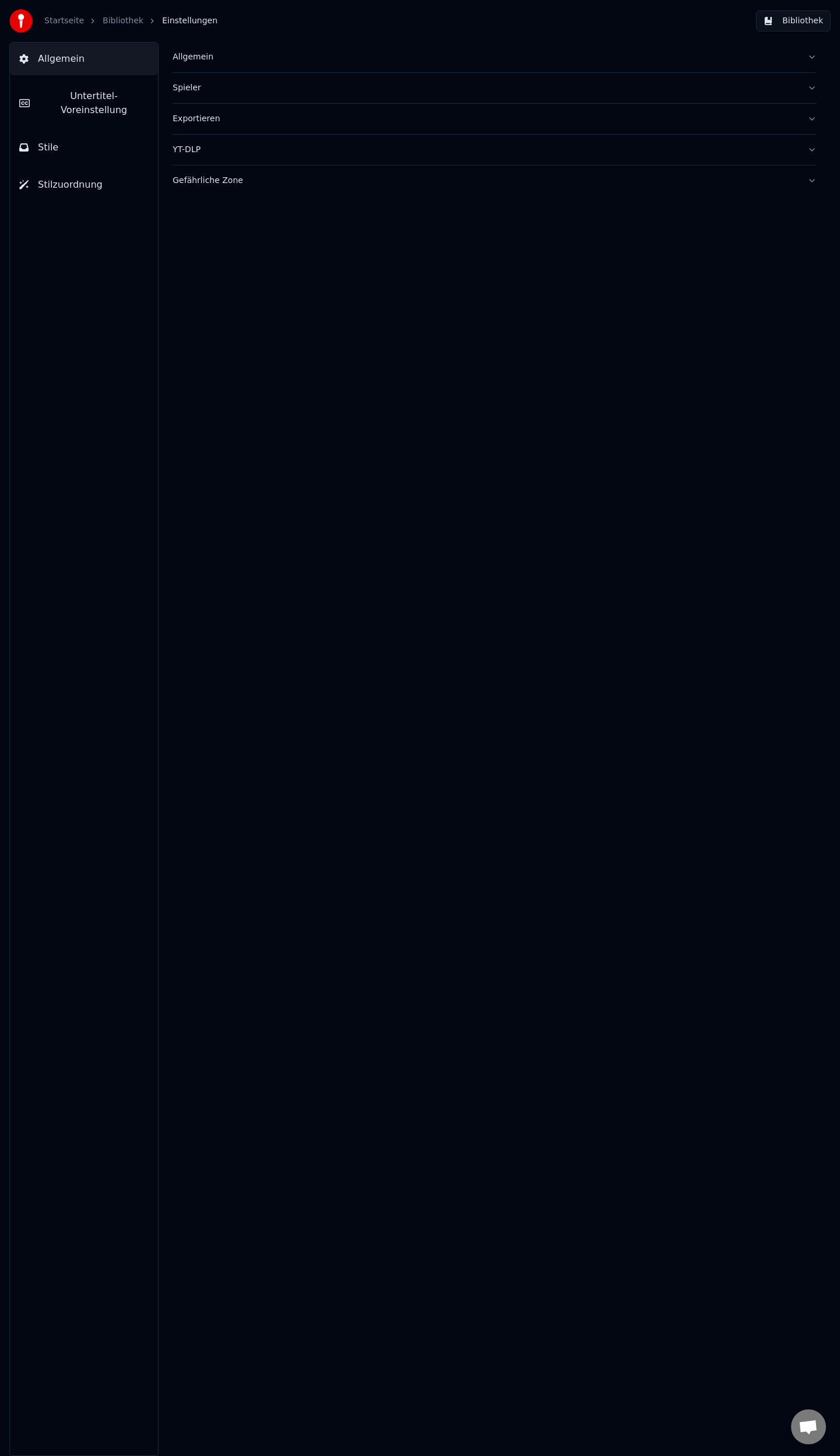
click at [83, 96] on span "Untertitel-Voreinstellung" at bounding box center [94, 103] width 109 height 28
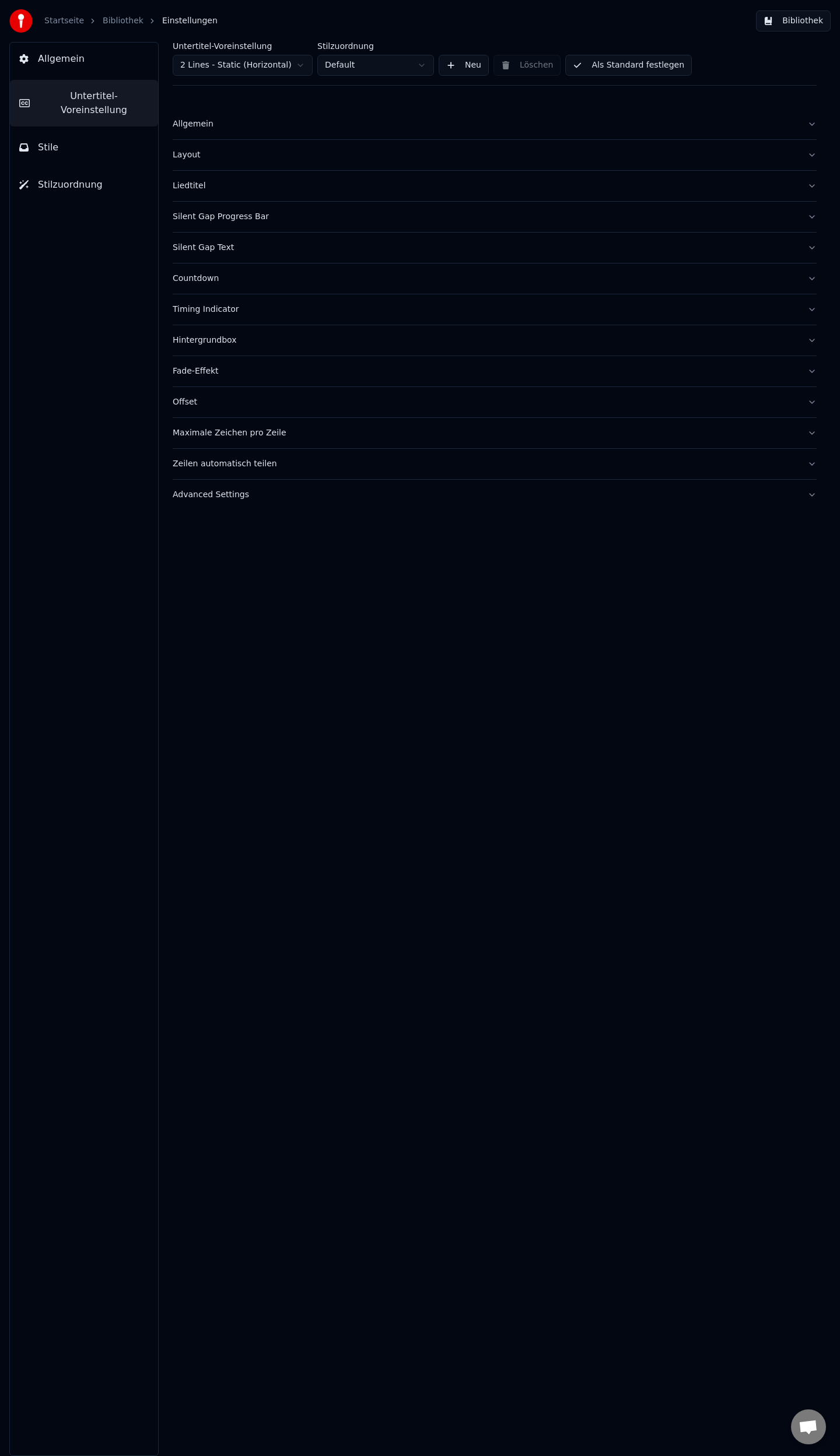
click at [186, 185] on div "Liedtitel" at bounding box center [485, 185] width 625 height 11
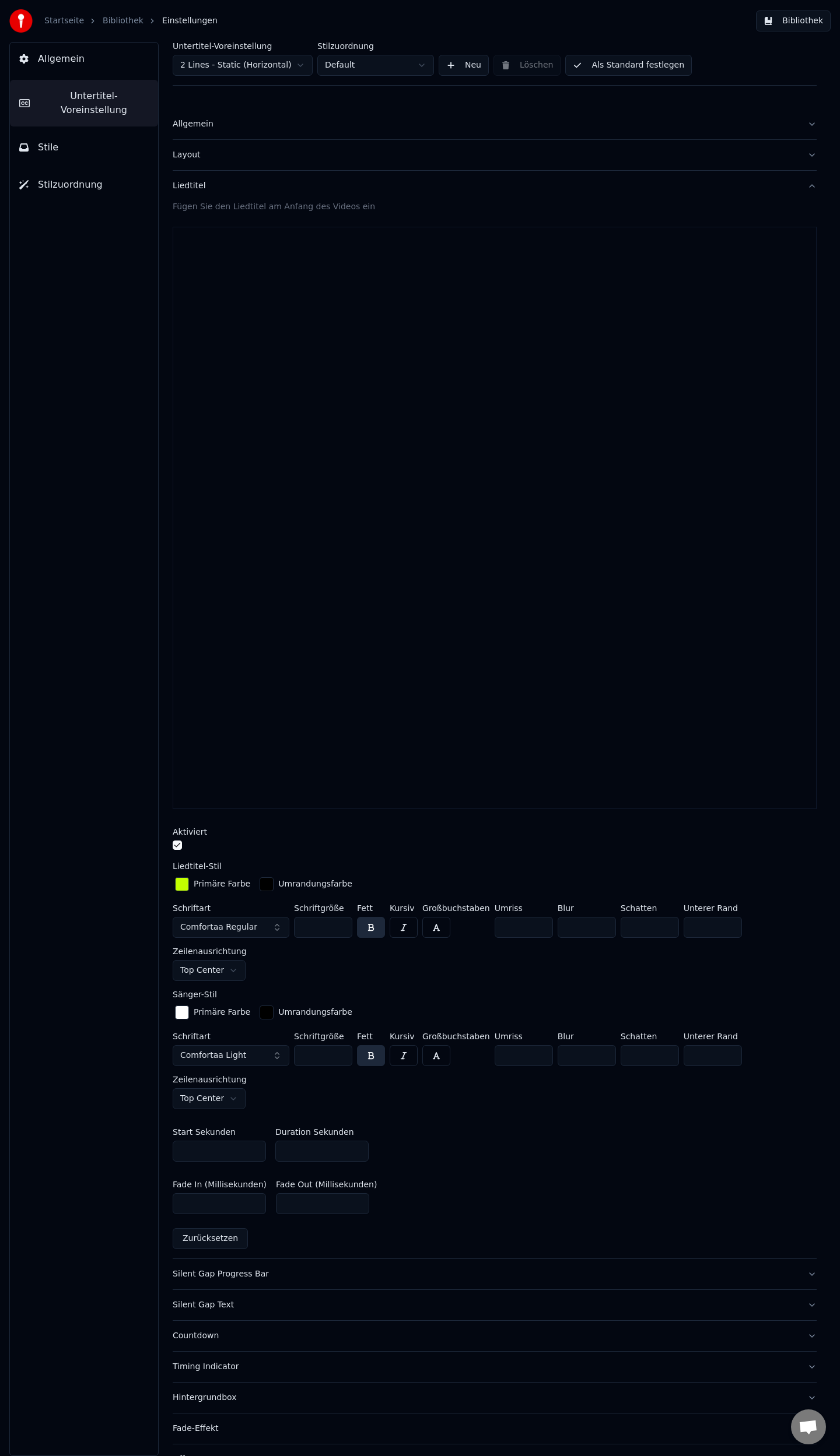
click at [357, 1145] on input "*" at bounding box center [322, 1151] width 94 height 21
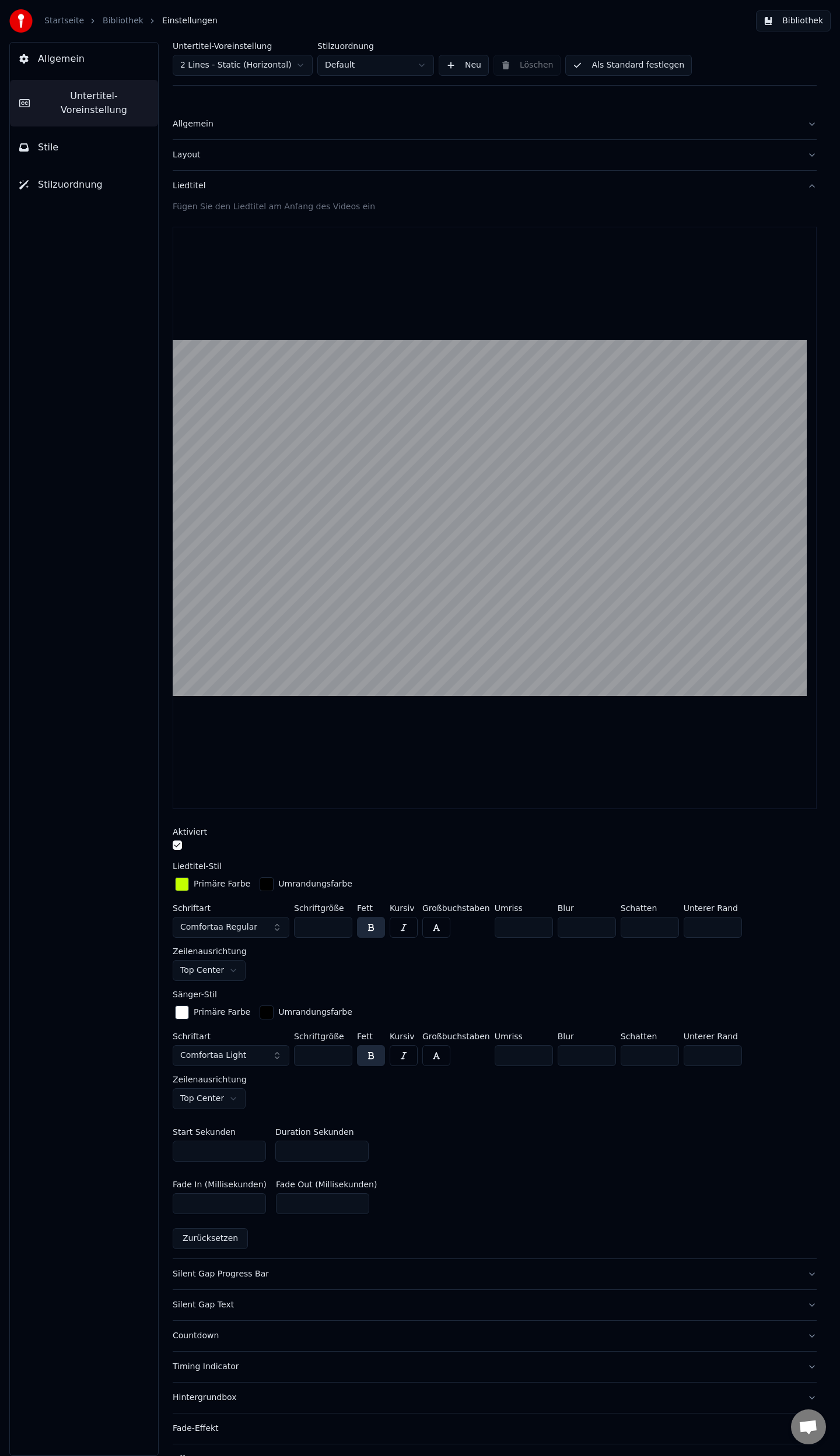
click at [357, 1145] on input "*" at bounding box center [322, 1151] width 94 height 21
type input "***"
click at [536, 1147] on div "Start Sekunden * Duration Sekunden ***" at bounding box center [494, 1145] width 644 height 53
drag, startPoint x: 626, startPoint y: 65, endPoint x: 618, endPoint y: 73, distance: 11.3
click at [626, 65] on button "Als Standard festlegen" at bounding box center [628, 65] width 127 height 21
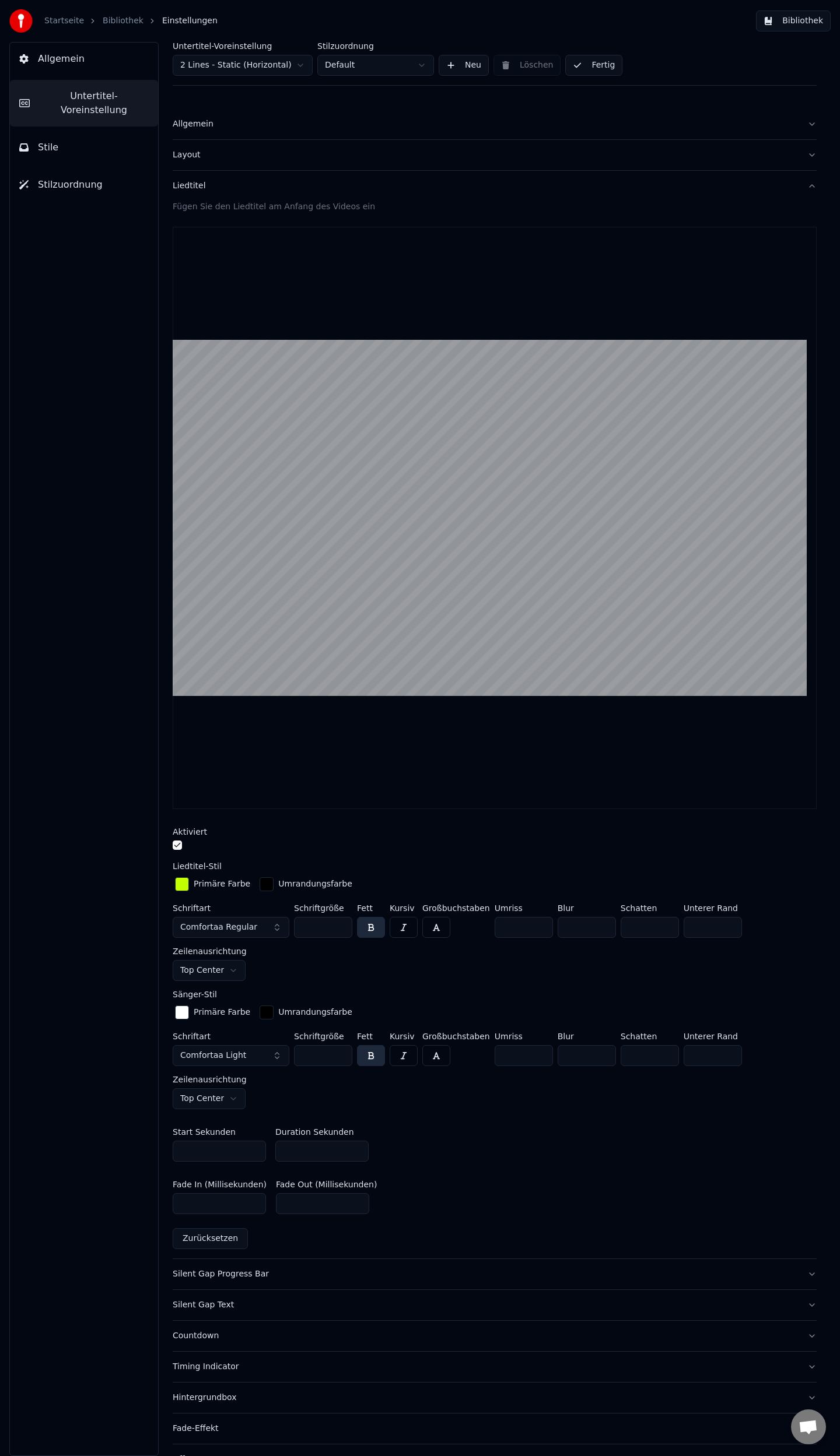
click at [108, 23] on link "Bibliothek" at bounding box center [122, 20] width 41 height 11
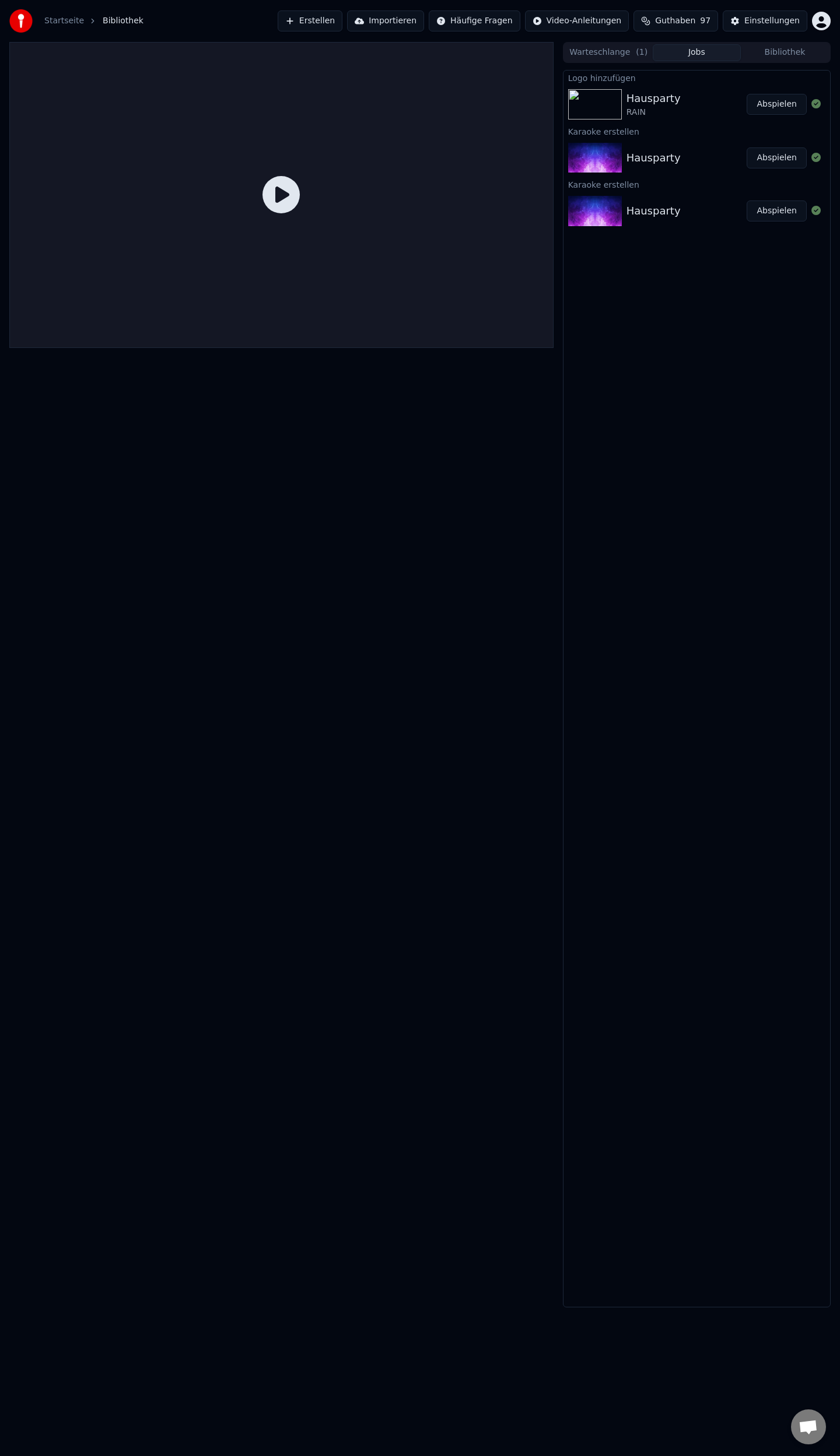
click at [772, 102] on button "Abspielen" at bounding box center [776, 104] width 60 height 21
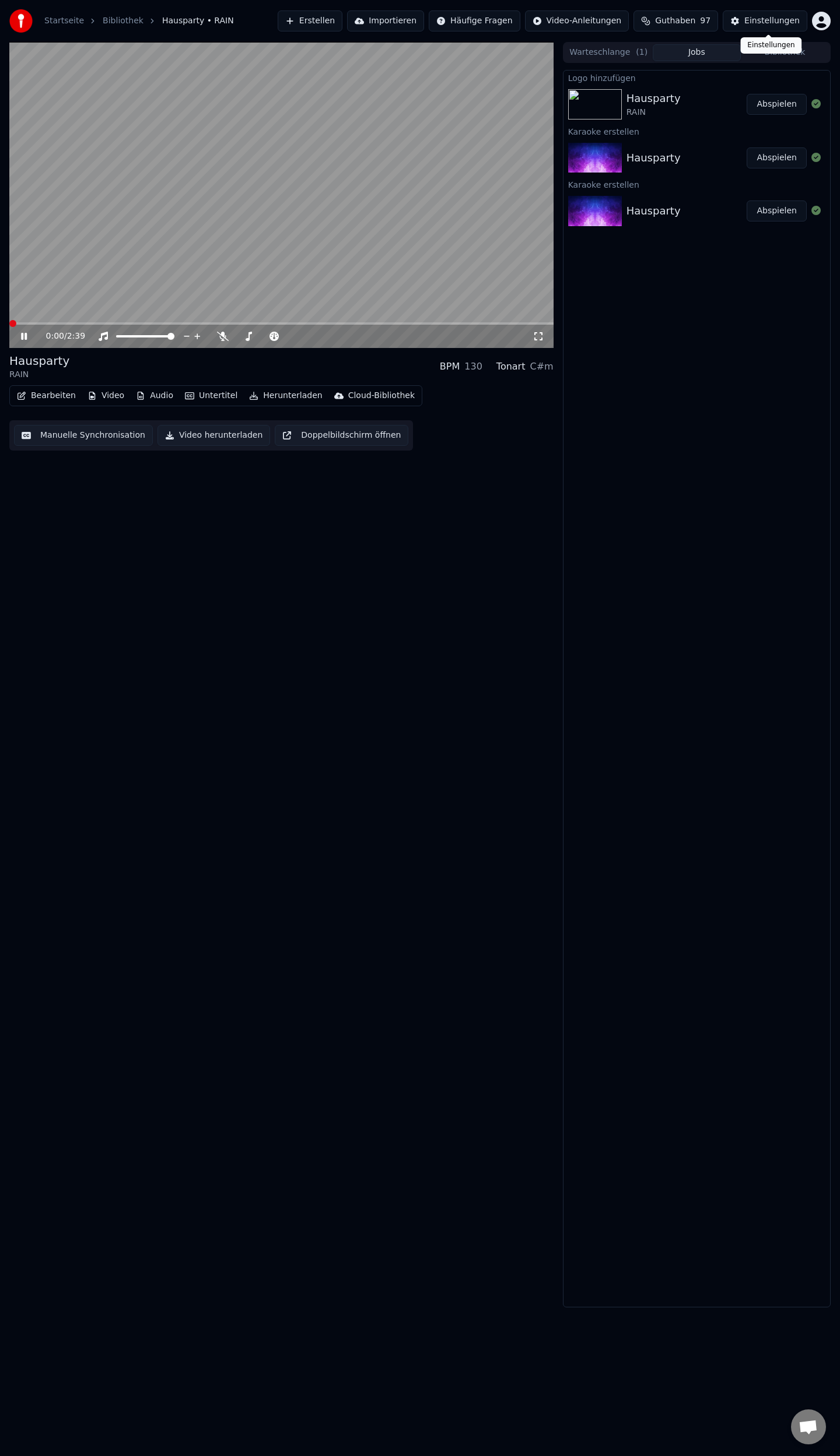
click at [756, 17] on div "Einstellungen" at bounding box center [772, 20] width 55 height 11
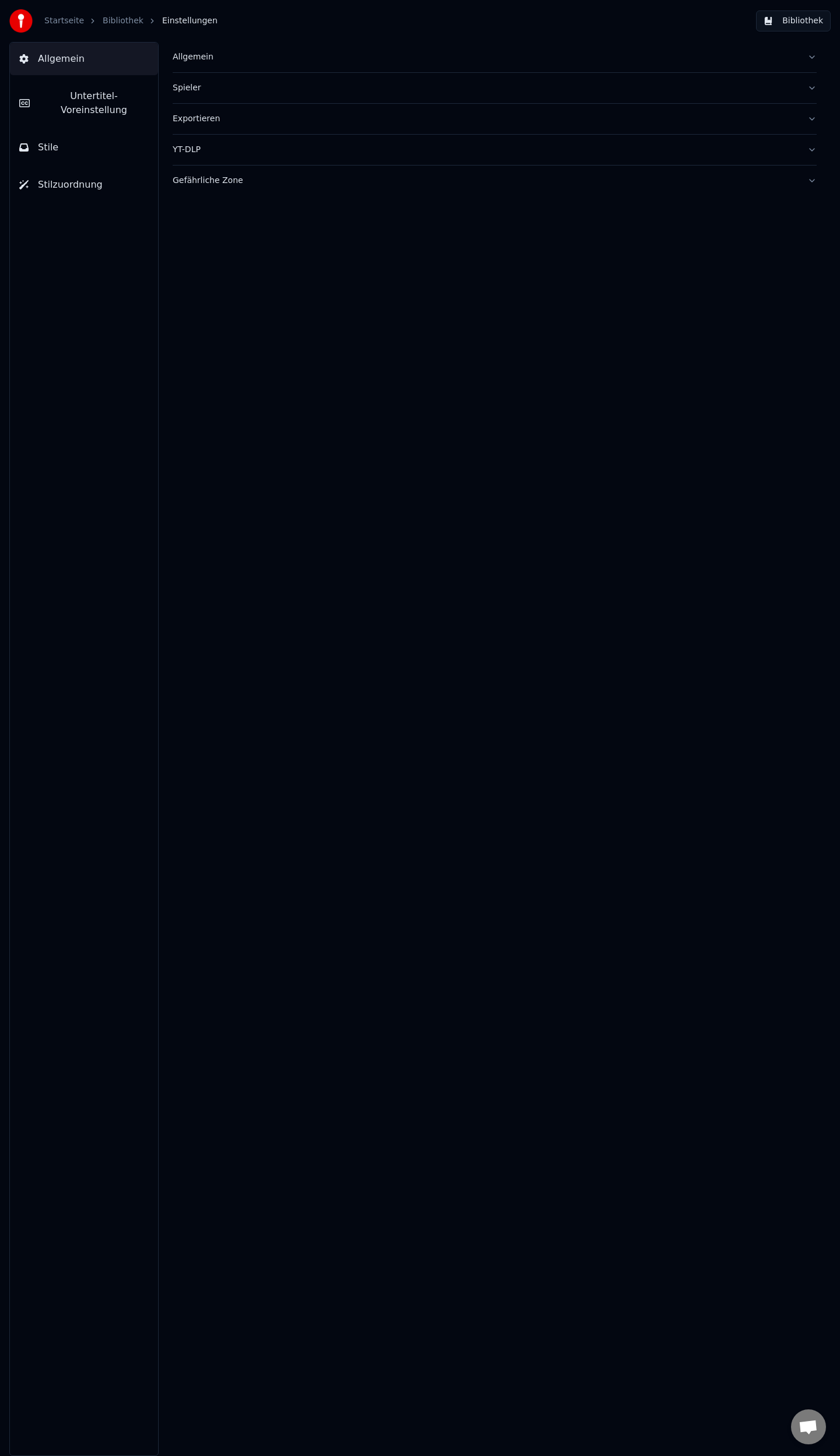
click at [62, 89] on span "Untertitel-Voreinstellung" at bounding box center [94, 103] width 109 height 28
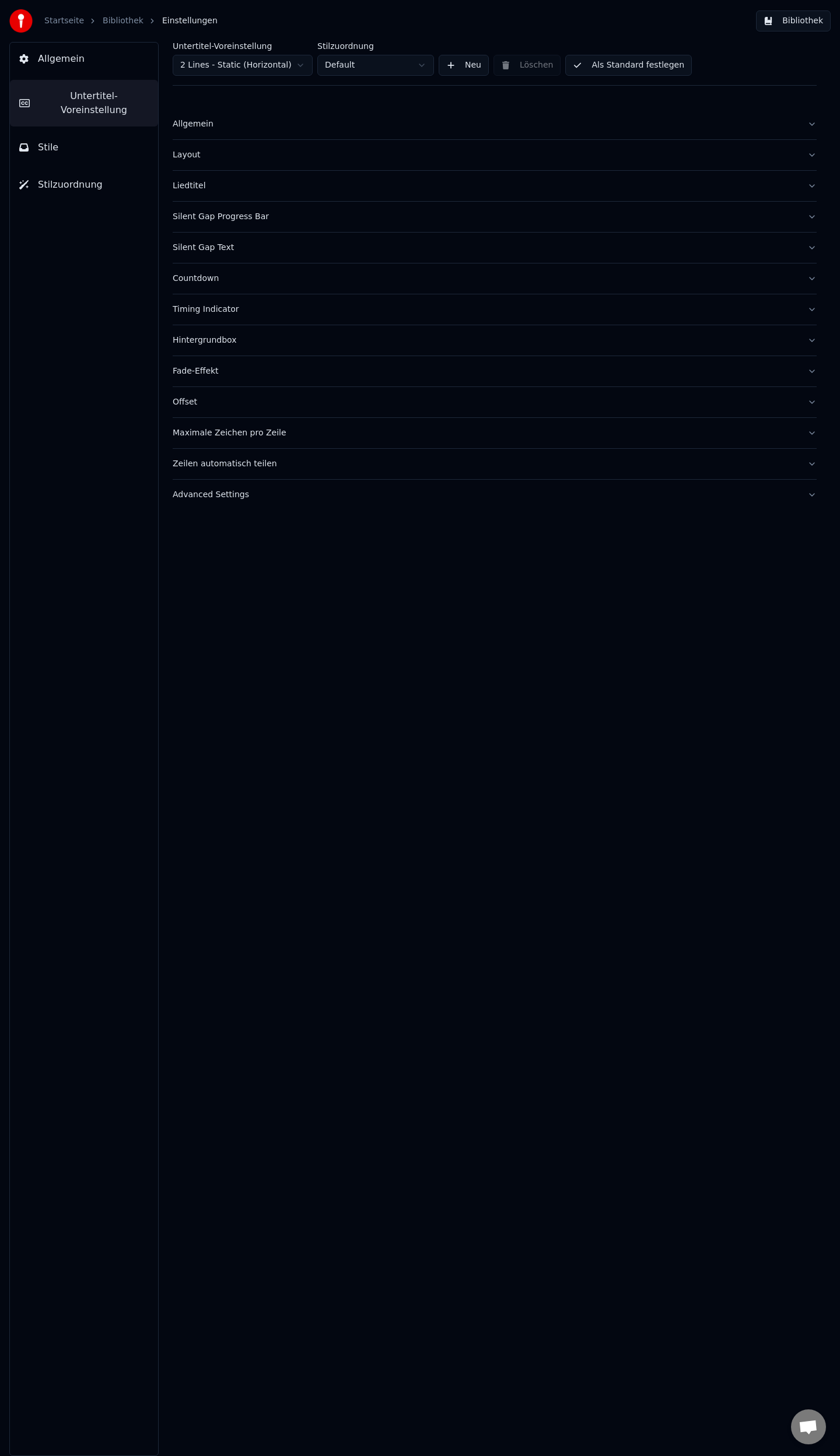
click at [186, 186] on div "Liedtitel" at bounding box center [485, 185] width 625 height 11
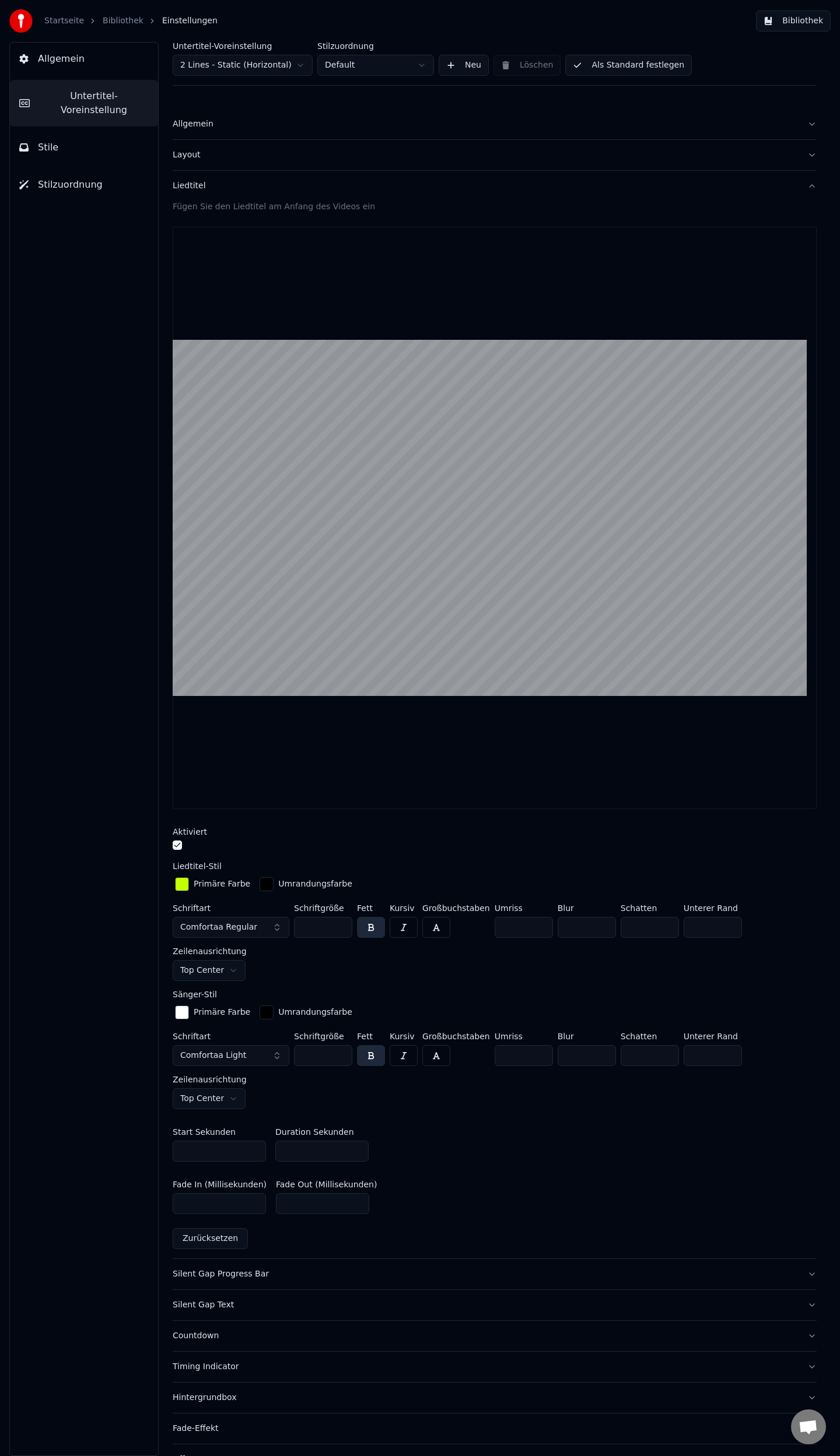
click at [355, 1153] on input "***" at bounding box center [322, 1151] width 94 height 21
drag, startPoint x: 296, startPoint y: 1149, endPoint x: 232, endPoint y: 1147, distance: 64.0
click at [232, 1147] on div "Start Sekunden * Duration Sekunden ***" at bounding box center [494, 1145] width 644 height 53
type input "*"
click at [498, 1154] on div "Start Sekunden * Duration Sekunden *" at bounding box center [494, 1145] width 644 height 53
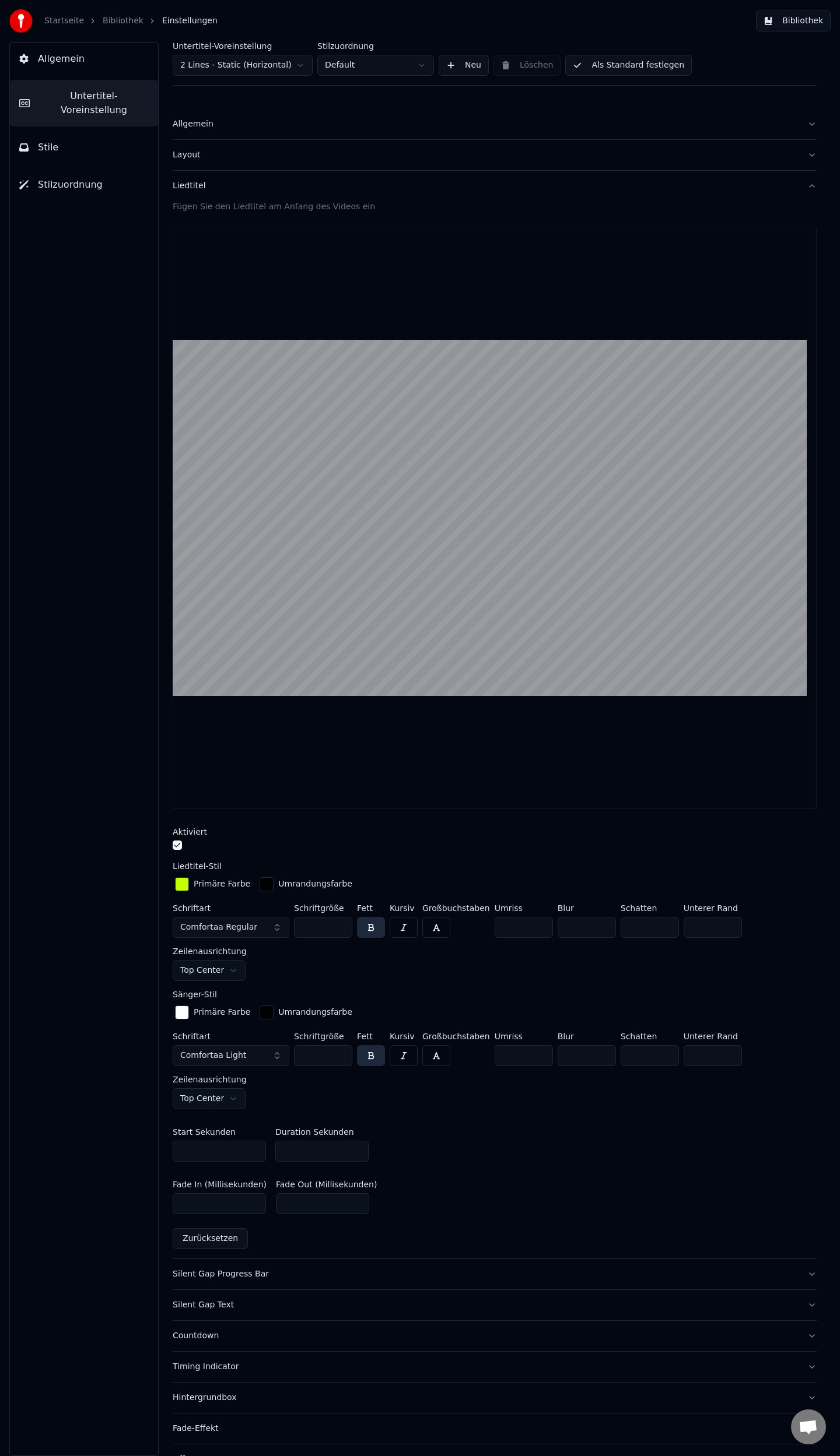
click at [610, 67] on button "Als Standard festlegen" at bounding box center [628, 65] width 127 height 21
click at [102, 23] on link "Bibliothek" at bounding box center [122, 20] width 41 height 11
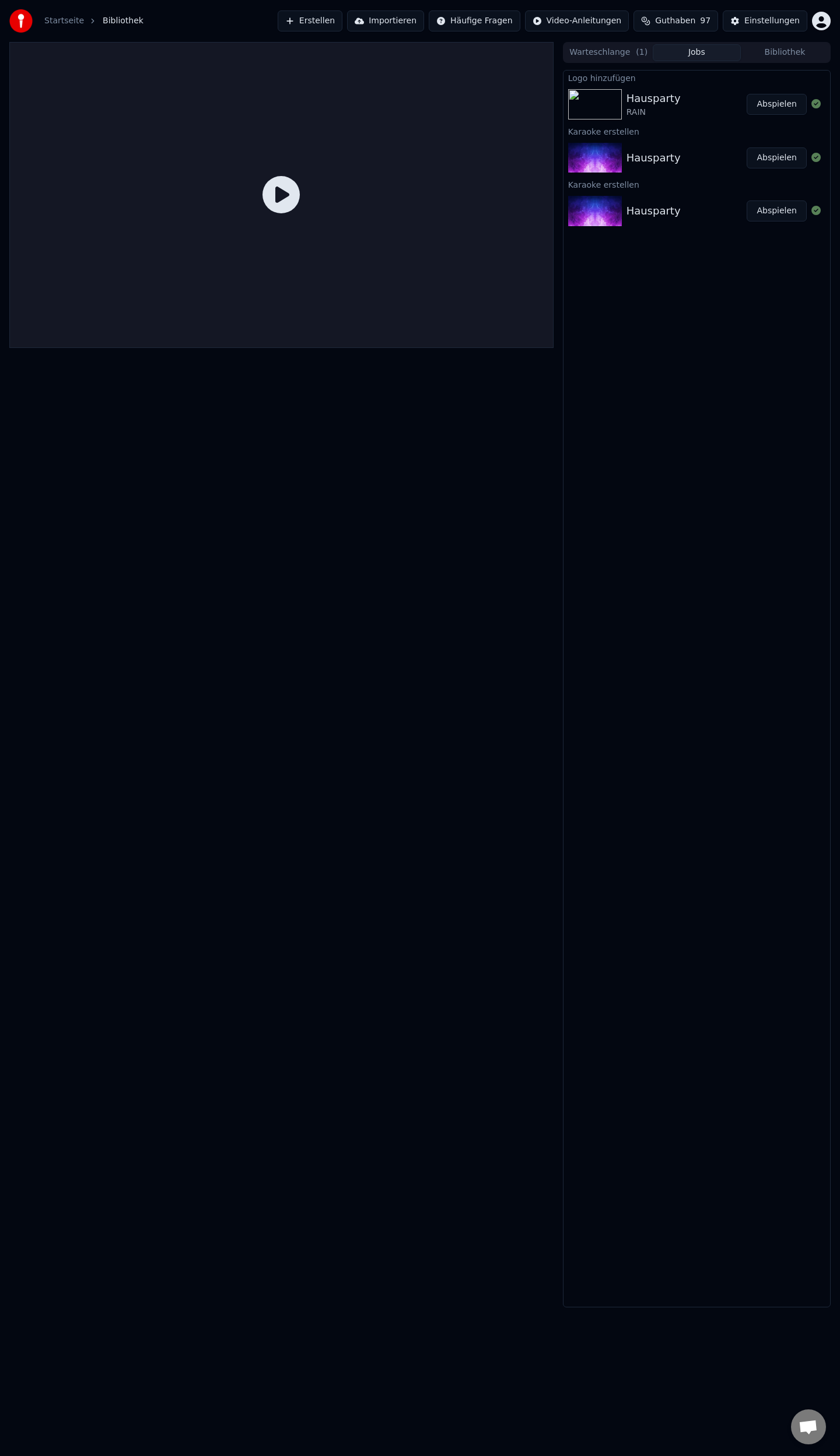
click at [783, 107] on button "Abspielen" at bounding box center [776, 104] width 60 height 21
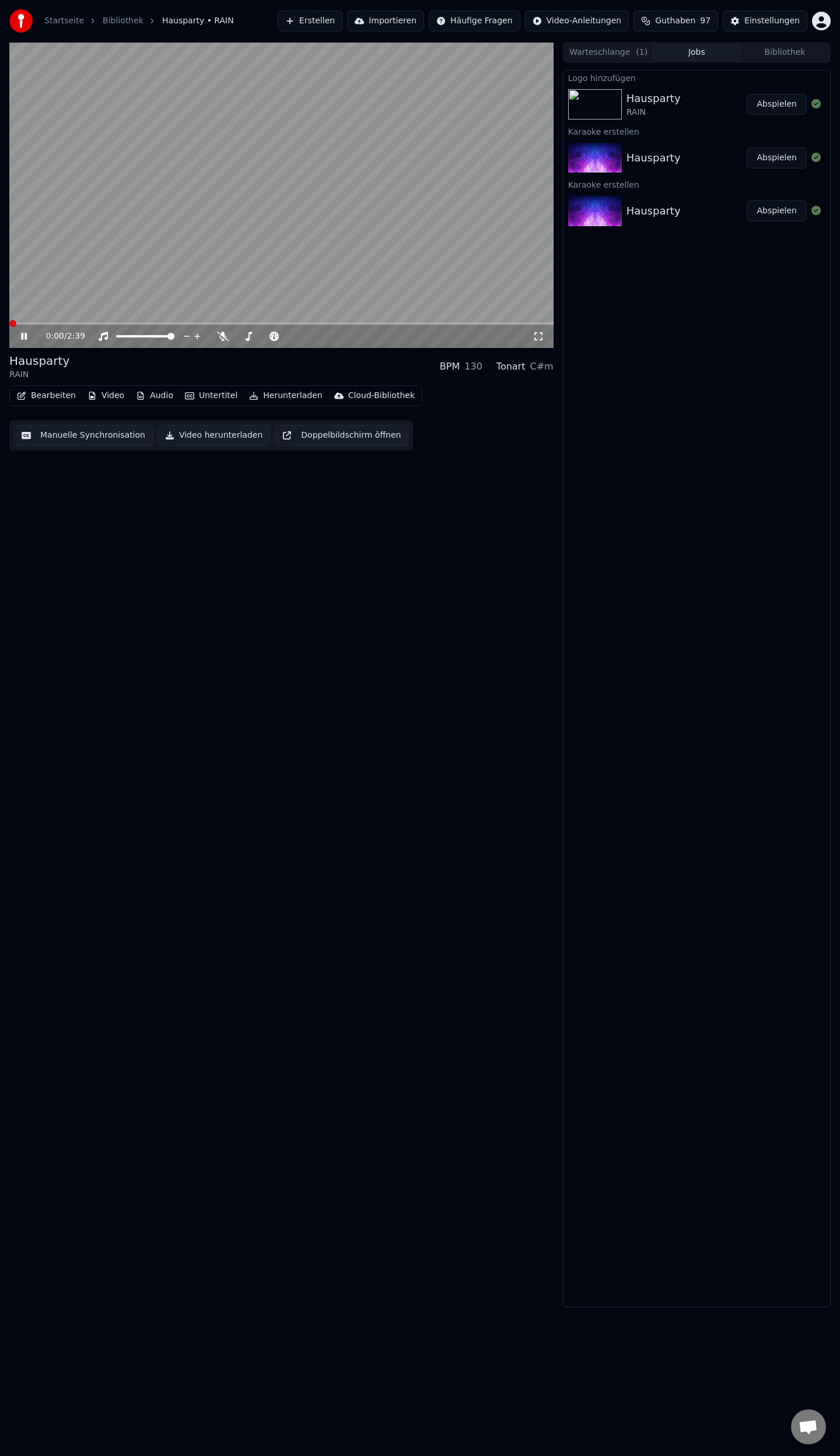
click at [275, 395] on button "Herunterladen" at bounding box center [285, 395] width 82 height 16
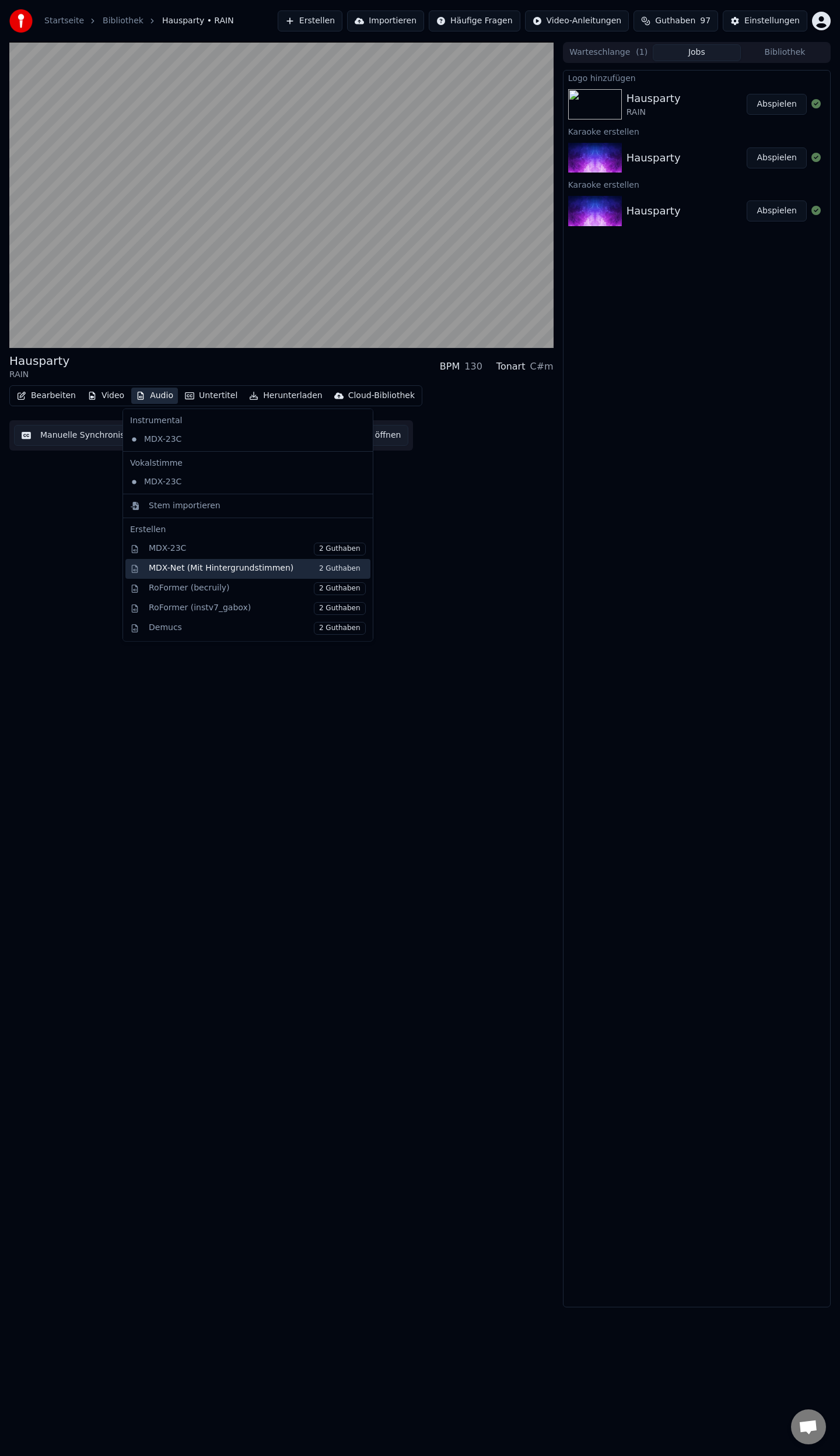
click at [188, 569] on div "MDX-Net (Mit Hintergrundstimmen) 2 Guthaben" at bounding box center [257, 569] width 217 height 13
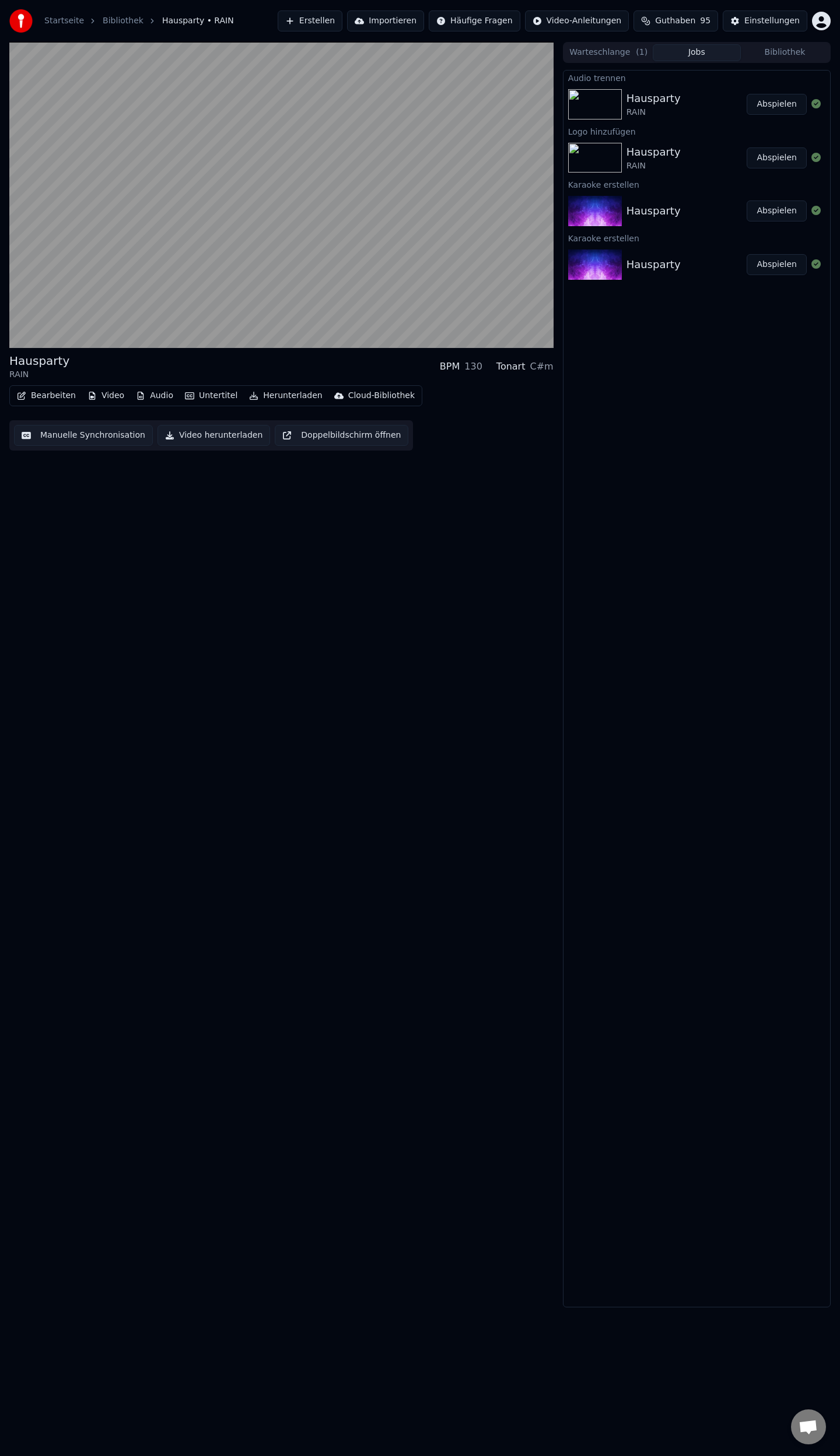
click at [147, 393] on button "Audio" at bounding box center [154, 395] width 47 height 16
click at [780, 107] on button "Abspielen" at bounding box center [776, 104] width 60 height 21
click at [60, 322] on span at bounding box center [282, 323] width 544 height 3
click at [153, 394] on button "Audio" at bounding box center [154, 395] width 47 height 16
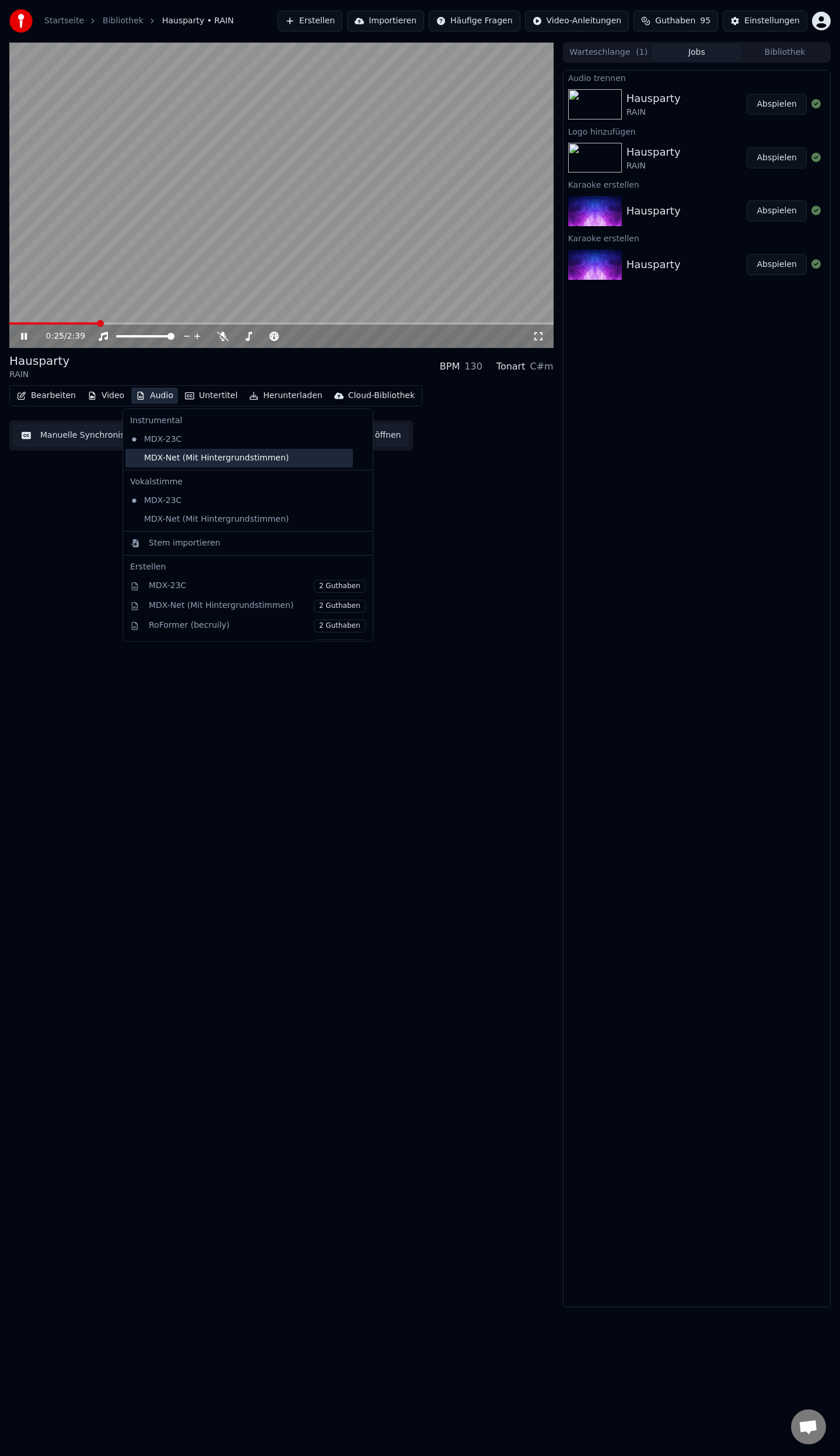
drag, startPoint x: 192, startPoint y: 459, endPoint x: 177, endPoint y: 504, distance: 47.4
click at [192, 459] on div "MDX-Net (Mit Hintergrundstimmen)" at bounding box center [239, 458] width 227 height 19
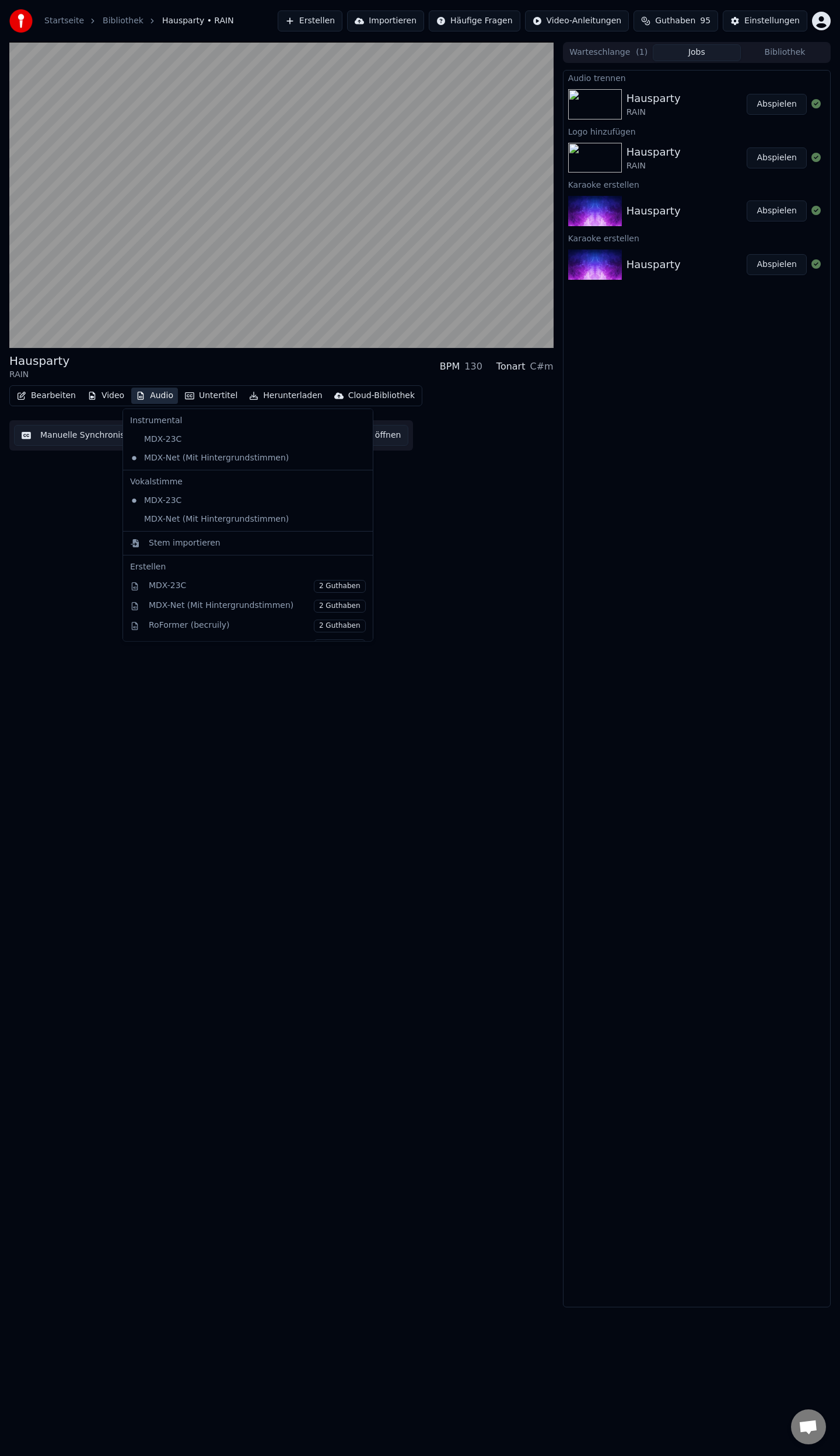
click at [160, 393] on button "Audio" at bounding box center [154, 395] width 47 height 16
click at [176, 517] on div "MDX-Net (Mit Hintergrundstimmen)" at bounding box center [239, 520] width 227 height 19
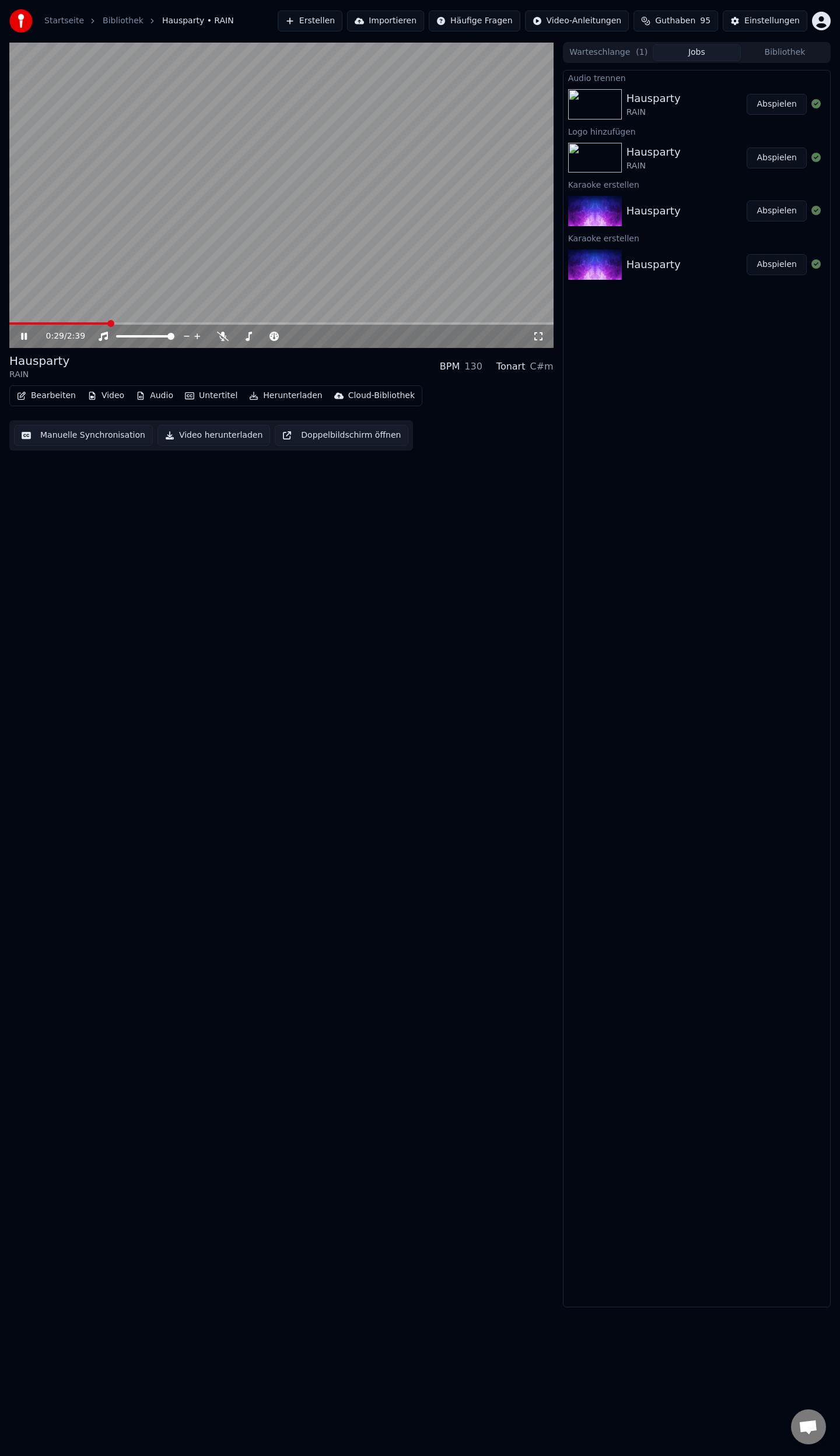
click at [108, 322] on span at bounding box center [59, 323] width 99 height 3
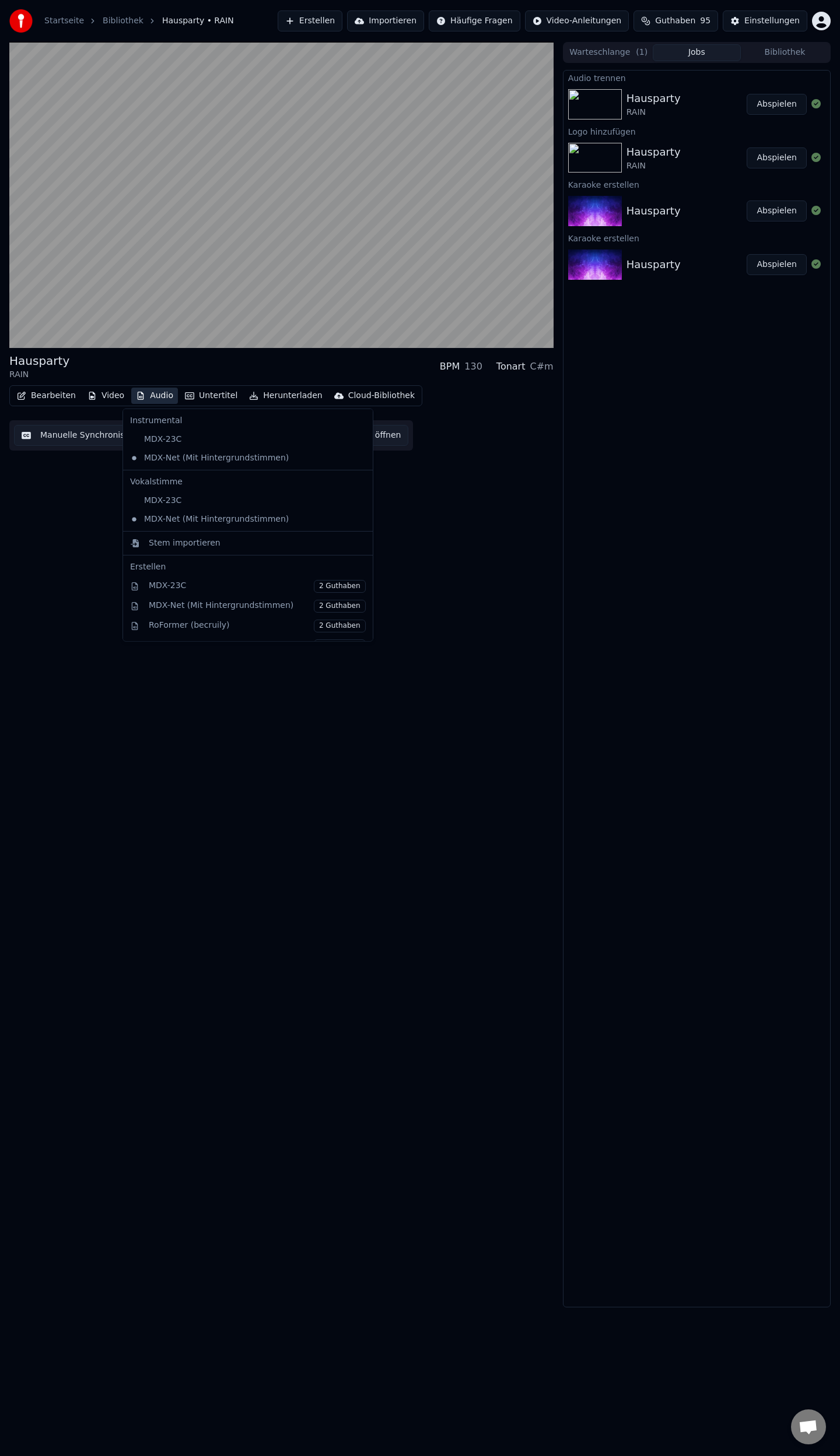
click at [152, 394] on button "Audio" at bounding box center [154, 395] width 47 height 16
click at [169, 498] on div "MDX-23C" at bounding box center [239, 501] width 227 height 19
click at [148, 394] on button "Audio" at bounding box center [154, 395] width 47 height 16
click at [149, 517] on div "MDX-Net (Mit Hintergrundstimmen)" at bounding box center [239, 520] width 227 height 19
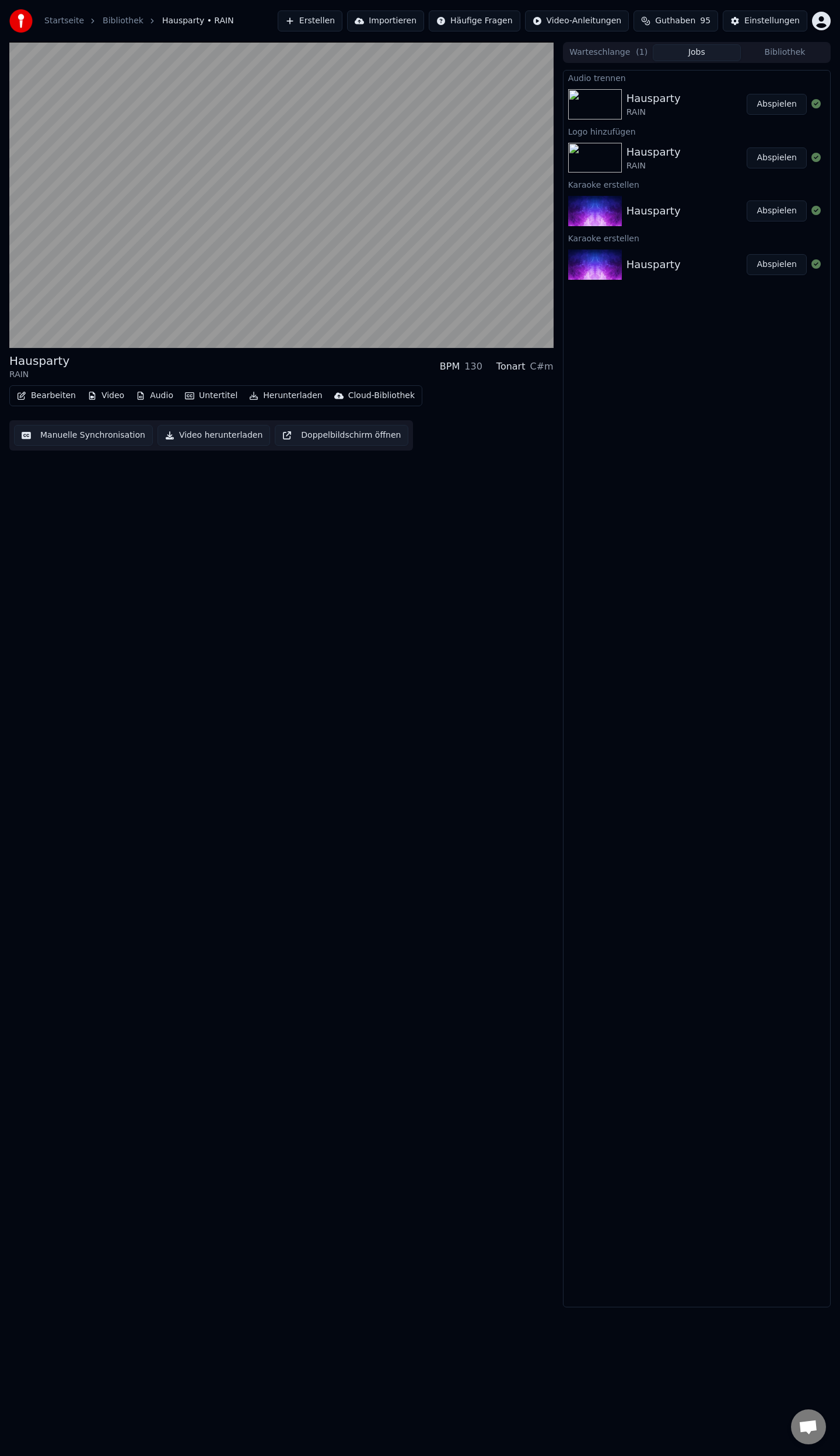
click at [147, 395] on button "Audio" at bounding box center [154, 395] width 47 height 16
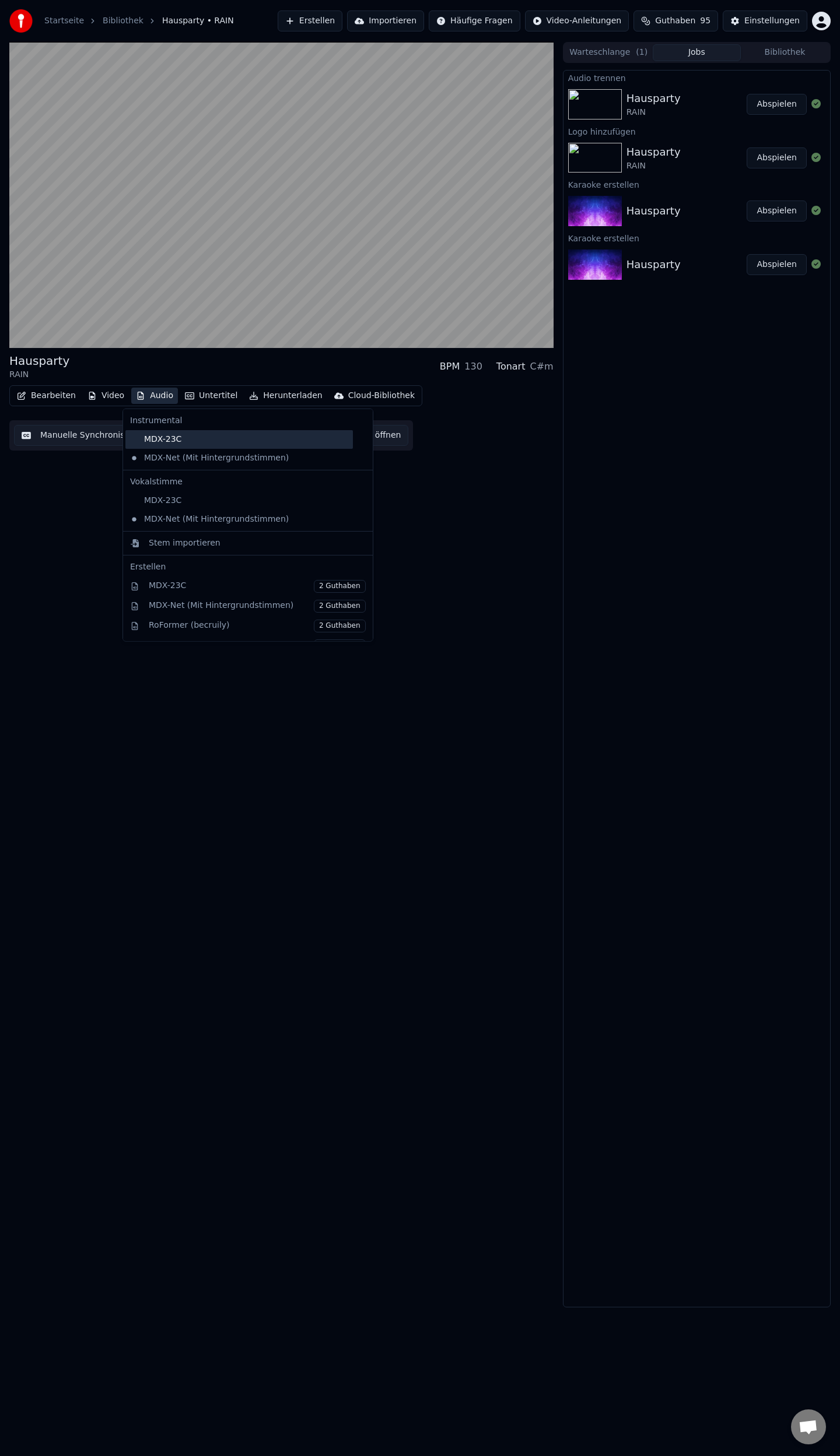
click at [151, 441] on div "MDX-23C" at bounding box center [239, 439] width 227 height 19
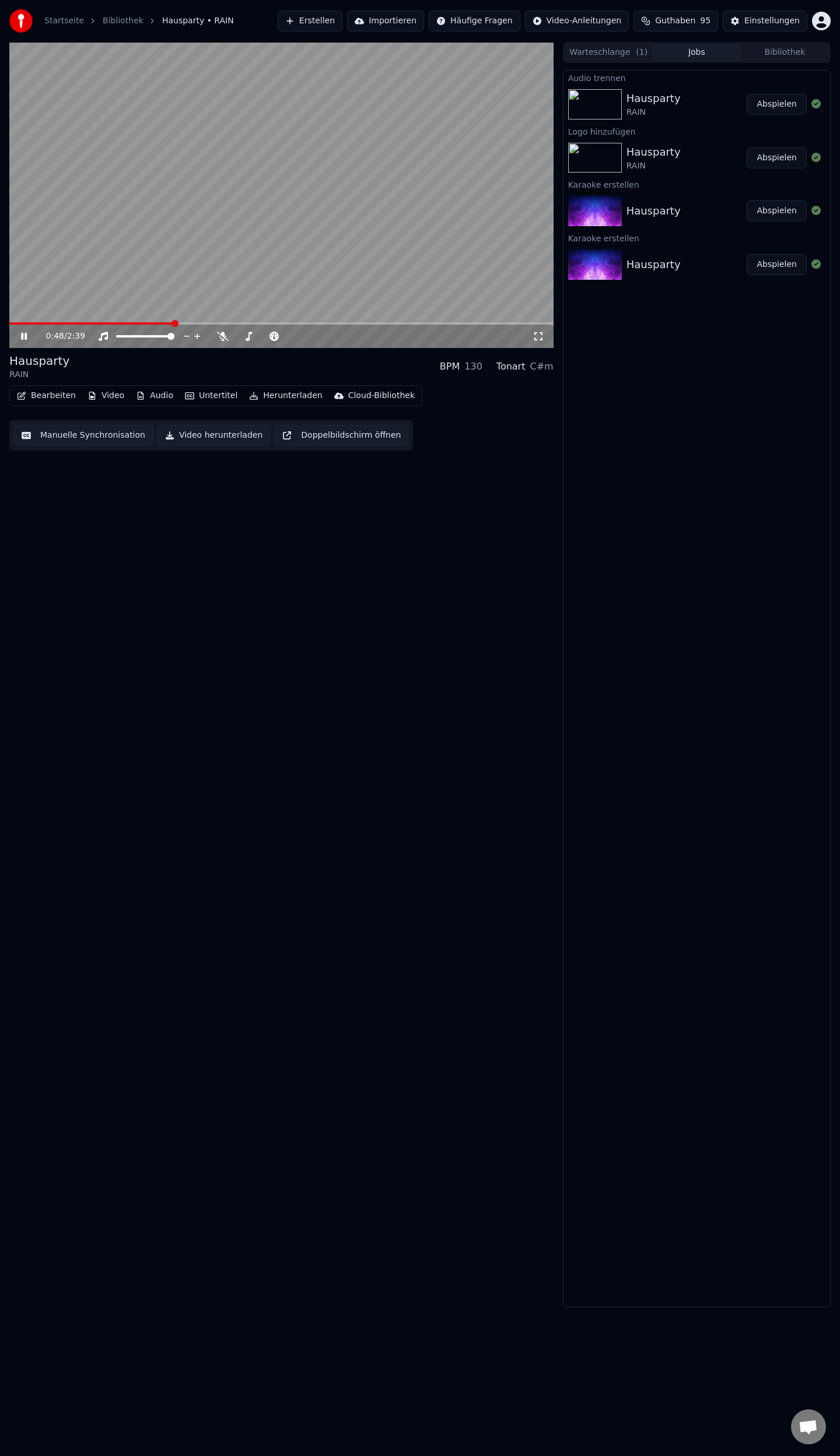
click at [172, 323] on span at bounding box center [91, 323] width 164 height 3
click at [148, 394] on button "Audio" at bounding box center [154, 395] width 47 height 16
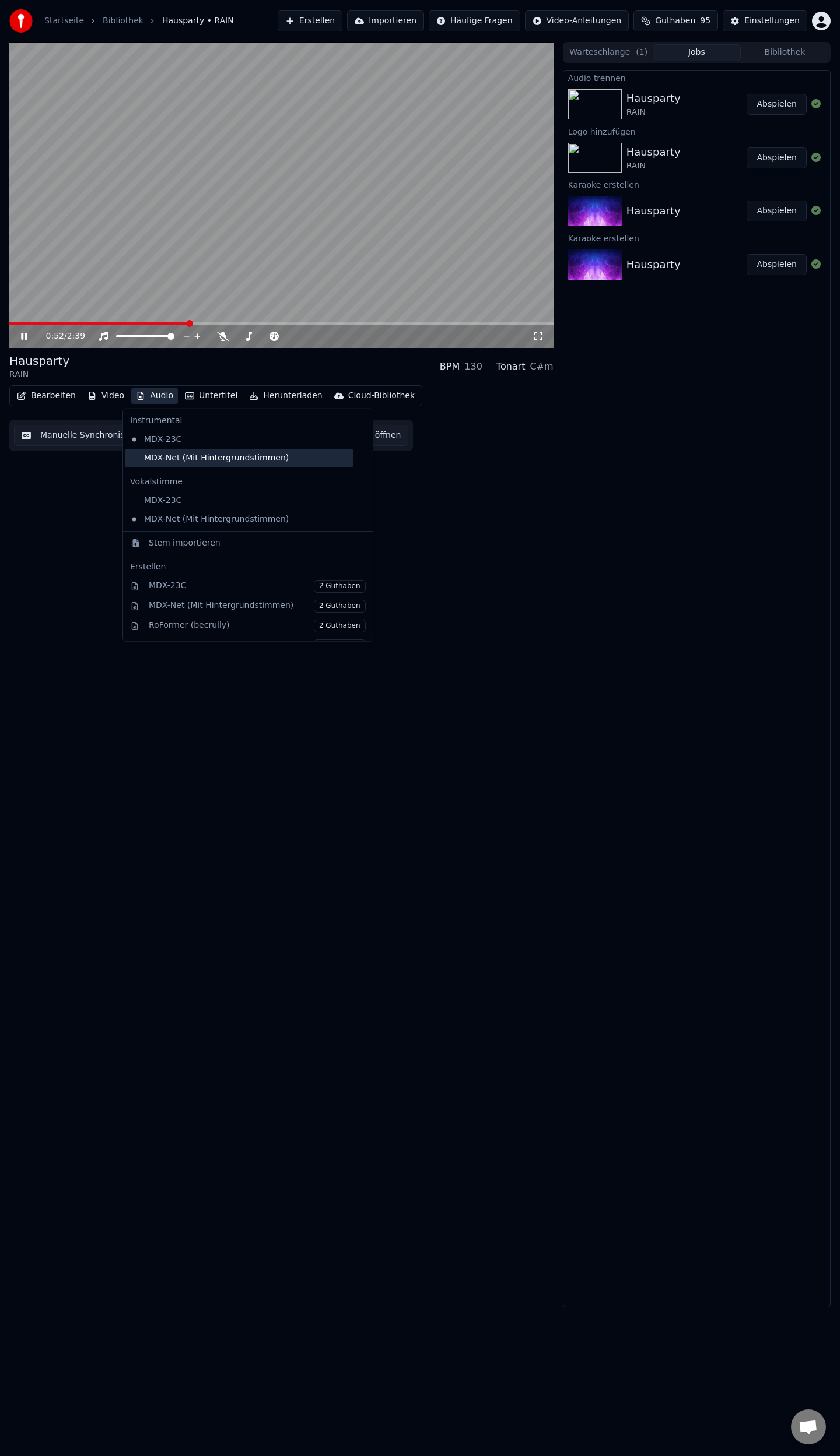
click at [161, 458] on div "MDX-Net (Mit Hintergrundstimmen)" at bounding box center [239, 458] width 227 height 19
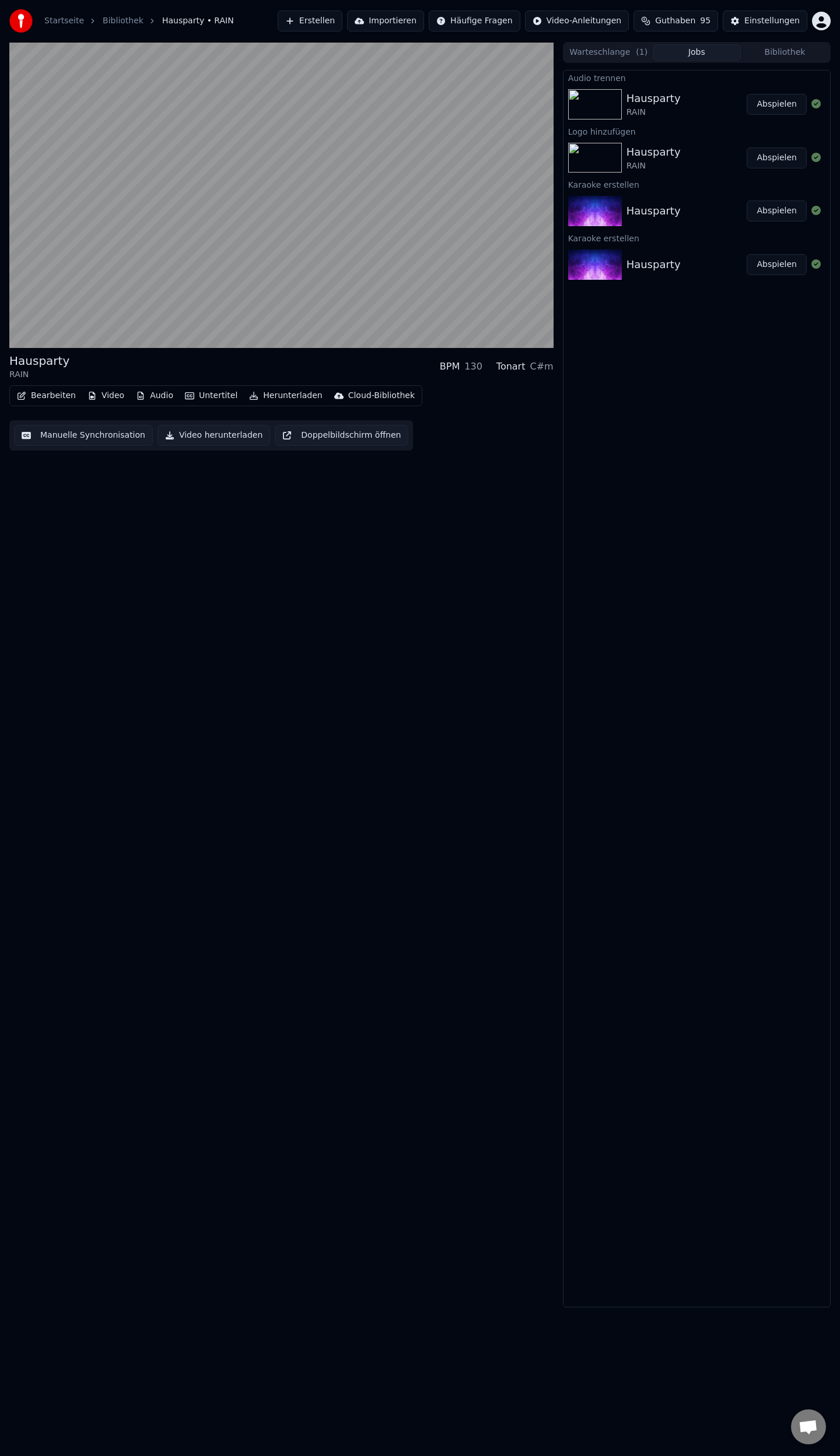
click at [158, 394] on button "Audio" at bounding box center [154, 395] width 47 height 16
click at [437, 564] on div "Hausparty RAIN BPM 130 Tonart C#m Bearbeiten Video Audio Untertitel Herunterlad…" at bounding box center [282, 674] width 544 height 1265
click at [288, 395] on button "Herunterladen" at bounding box center [285, 395] width 82 height 16
click at [273, 421] on div "Video [.mp4]" at bounding box center [283, 420] width 53 height 11
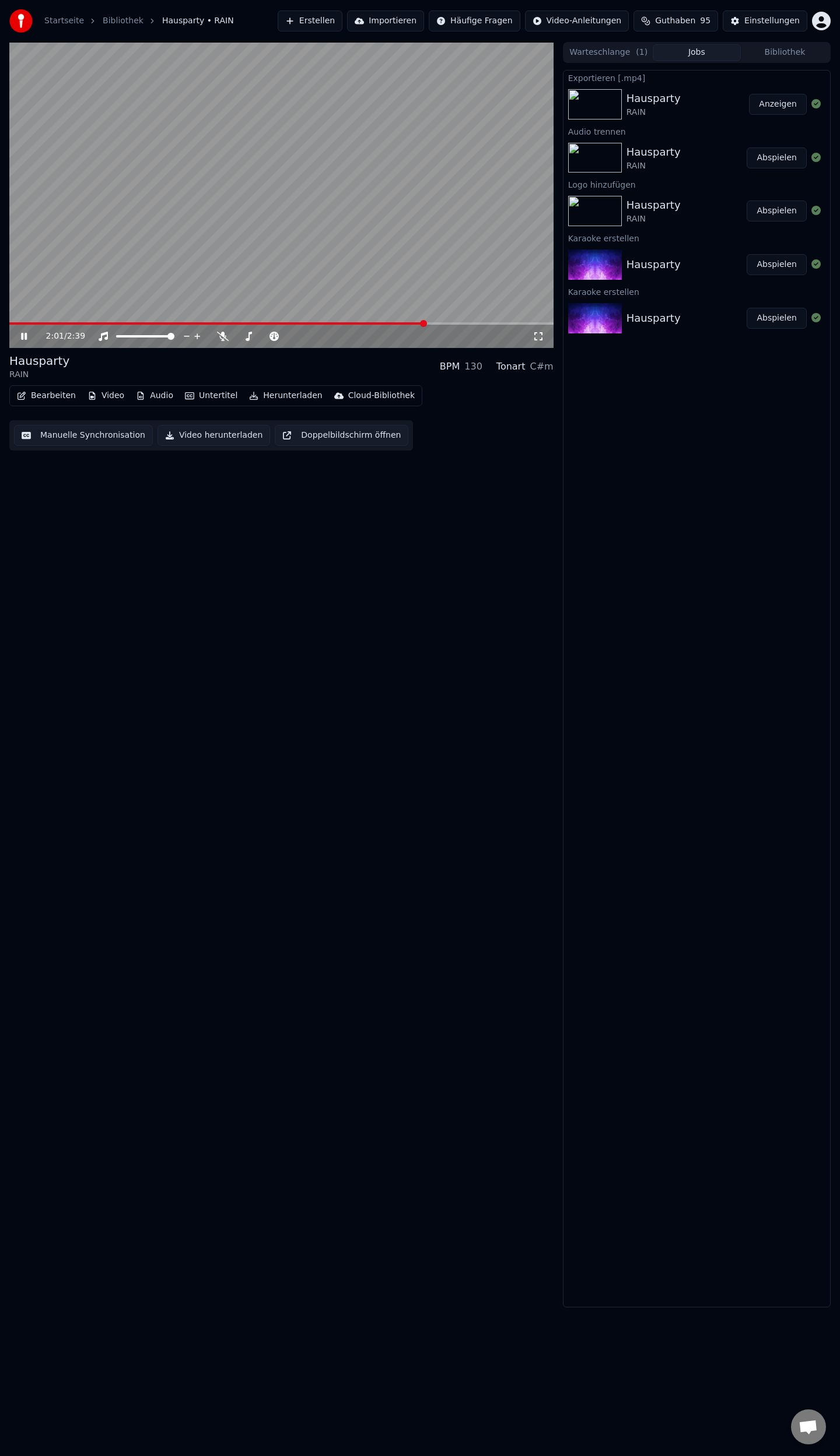
click at [153, 398] on button "Audio" at bounding box center [154, 395] width 47 height 16
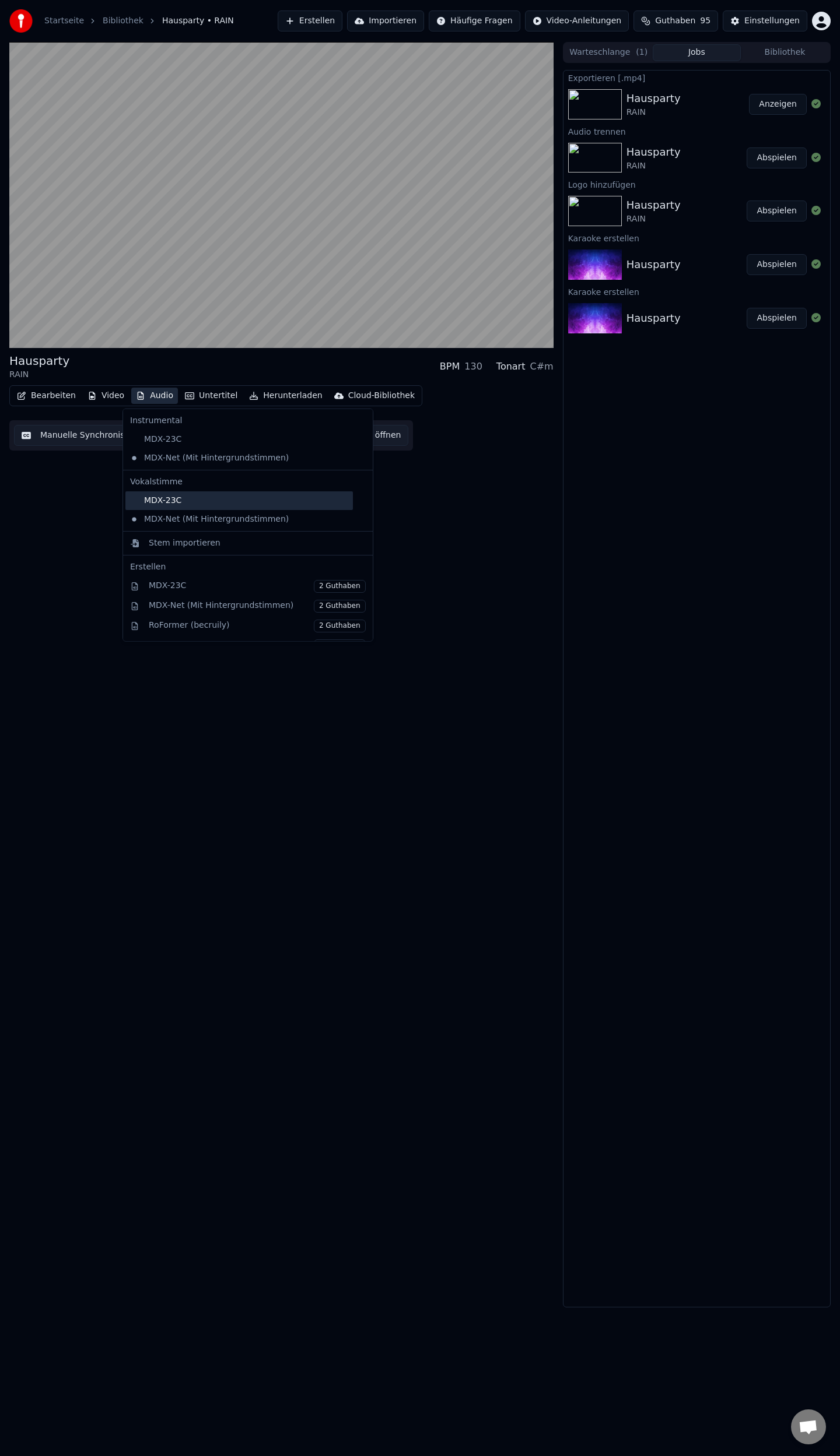
click at [161, 502] on div "MDX-23C" at bounding box center [239, 501] width 227 height 19
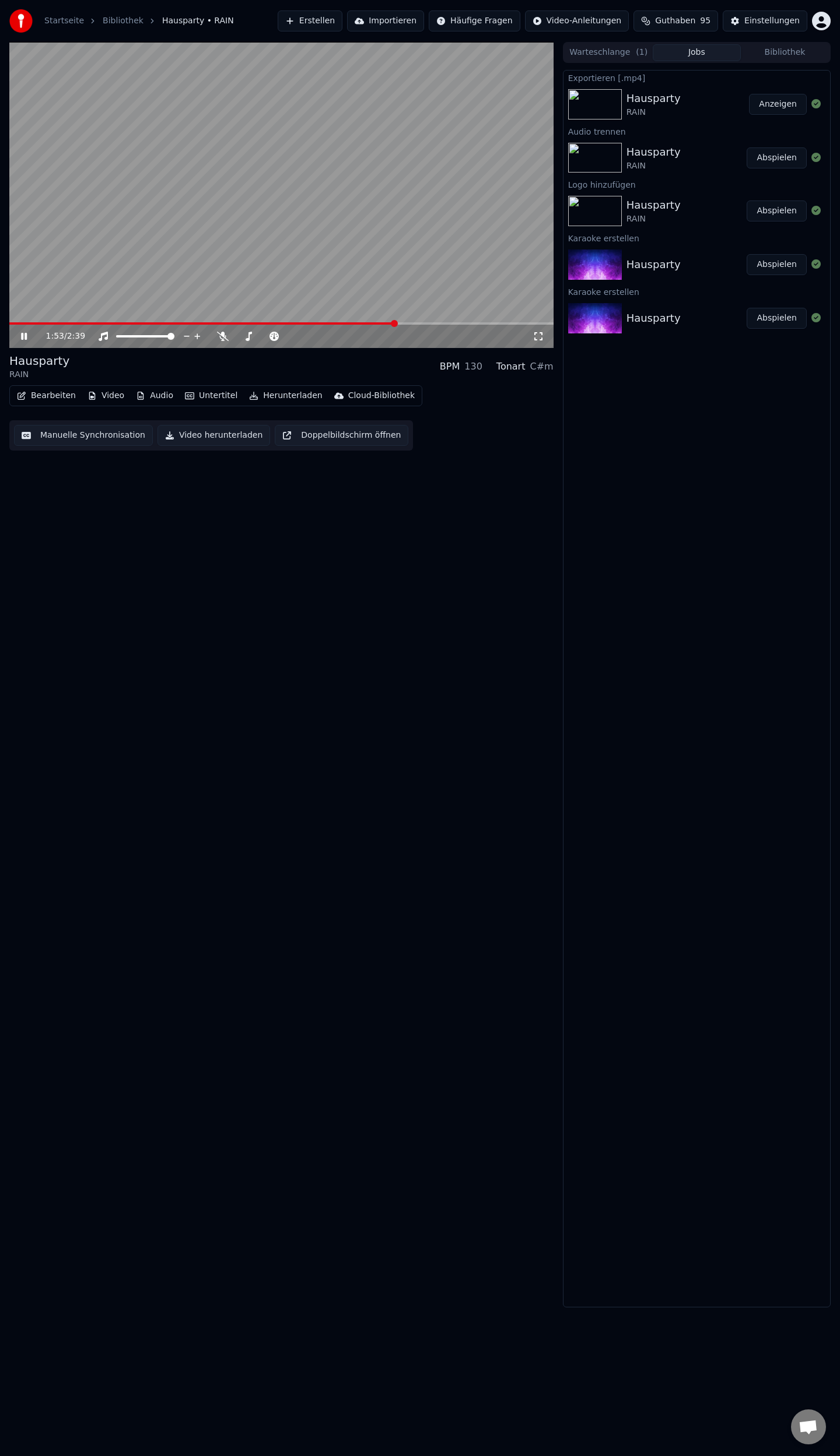
click at [395, 325] on span at bounding box center [202, 323] width 386 height 3
click at [366, 322] on span at bounding box center [189, 323] width 359 height 3
click at [158, 394] on button "Audio" at bounding box center [154, 395] width 47 height 16
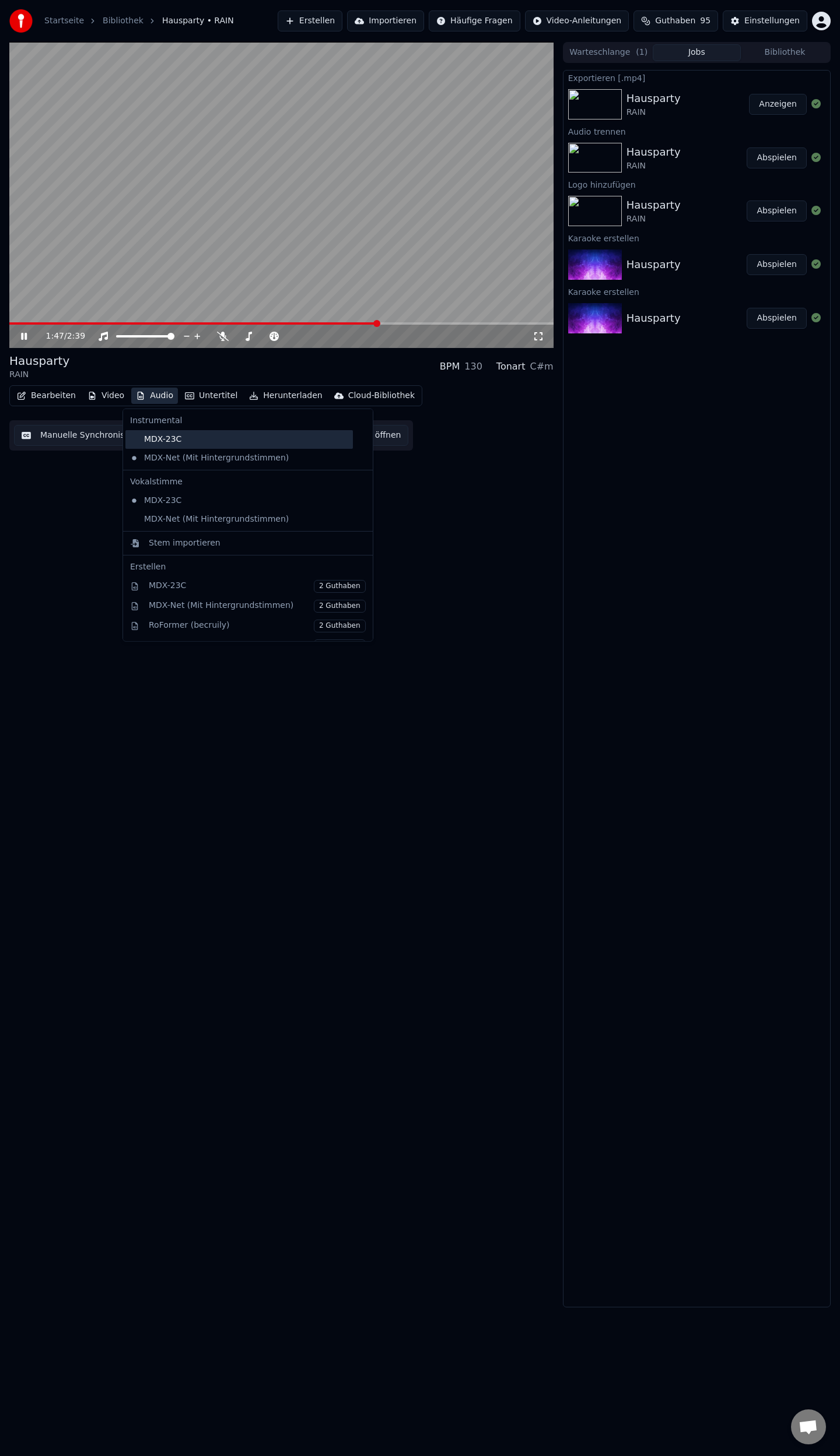
click at [159, 436] on div "MDX-23C" at bounding box center [239, 439] width 227 height 19
click at [156, 395] on button "Audio" at bounding box center [154, 395] width 47 height 16
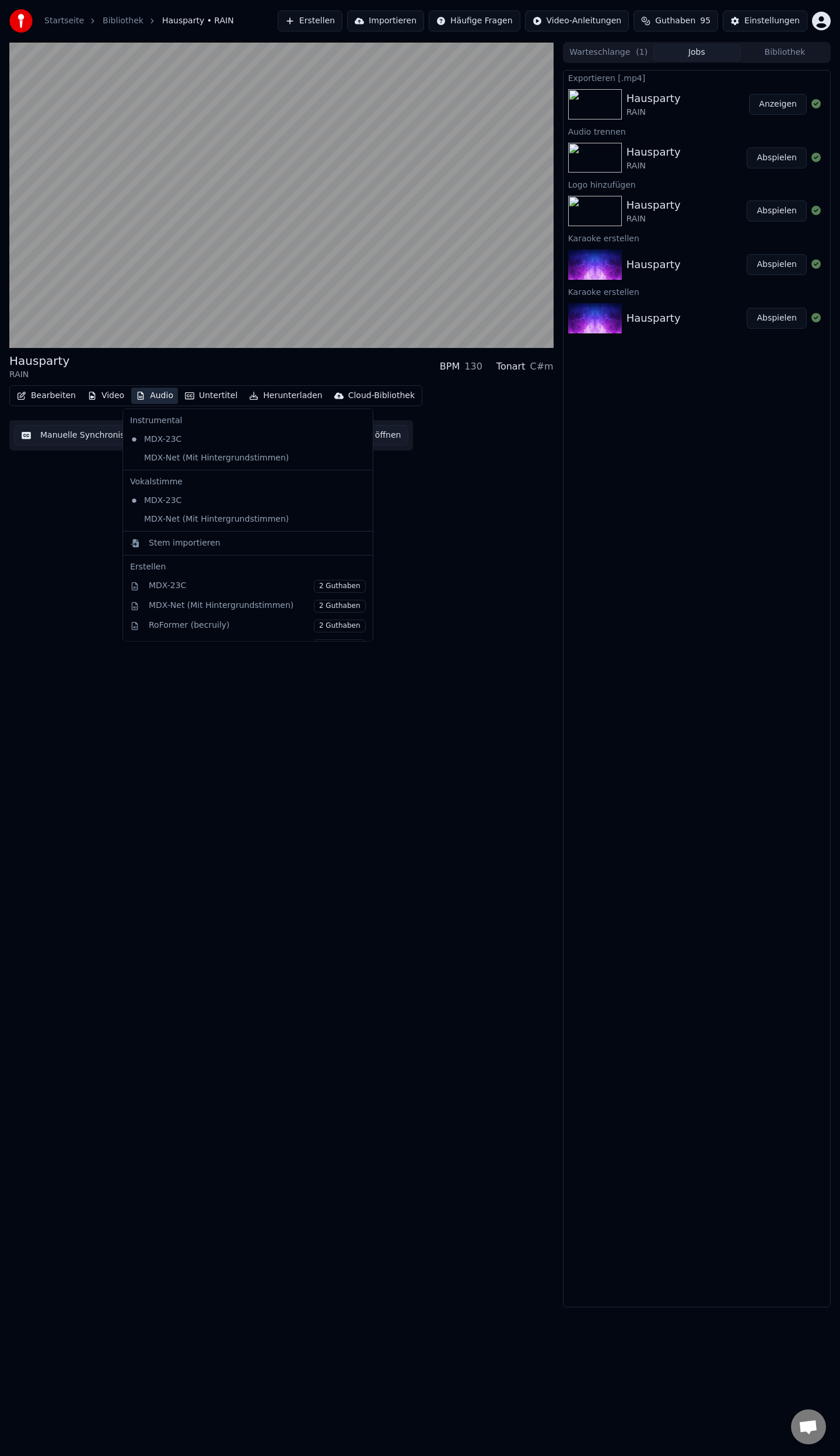
click at [357, 520] on icon at bounding box center [363, 519] width 13 height 10
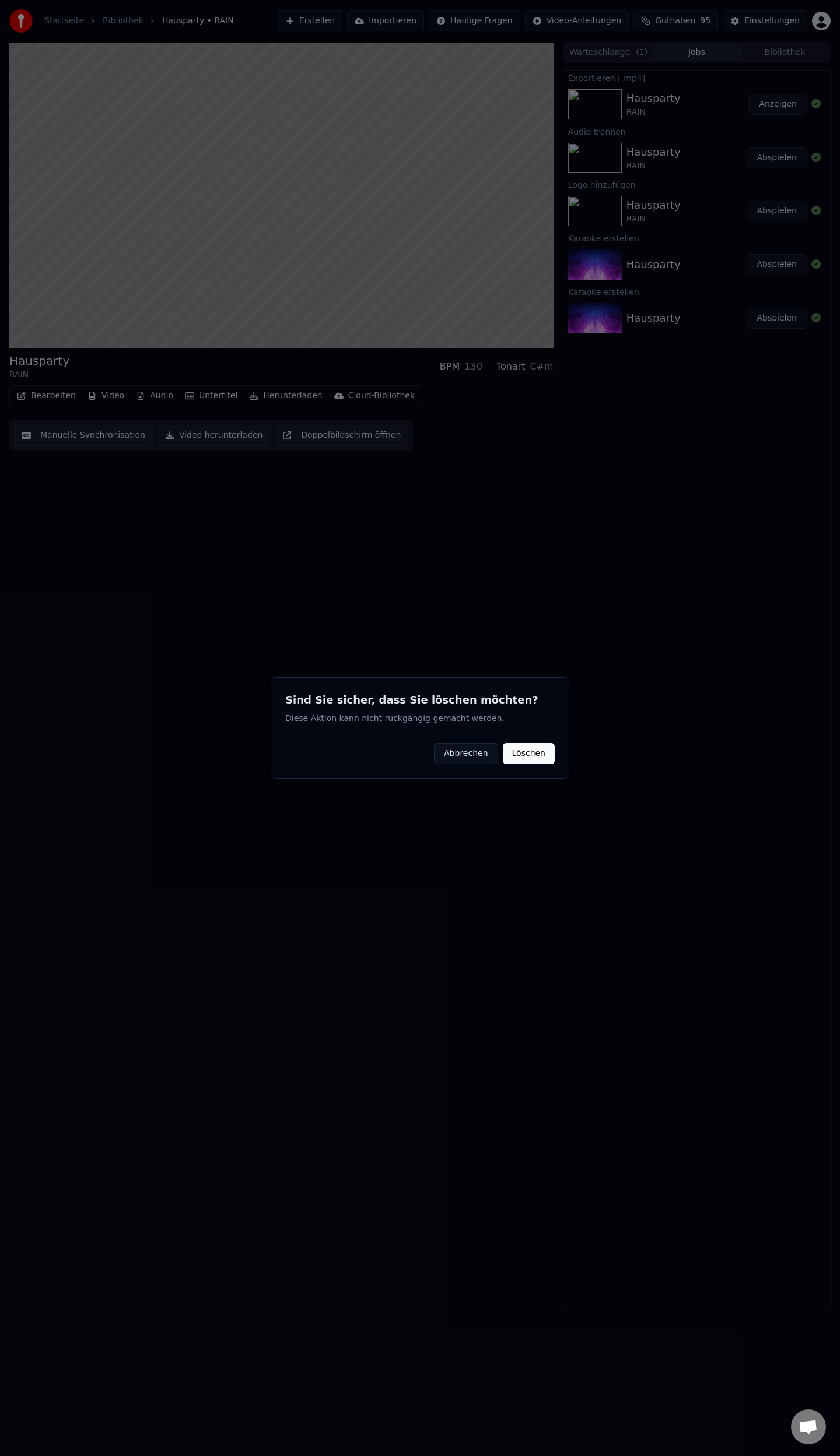
click at [526, 750] on button "Löschen" at bounding box center [529, 754] width 52 height 21
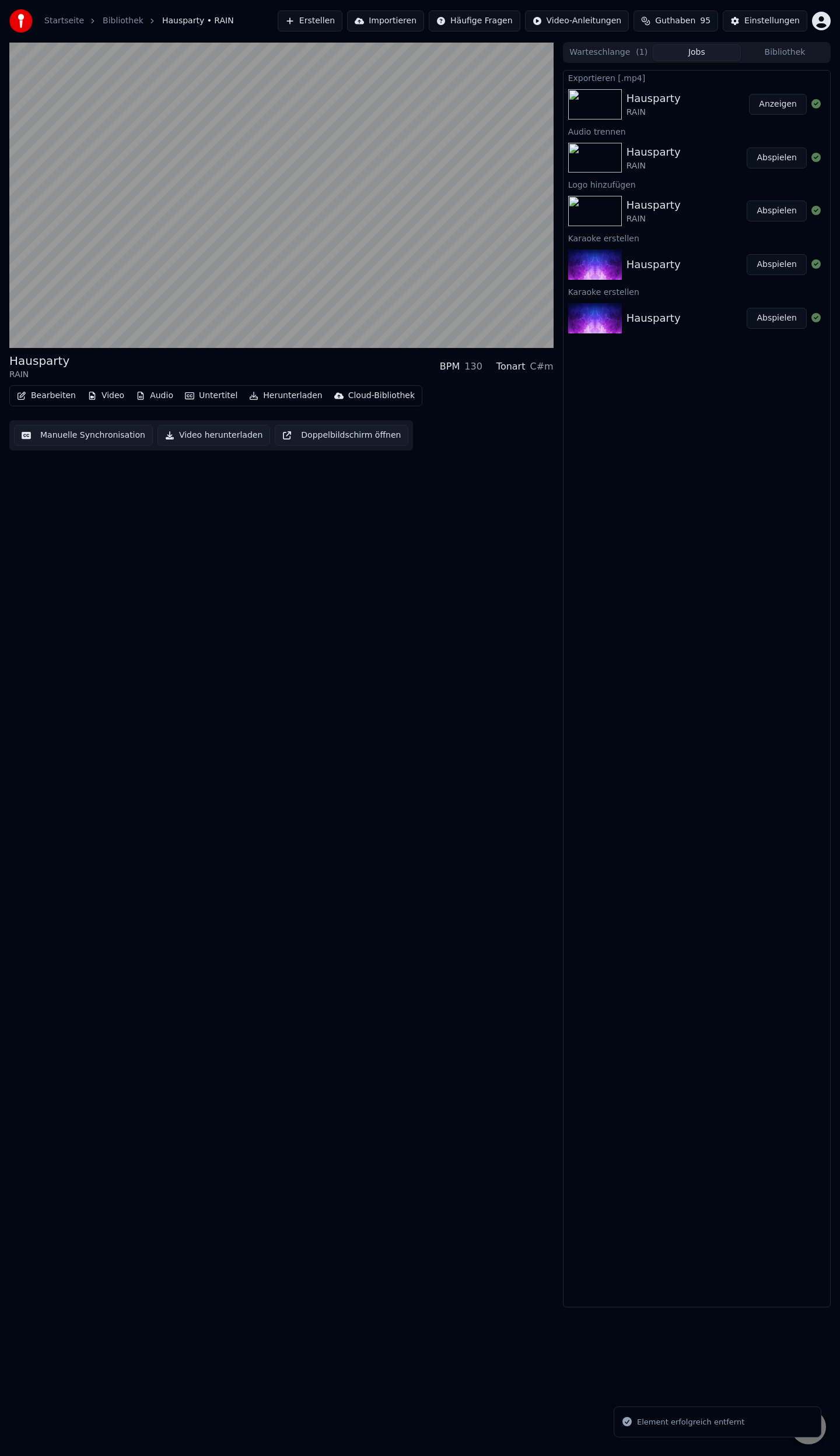
click at [148, 395] on button "Audio" at bounding box center [154, 395] width 47 height 16
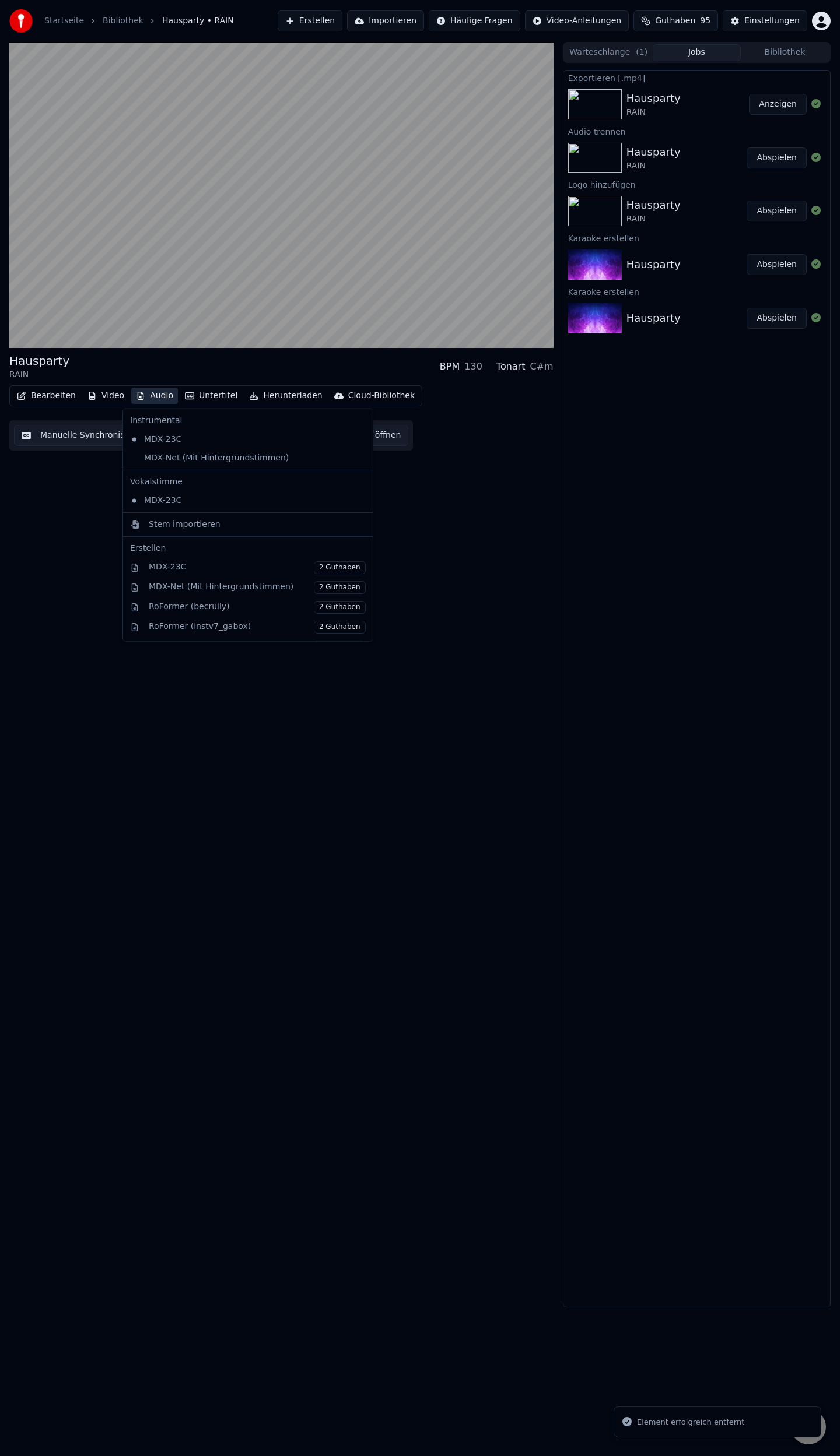
click at [357, 457] on icon at bounding box center [361, 458] width 8 height 10
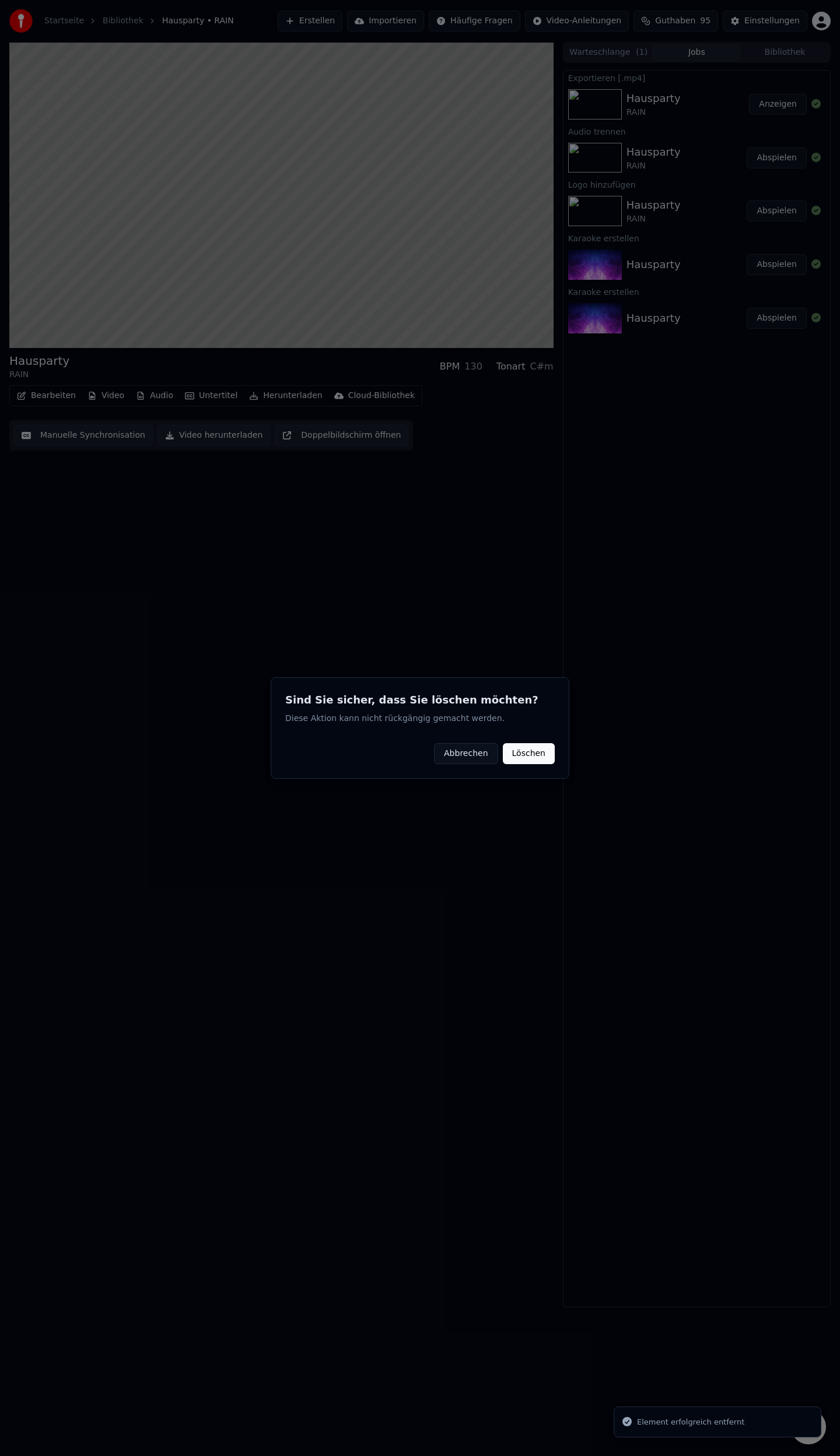
click at [531, 747] on button "Löschen" at bounding box center [529, 754] width 52 height 21
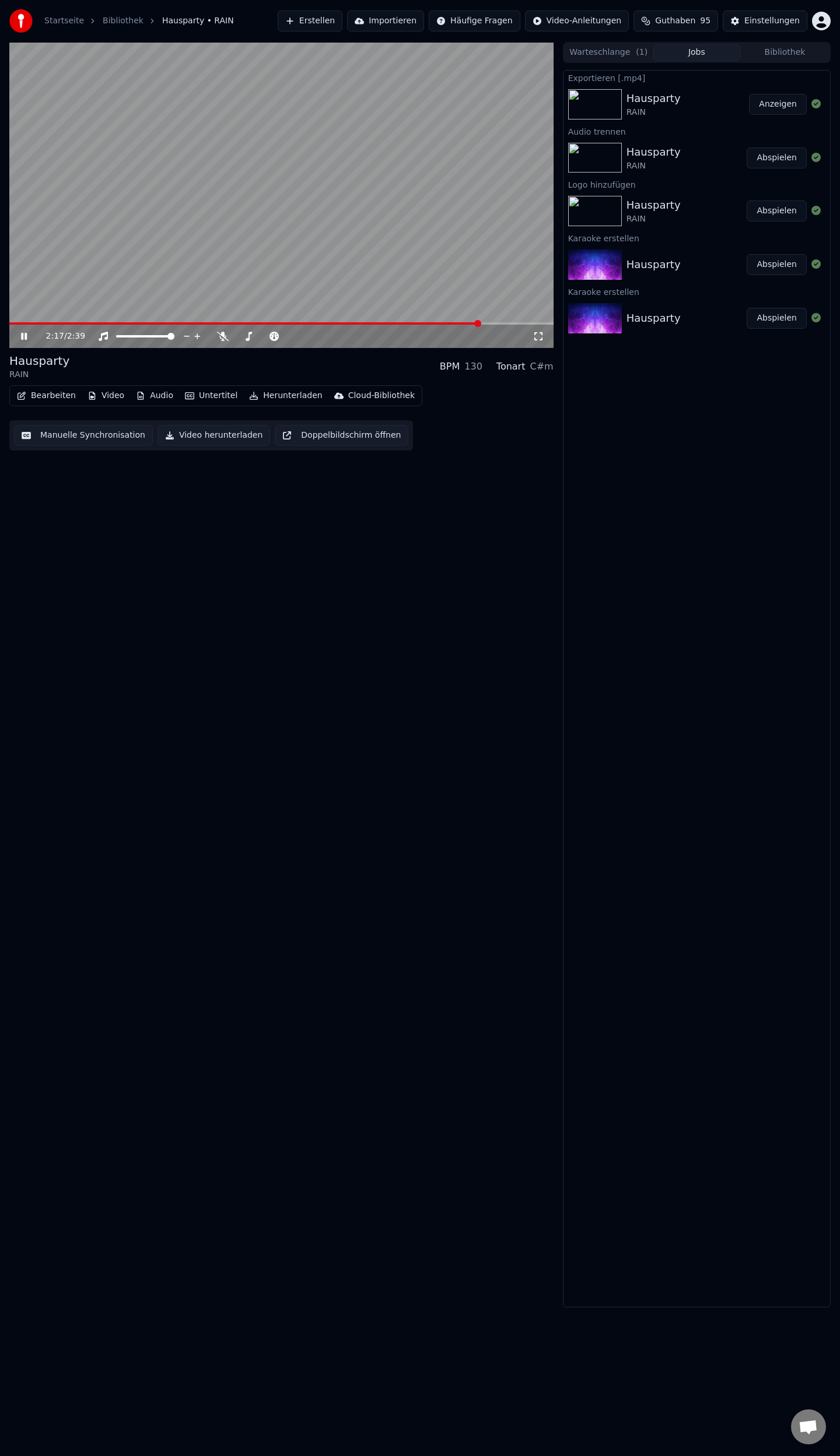
click at [270, 398] on button "Herunterladen" at bounding box center [285, 395] width 82 height 16
click at [300, 426] on div "Video [.mp4]" at bounding box center [304, 421] width 140 height 19
click at [120, 323] on div "2:39 / 2:39" at bounding box center [282, 335] width 544 height 26
click at [120, 323] on span at bounding box center [282, 323] width 544 height 3
click at [26, 335] on icon at bounding box center [24, 335] width 7 height 8
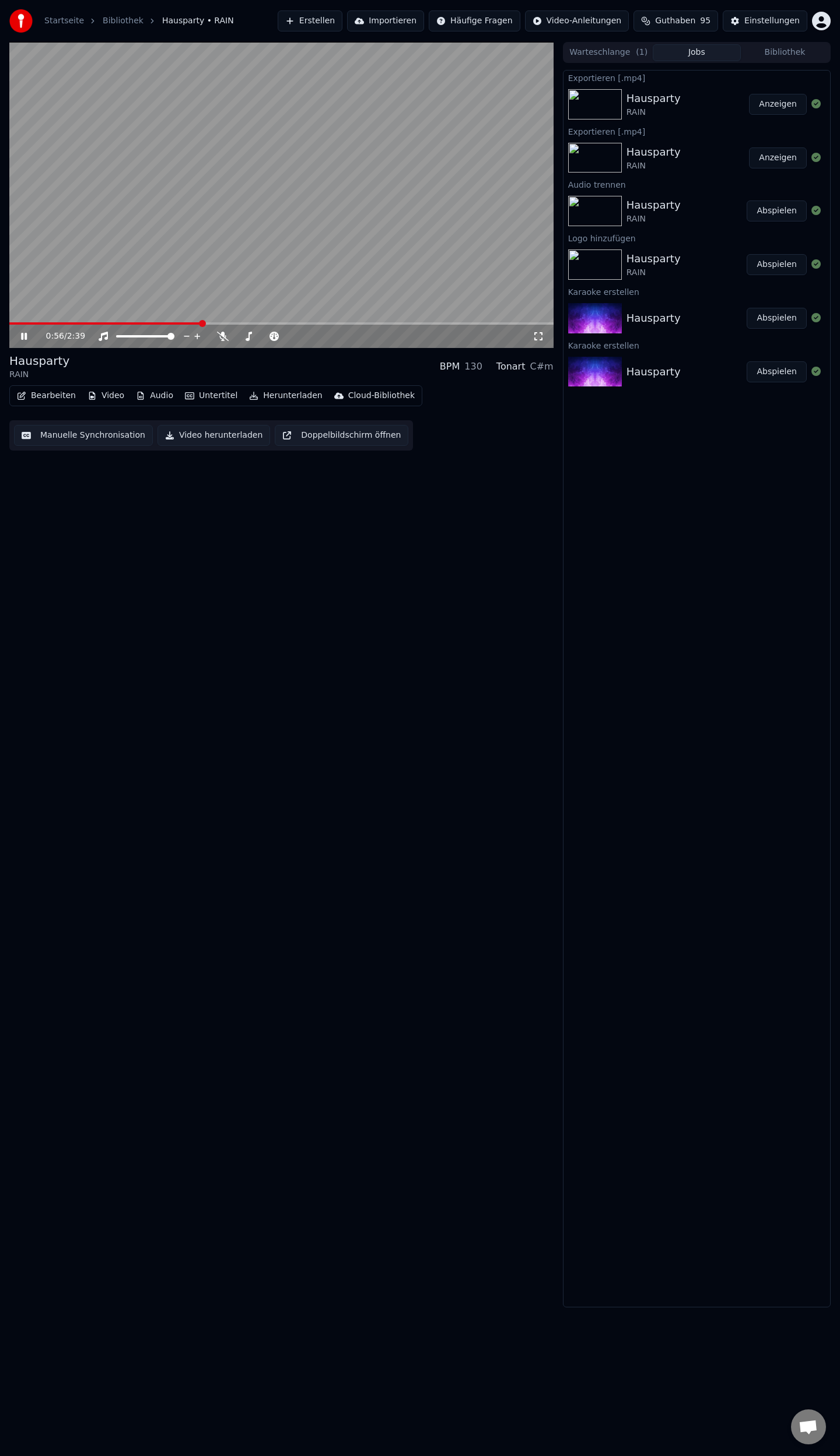
click at [19, 339] on icon at bounding box center [33, 336] width 28 height 10
